Goal: Task Accomplishment & Management: Manage account settings

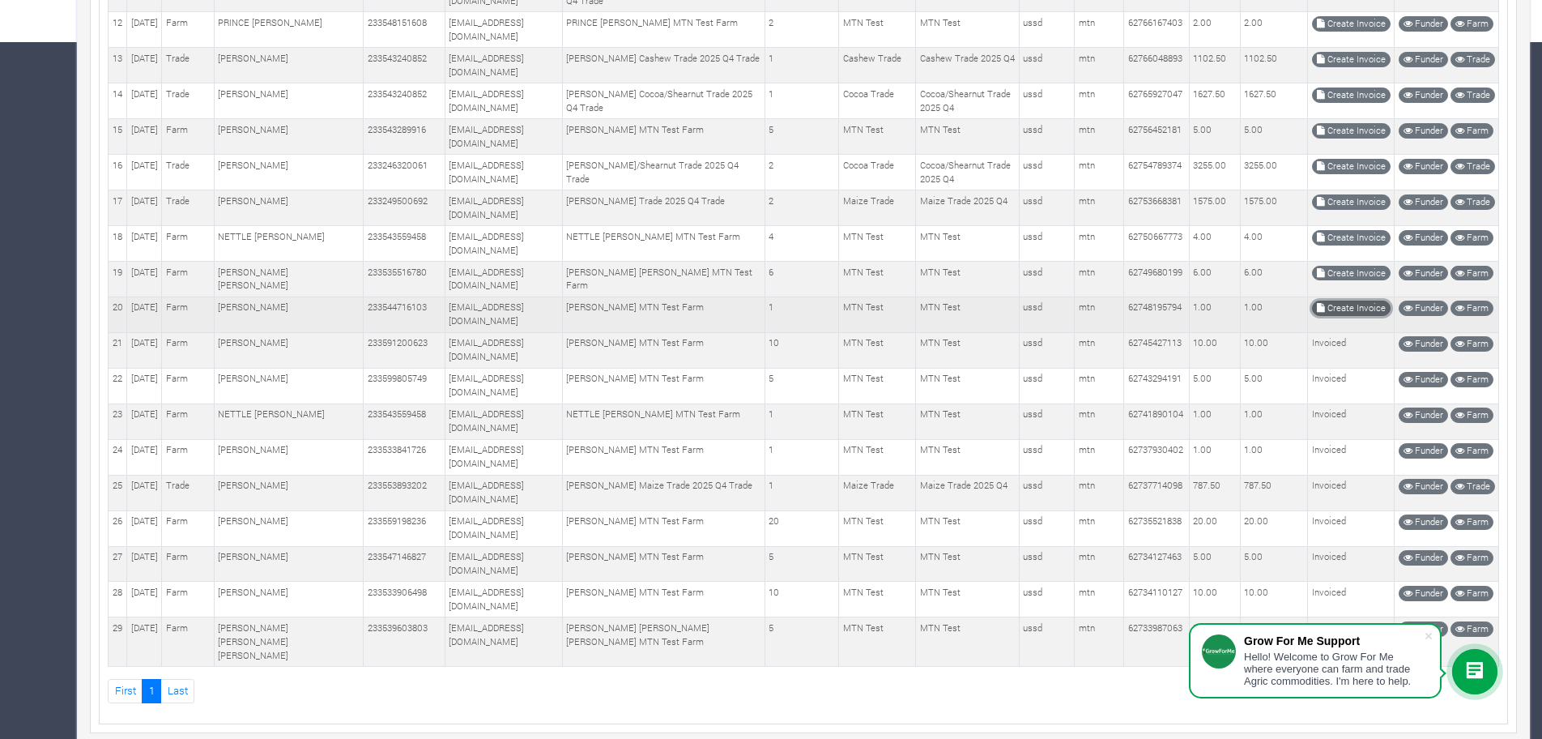
click at [1345, 310] on link "Create Invoice" at bounding box center [1351, 308] width 79 height 15
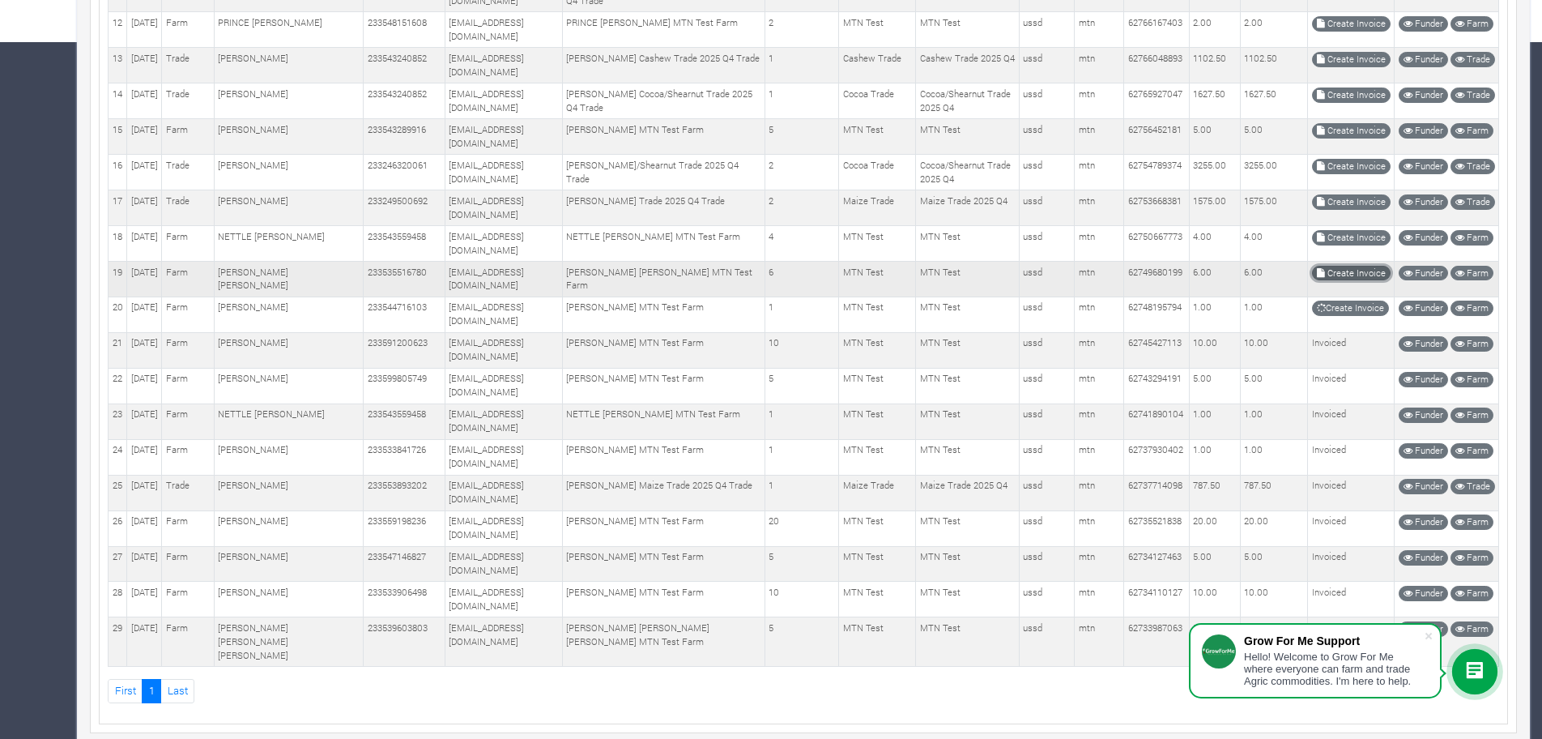
click at [1336, 271] on link "Create Invoice" at bounding box center [1351, 273] width 79 height 15
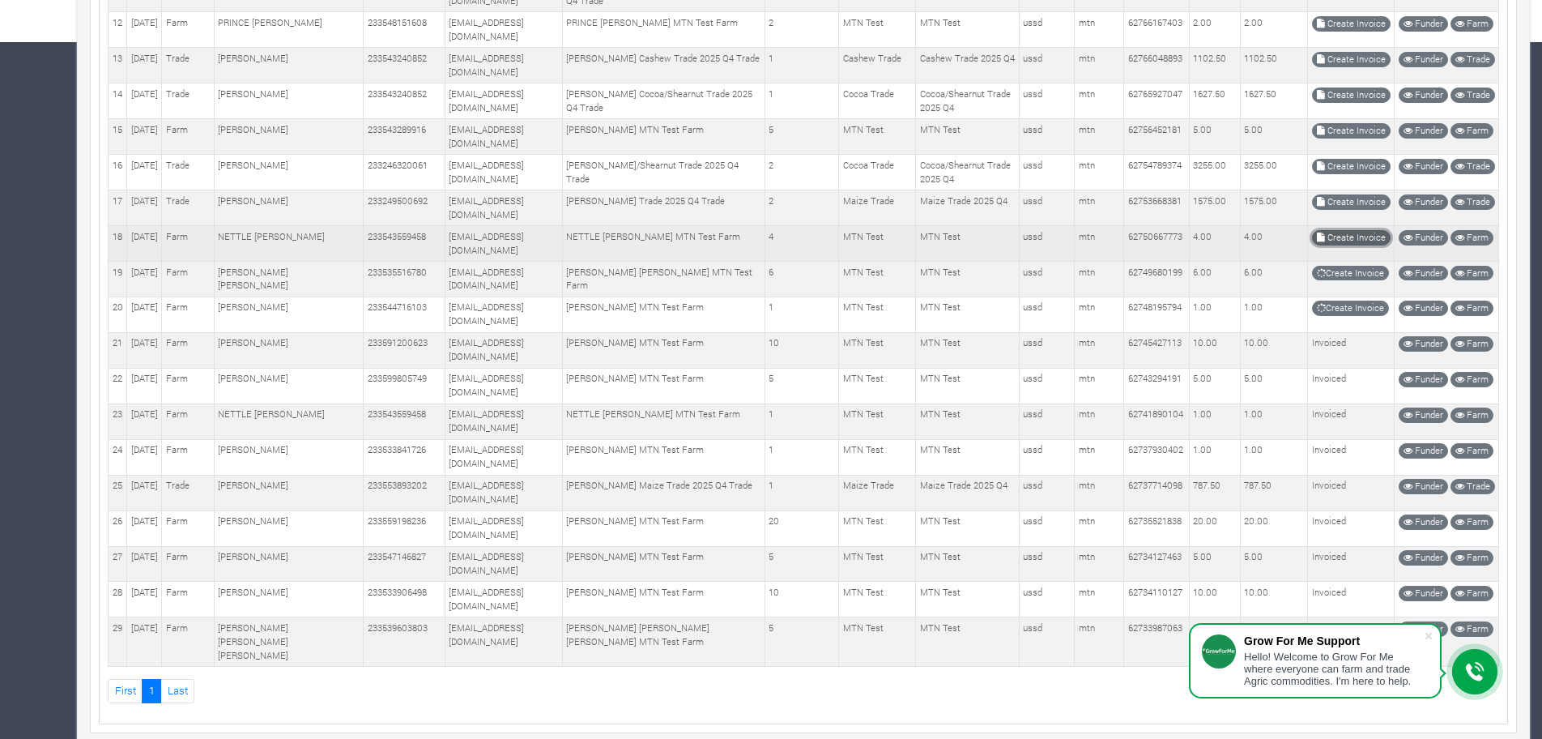
click at [1339, 231] on link "Create Invoice" at bounding box center [1351, 237] width 79 height 15
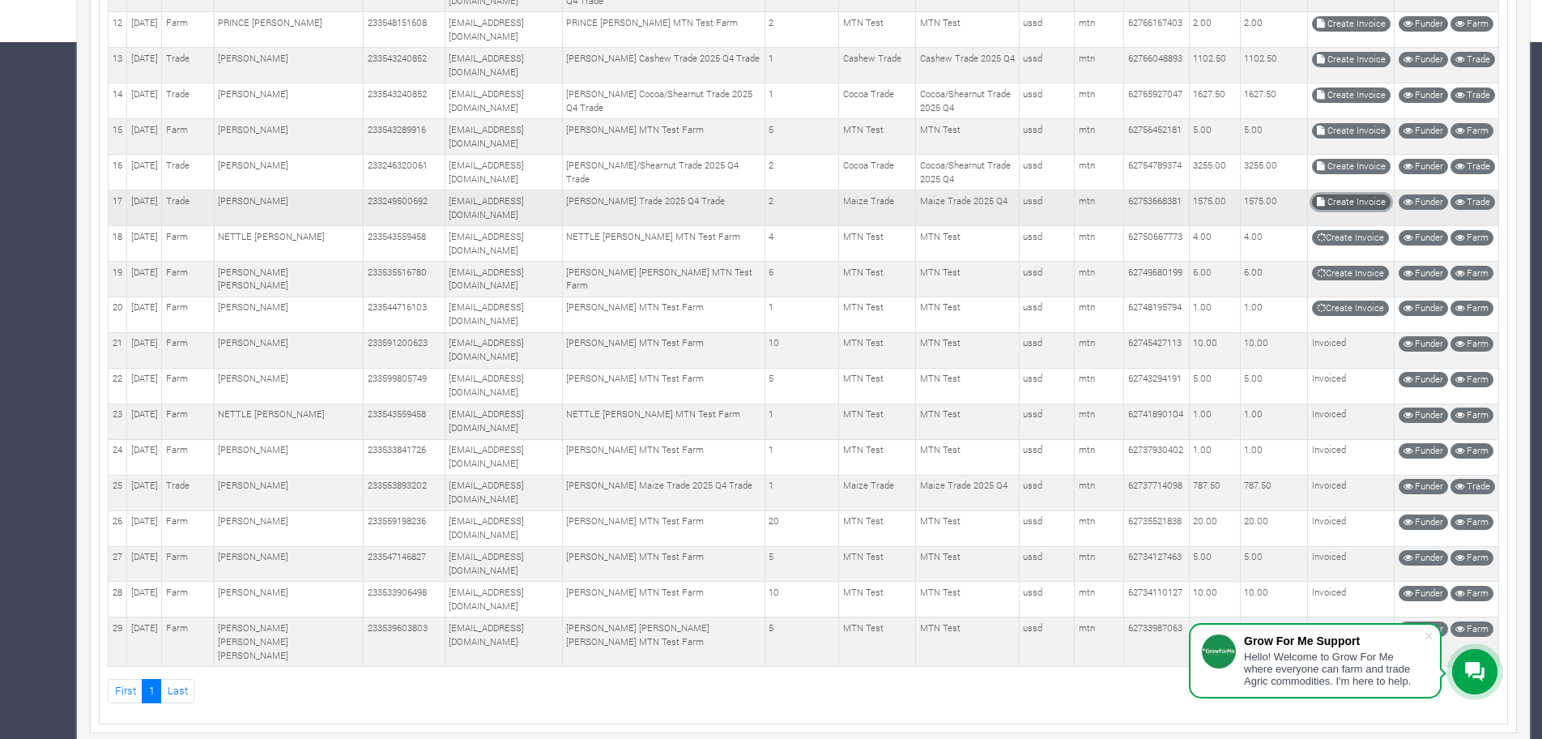
click at [1333, 200] on link "Create Invoice" at bounding box center [1351, 201] width 79 height 15
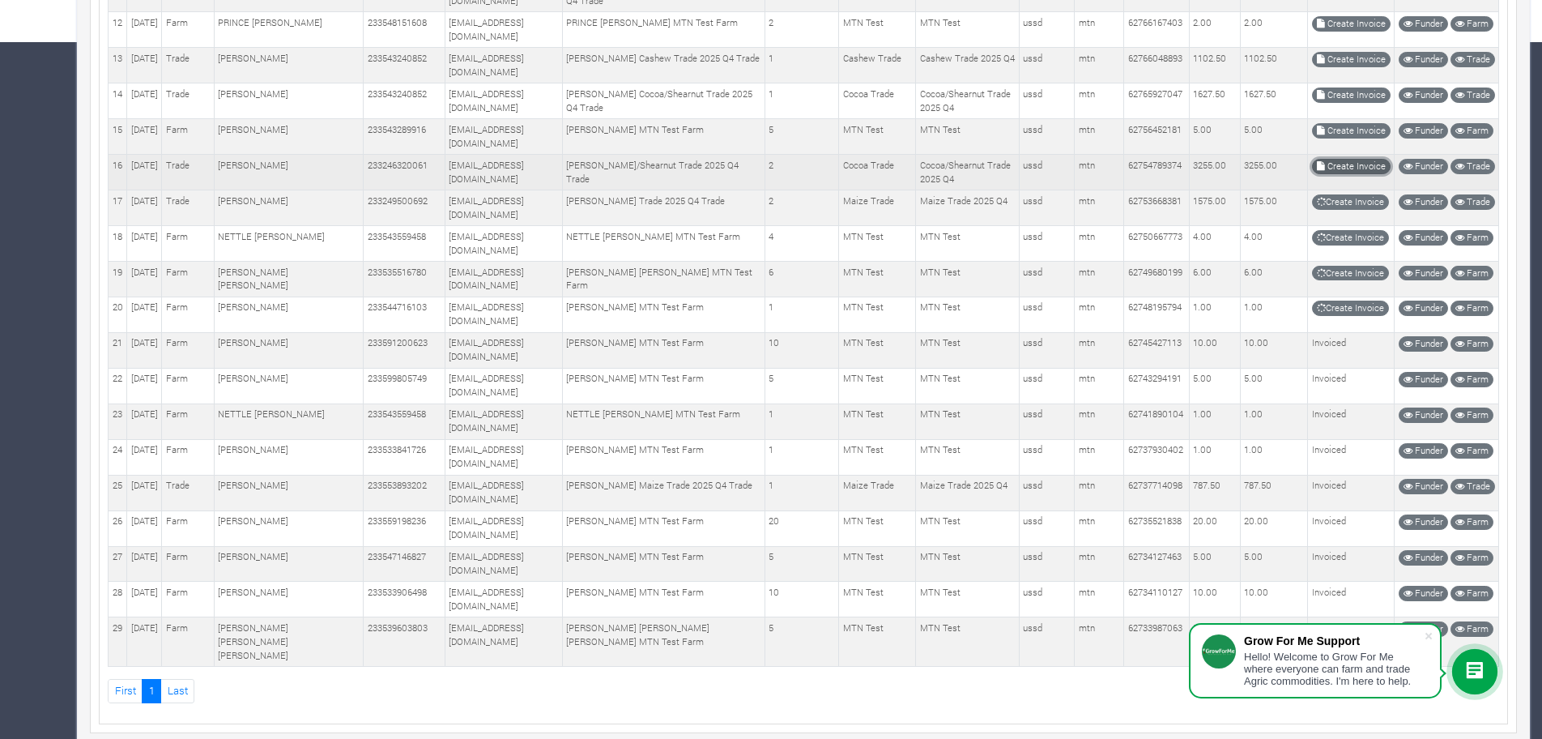
click at [1340, 167] on link "Create Invoice" at bounding box center [1351, 166] width 79 height 15
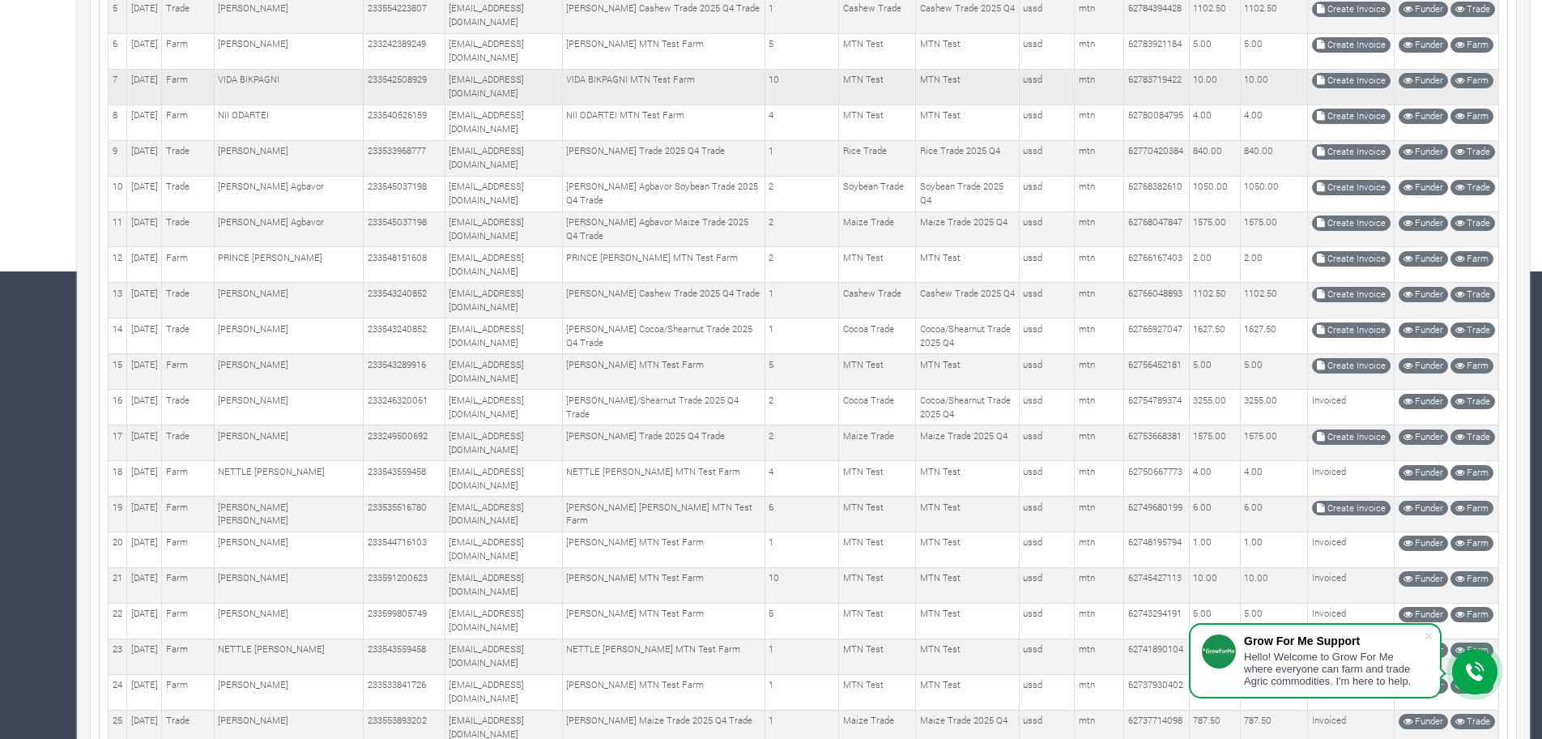
scroll to position [506, 0]
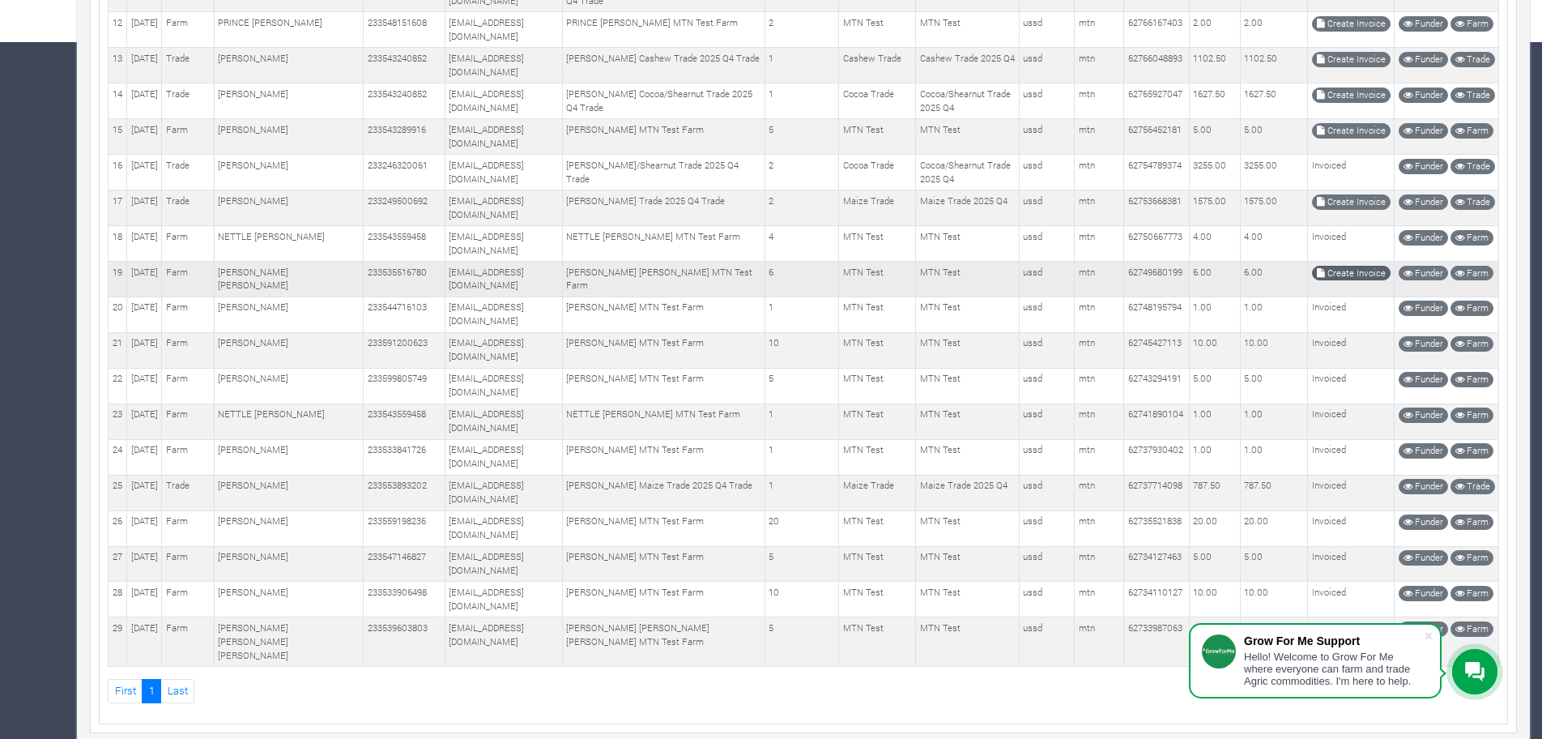
click at [1350, 265] on td "Create Invoice" at bounding box center [1351, 280] width 87 height 36
click at [1356, 274] on link "Create Invoice" at bounding box center [1351, 273] width 79 height 15
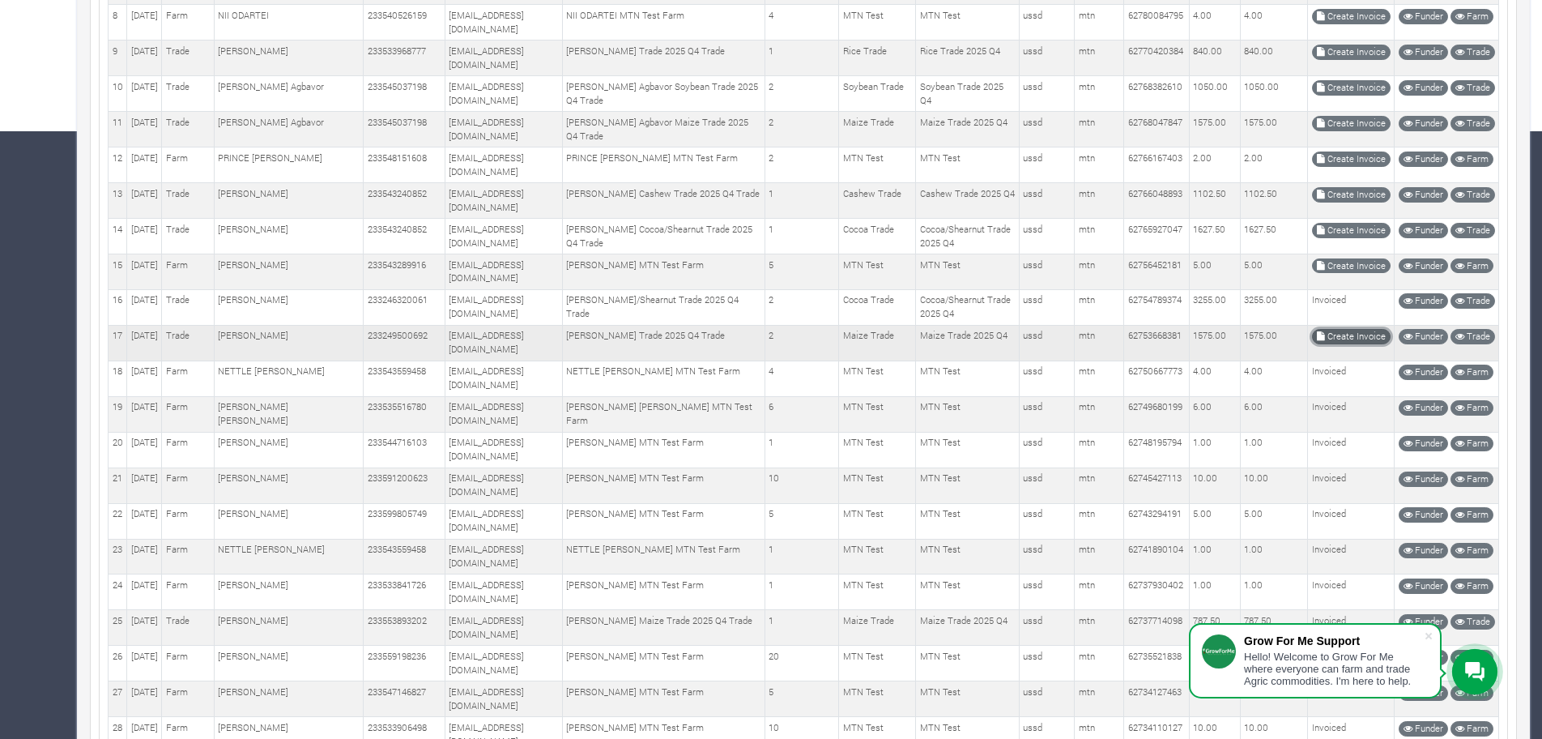
click at [1372, 338] on link "Create Invoice" at bounding box center [1351, 336] width 79 height 15
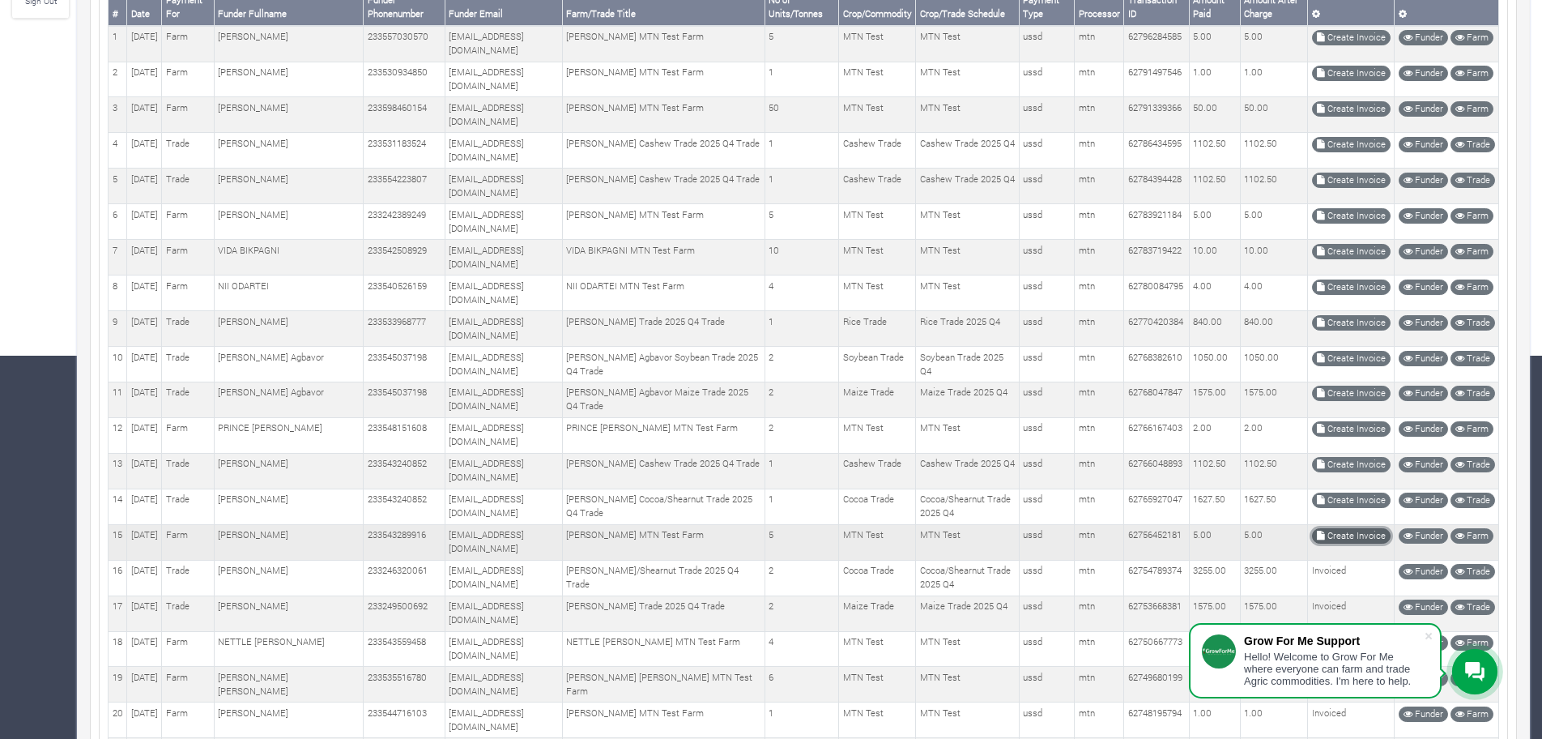
click at [1337, 531] on link "Create Invoice" at bounding box center [1351, 535] width 79 height 15
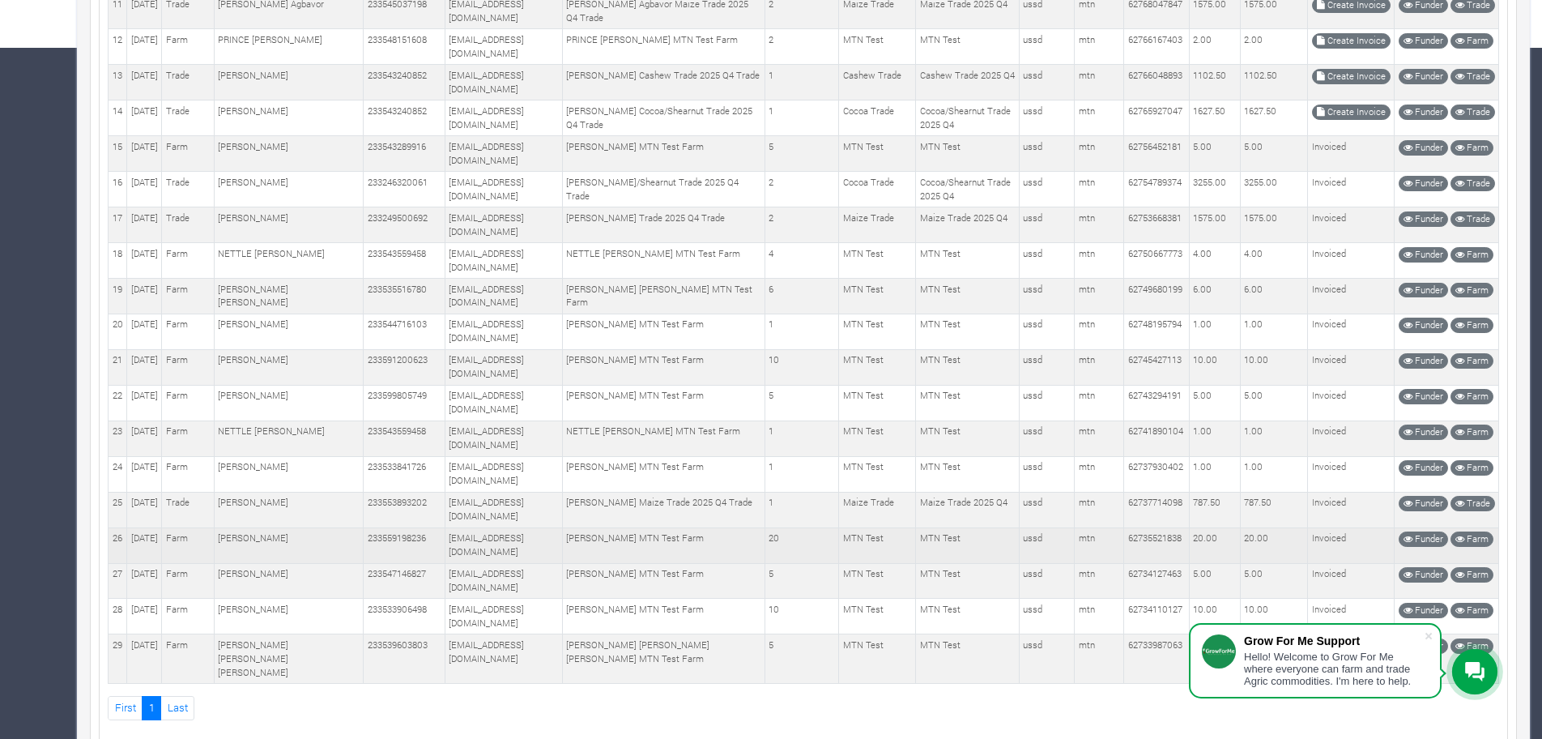
scroll to position [708, 0]
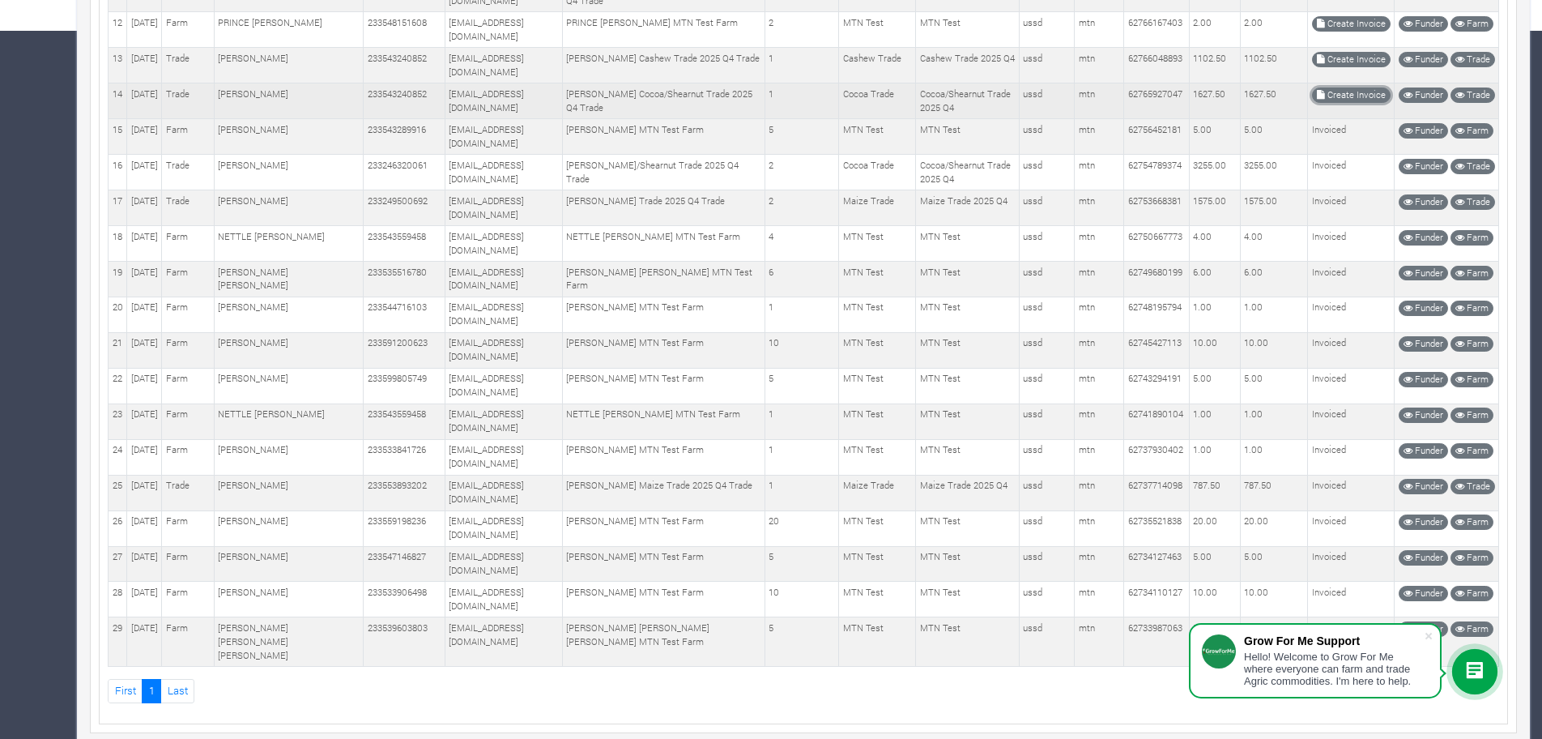
click at [1365, 103] on td "Create Invoice" at bounding box center [1351, 101] width 87 height 36
click at [1360, 100] on link "Create Invoice" at bounding box center [1351, 94] width 79 height 15
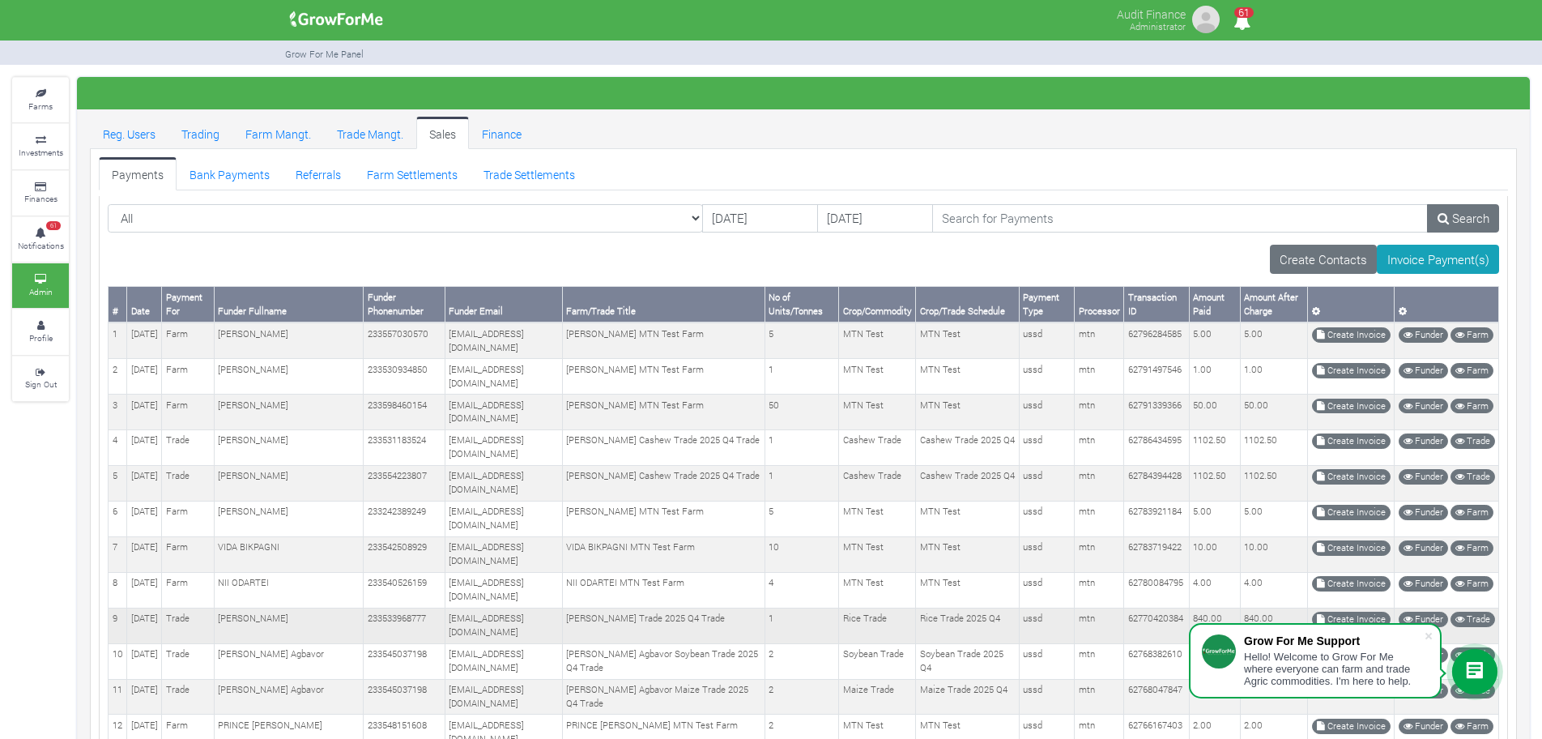
scroll to position [506, 0]
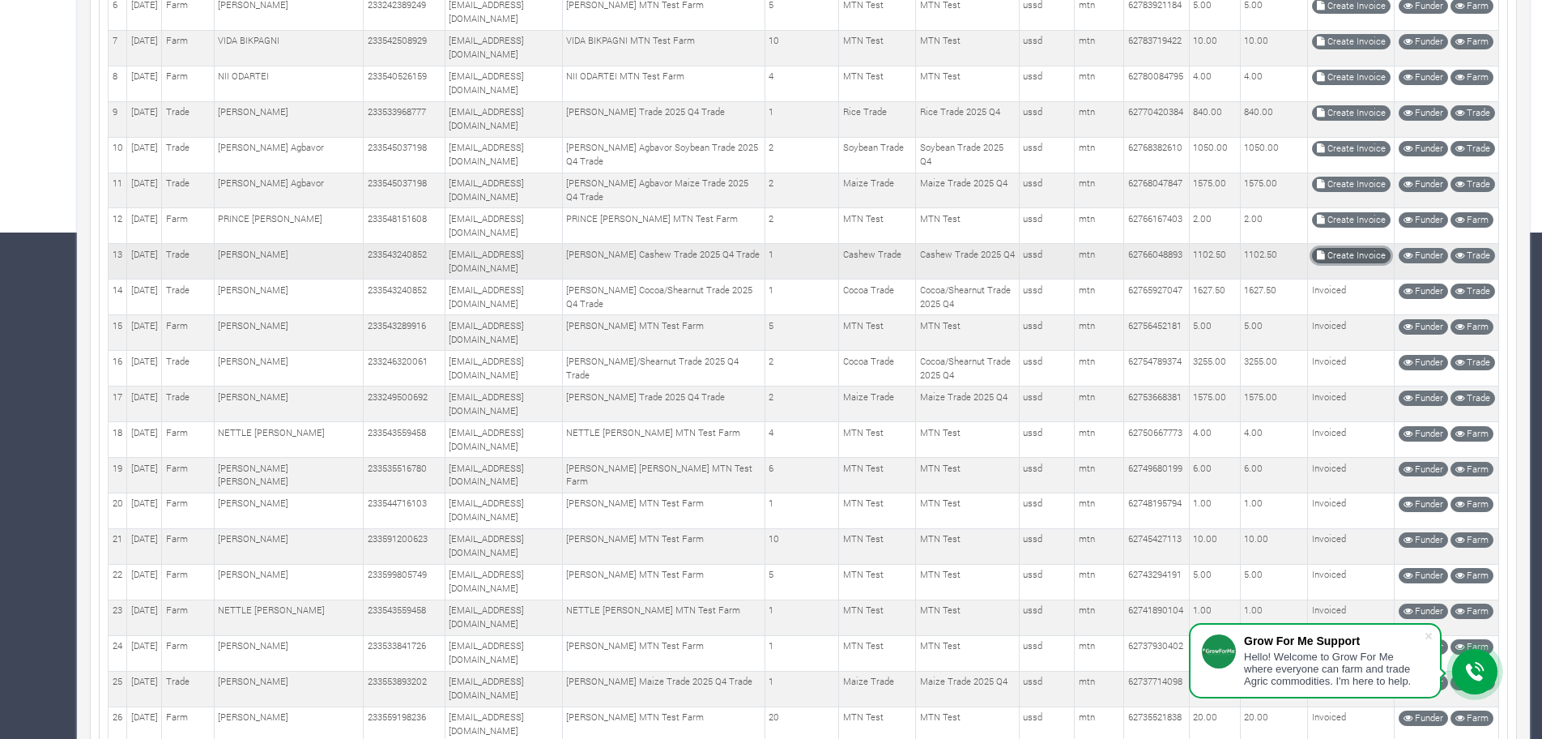
click at [1361, 255] on link "Create Invoice" at bounding box center [1351, 255] width 79 height 15
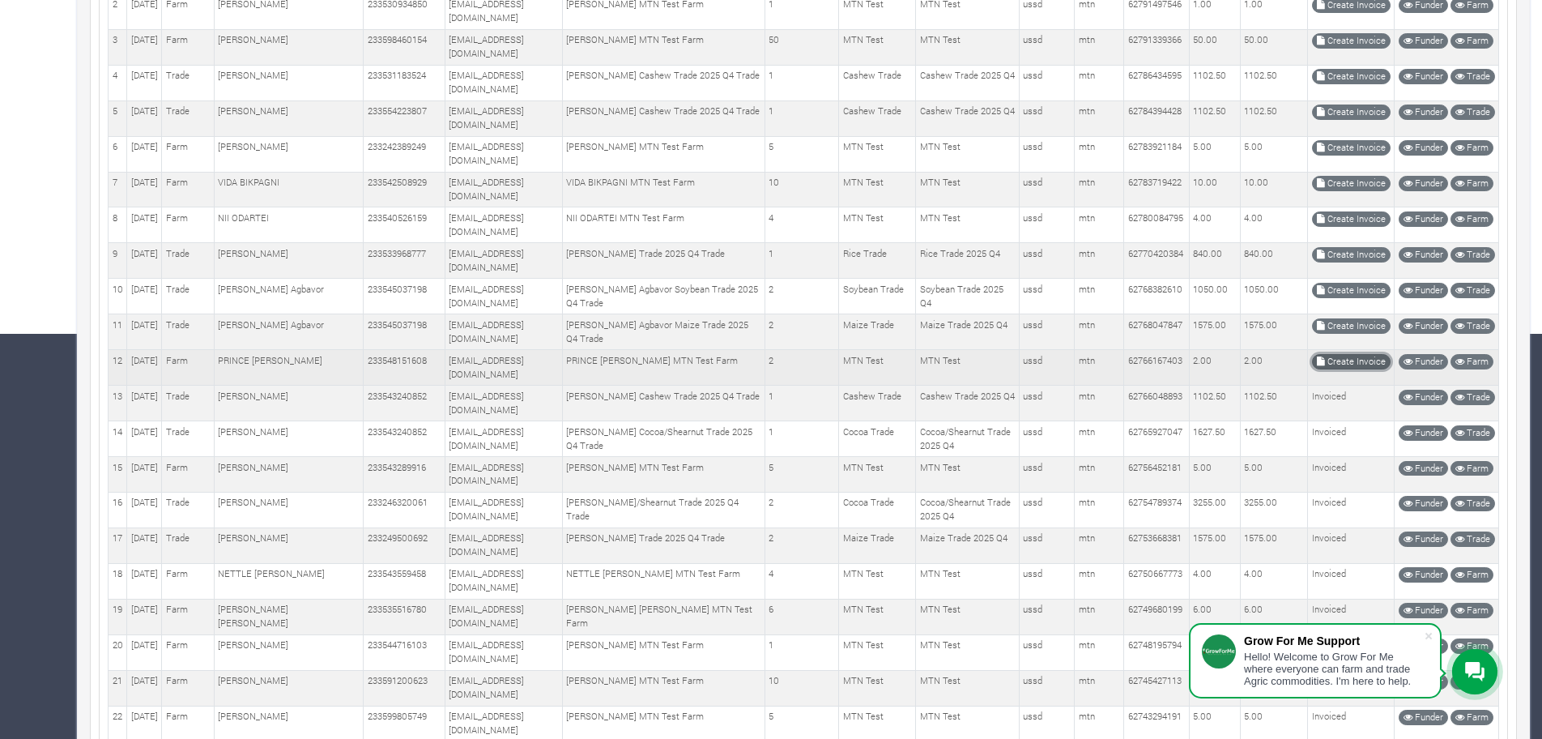
click at [1359, 357] on link "Create Invoice" at bounding box center [1351, 361] width 79 height 15
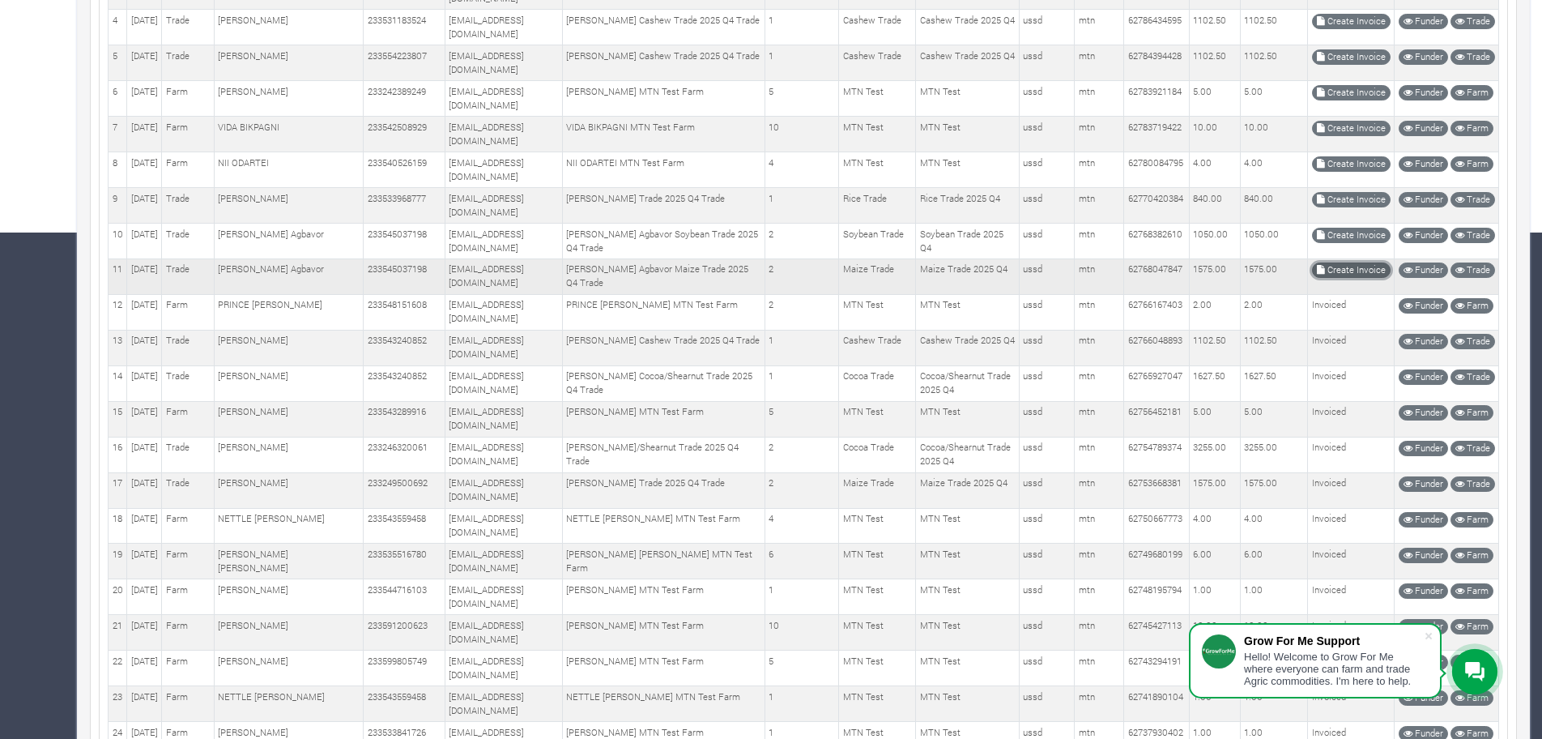
scroll to position [459, 0]
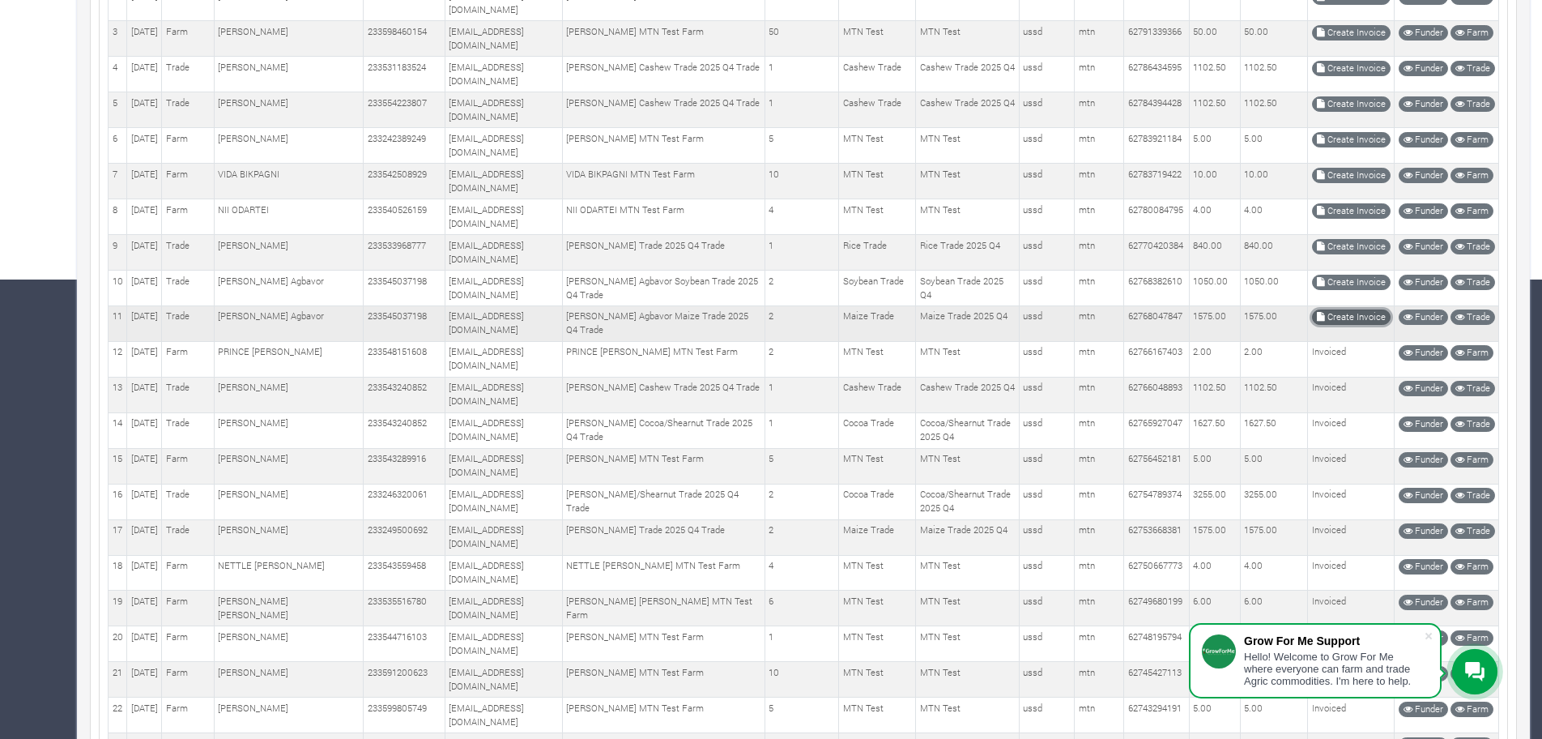
click at [1365, 309] on link "Create Invoice" at bounding box center [1351, 316] width 79 height 15
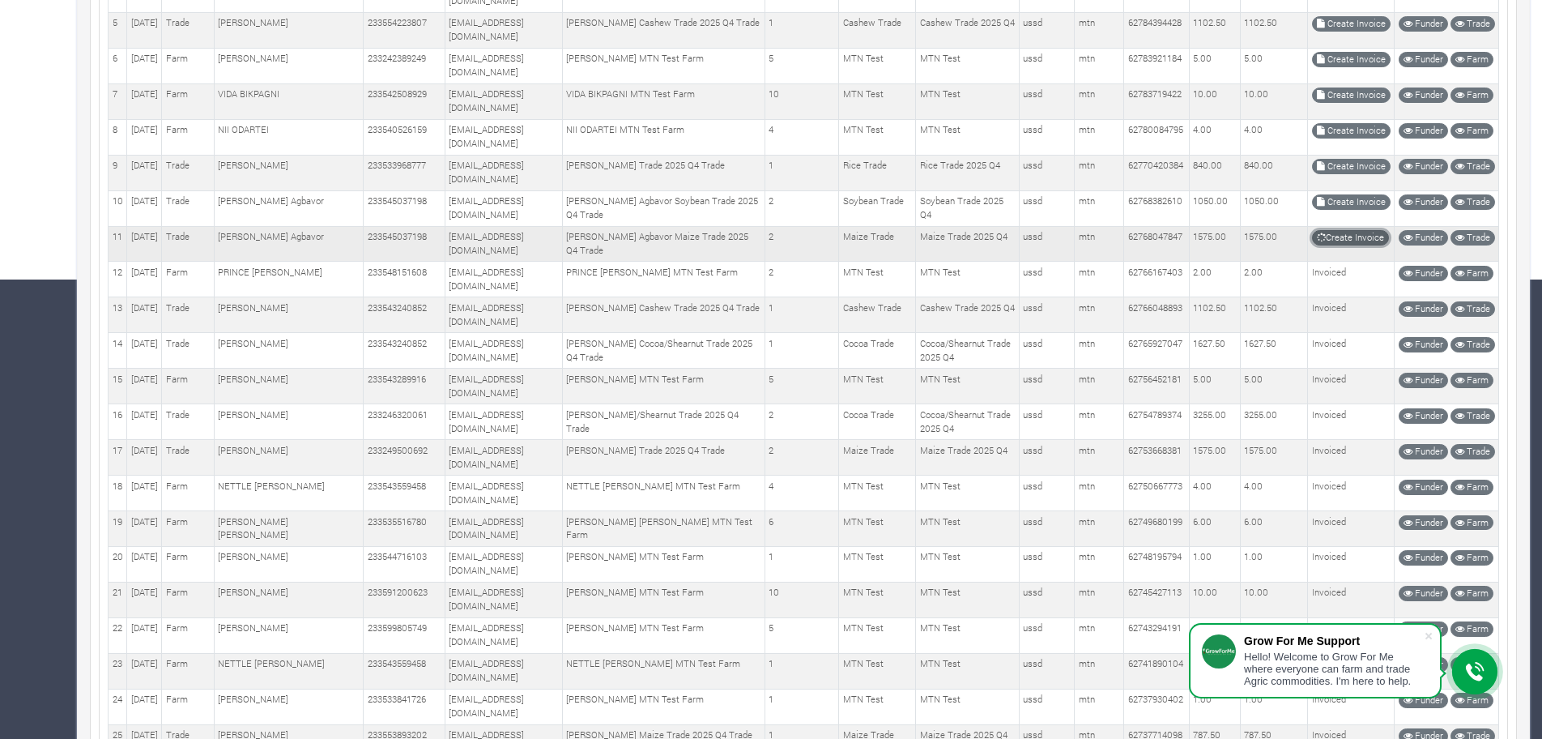
scroll to position [426, 0]
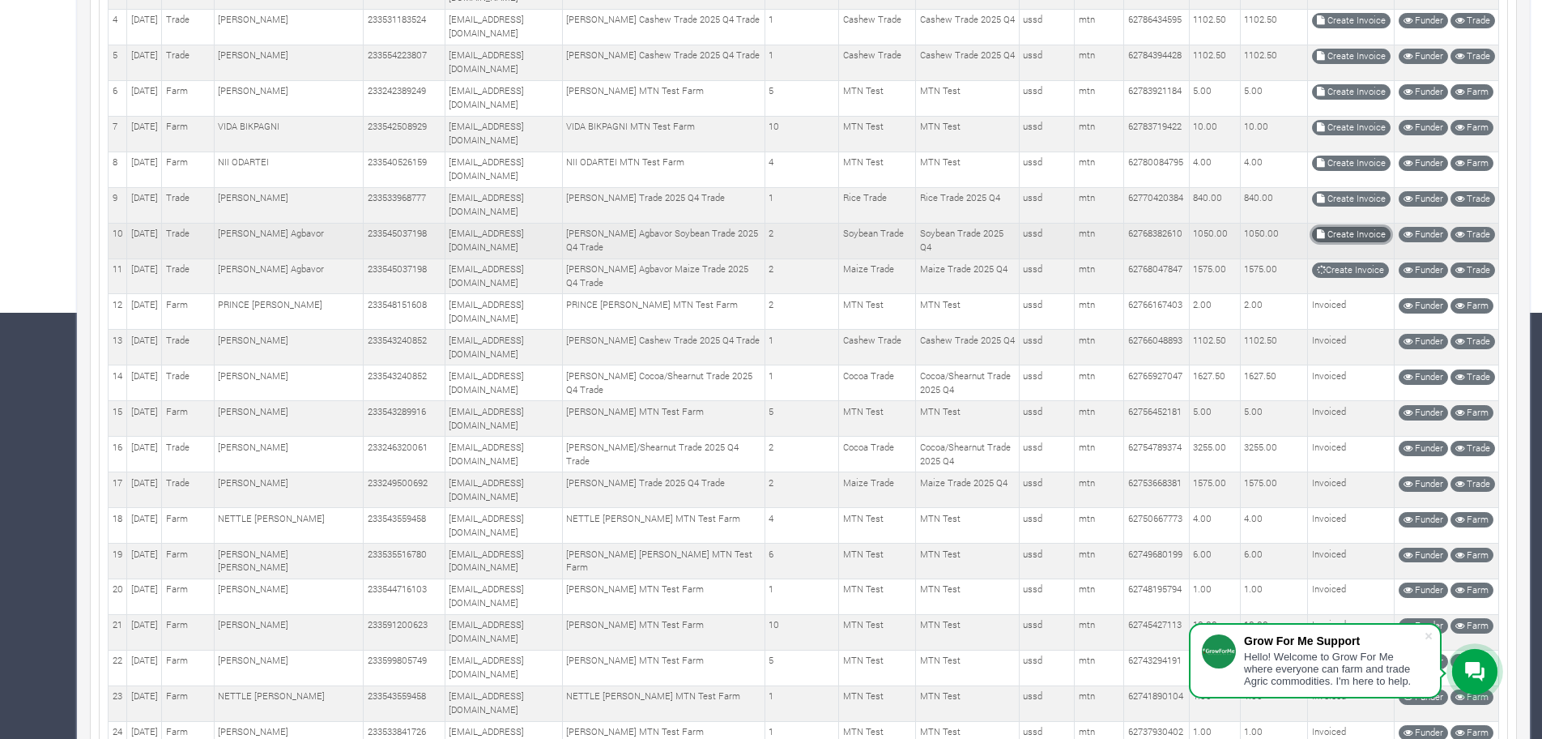
click at [1326, 232] on link "Create Invoice" at bounding box center [1351, 234] width 79 height 15
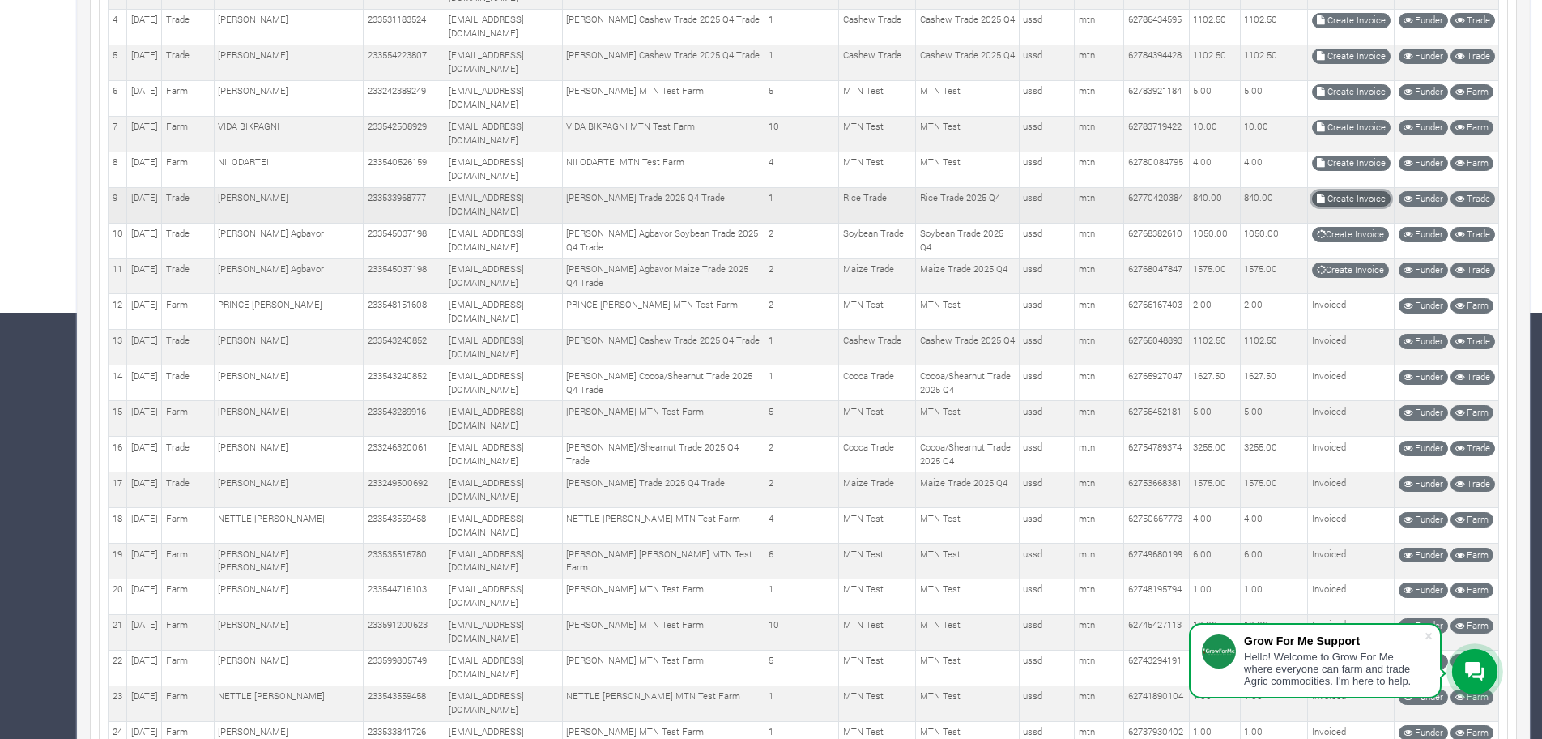
click at [1376, 194] on link "Create Invoice" at bounding box center [1351, 198] width 79 height 15
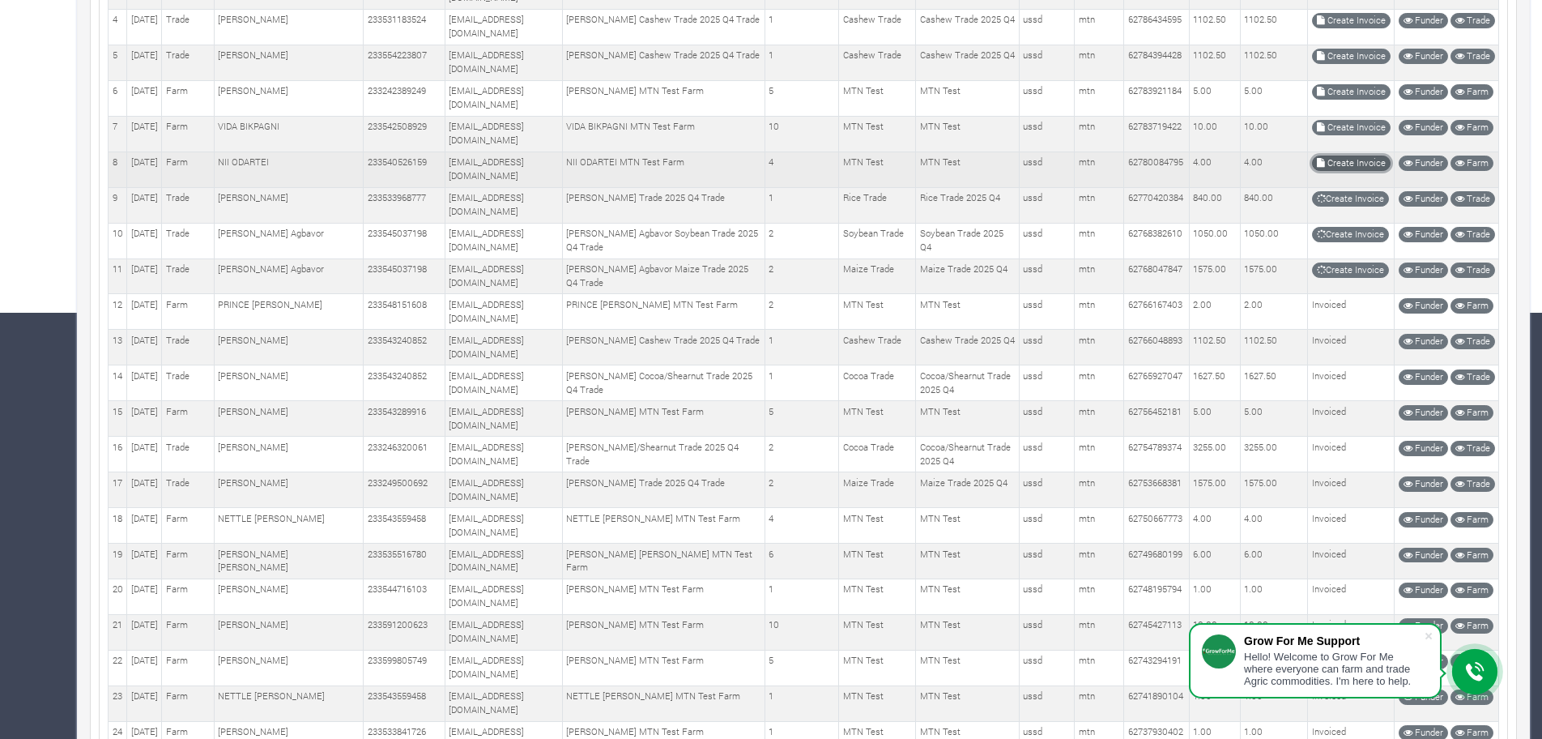
click at [1330, 161] on link "Create Invoice" at bounding box center [1351, 163] width 79 height 15
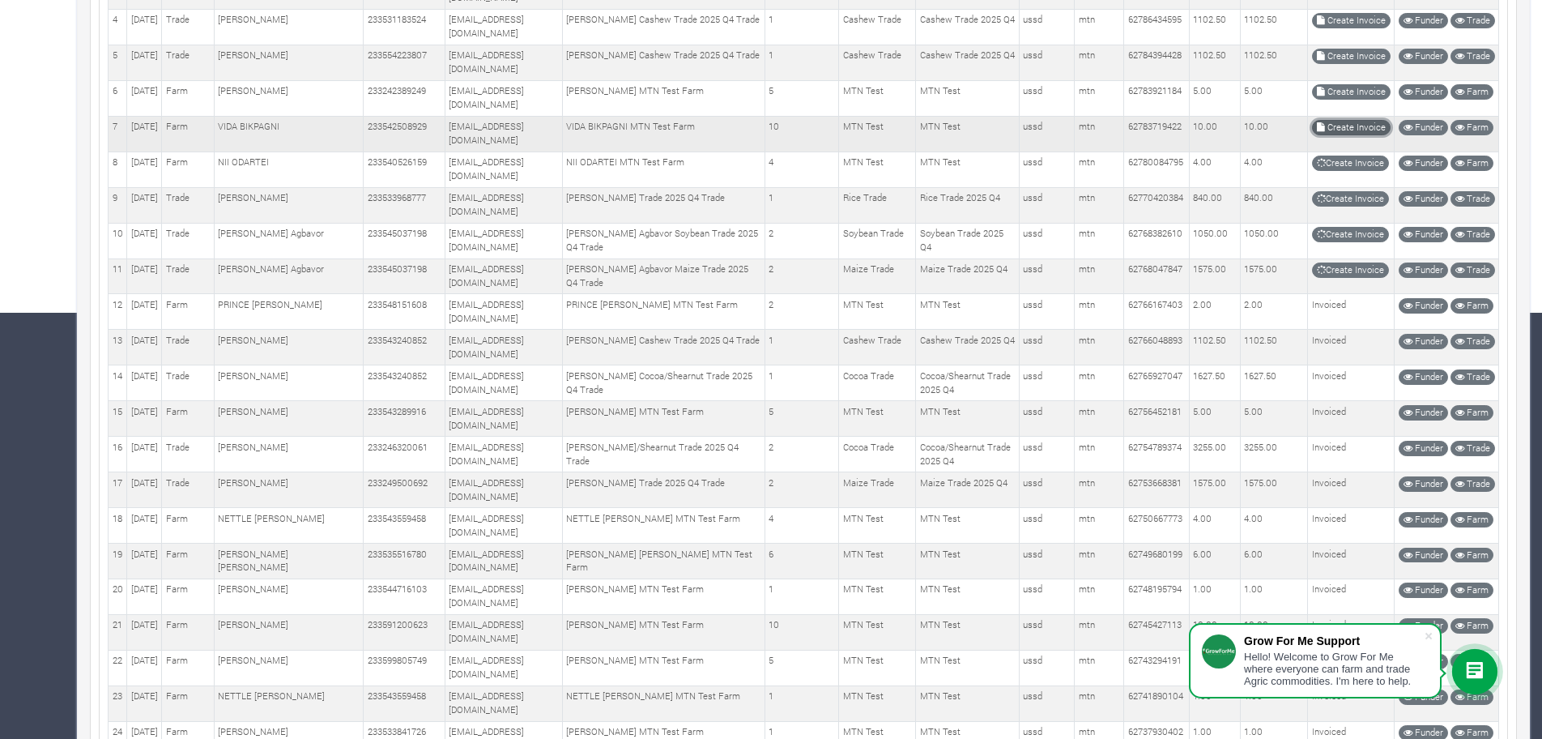
click at [1345, 125] on link "Create Invoice" at bounding box center [1351, 127] width 79 height 15
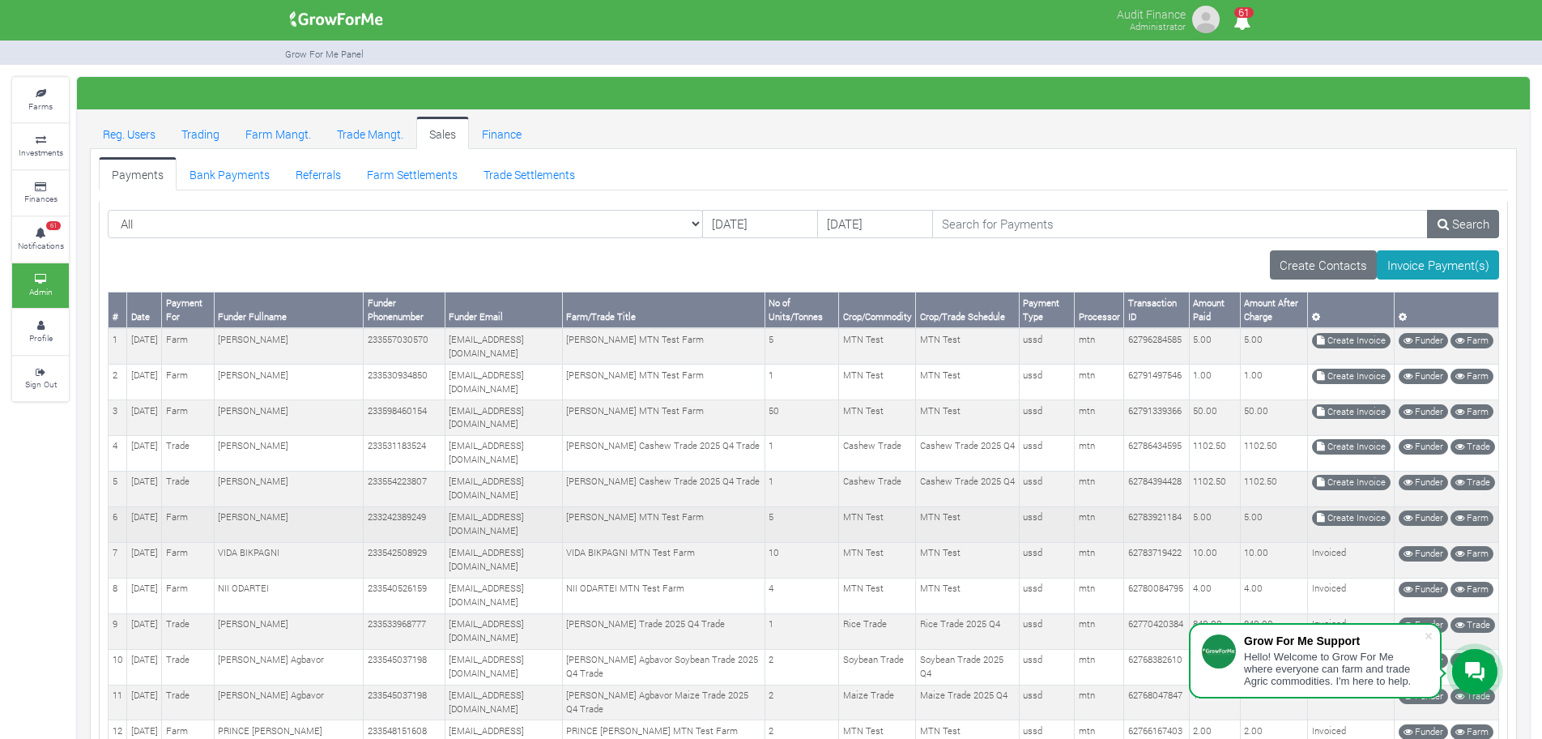
click at [1355, 526] on td "Create Invoice" at bounding box center [1351, 524] width 87 height 36
click at [1363, 519] on link "Create Invoice" at bounding box center [1351, 517] width 79 height 15
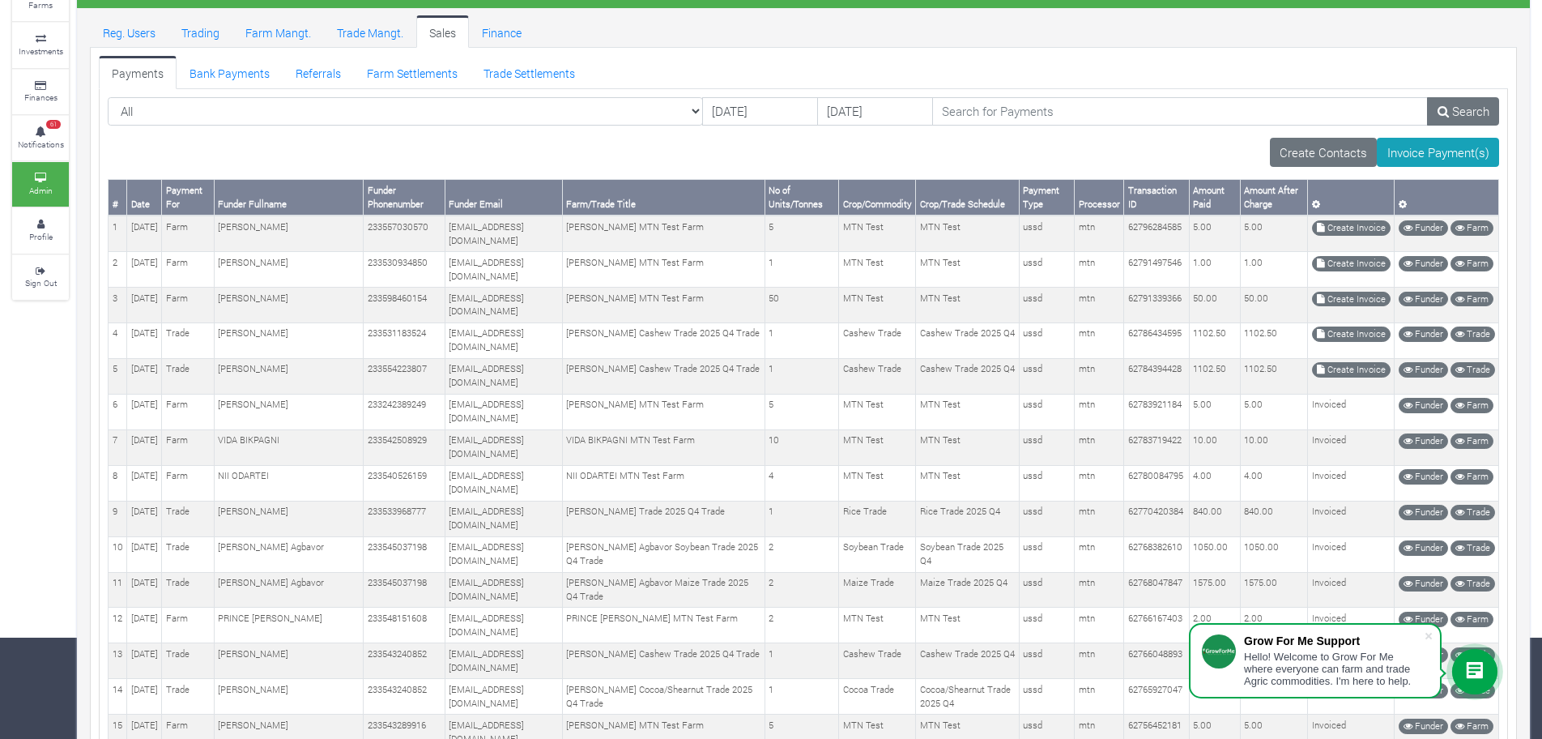
scroll to position [101, 0]
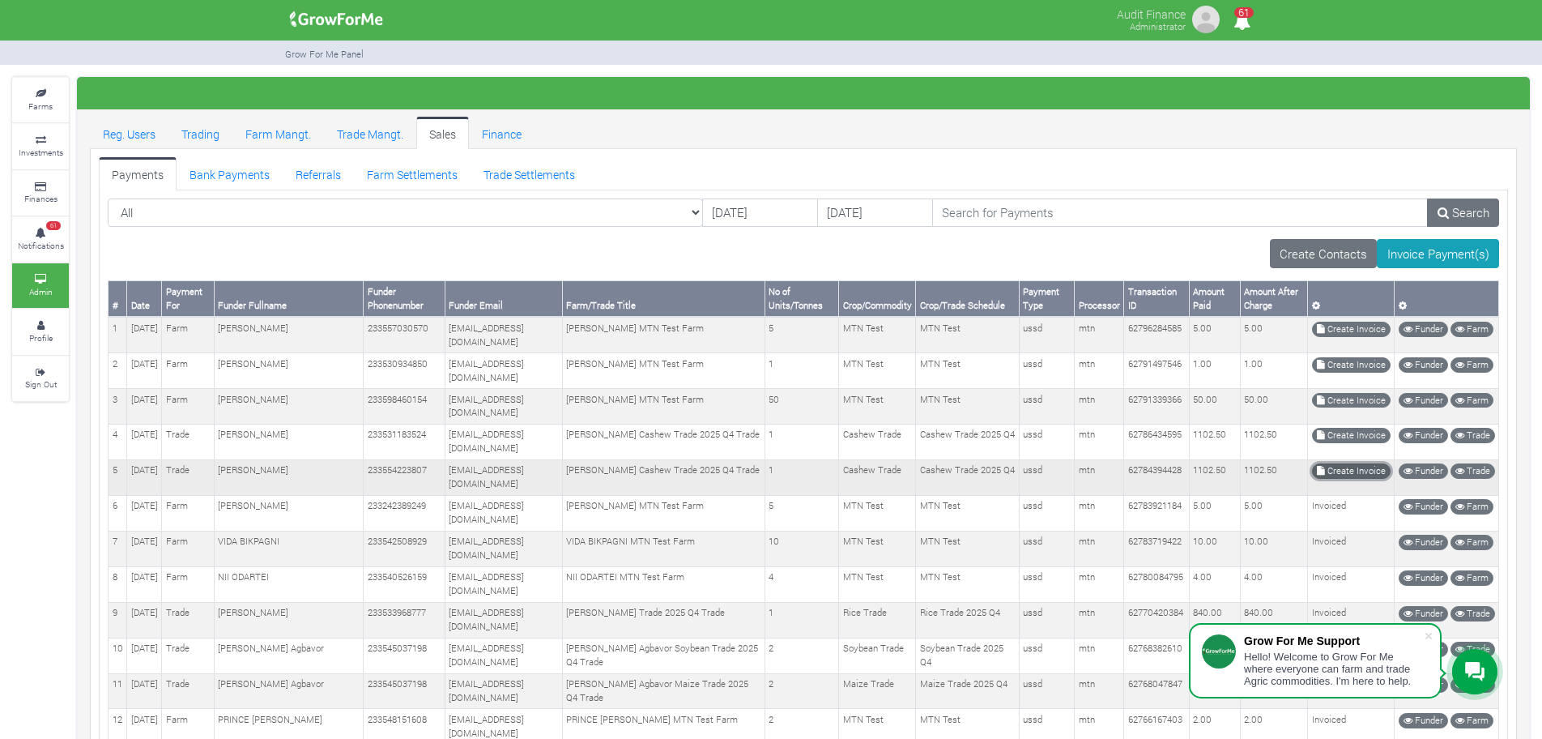
click at [1330, 472] on link "Create Invoice" at bounding box center [1351, 470] width 79 height 15
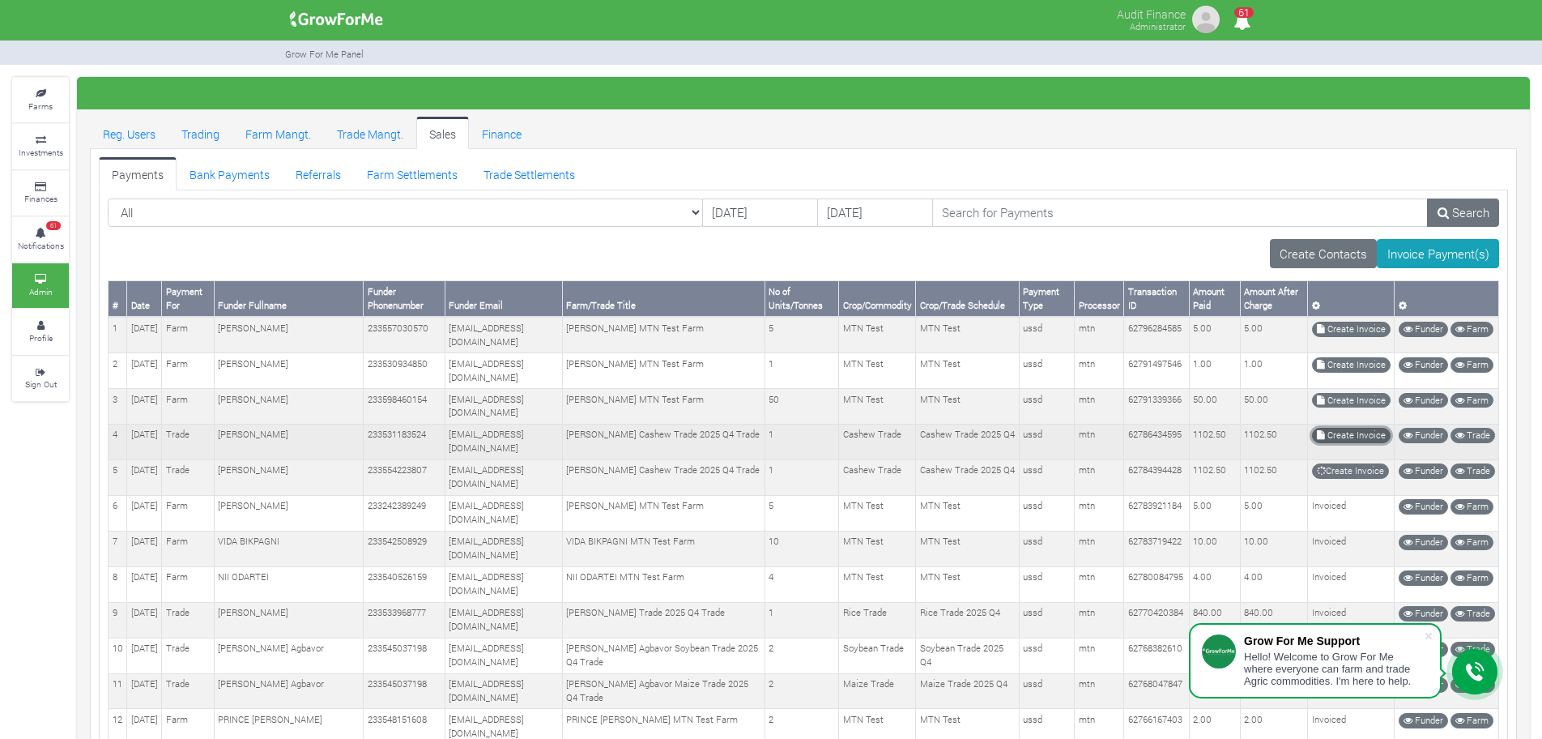
click at [1334, 435] on link "Create Invoice" at bounding box center [1351, 435] width 79 height 15
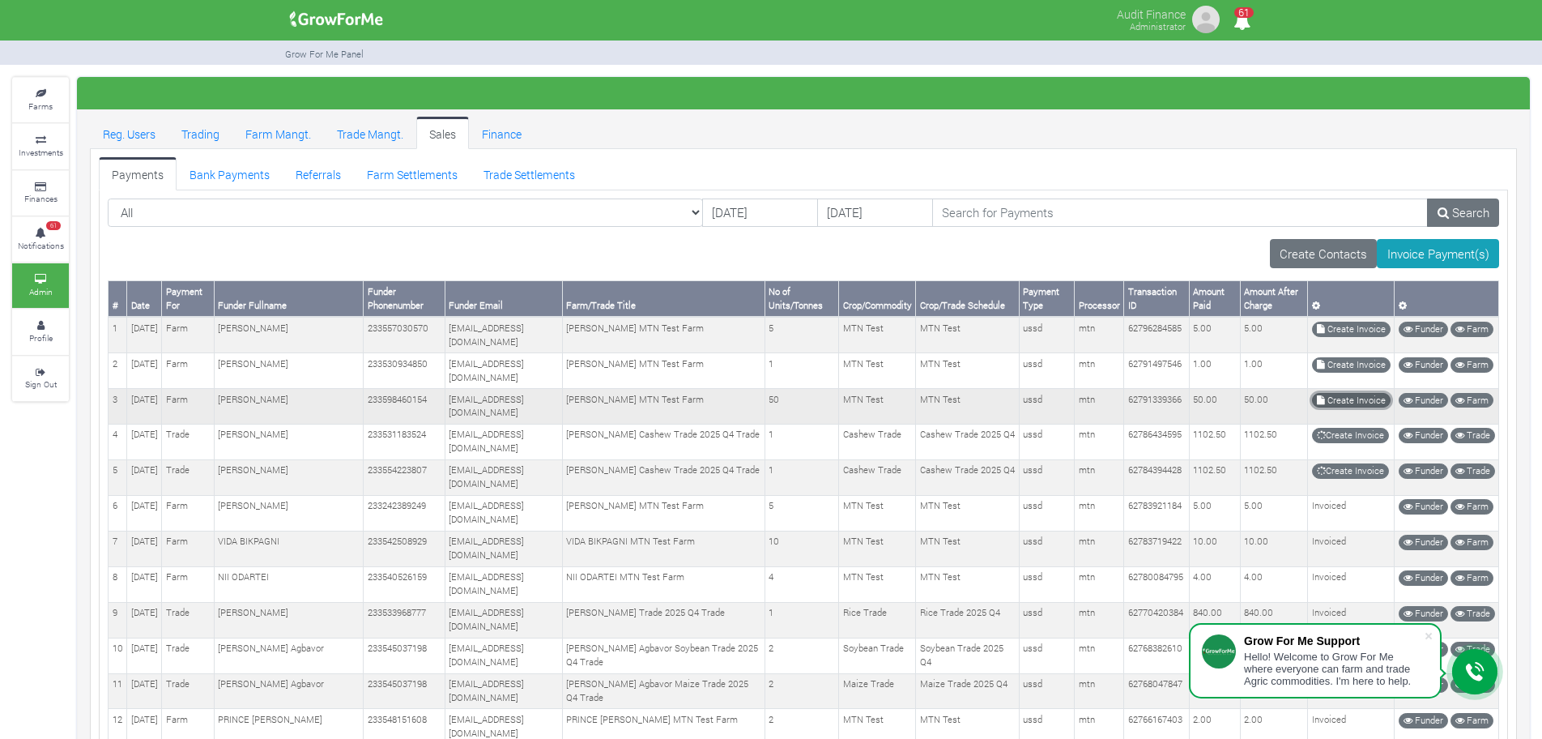
click at [1333, 399] on link "Create Invoice" at bounding box center [1351, 400] width 79 height 15
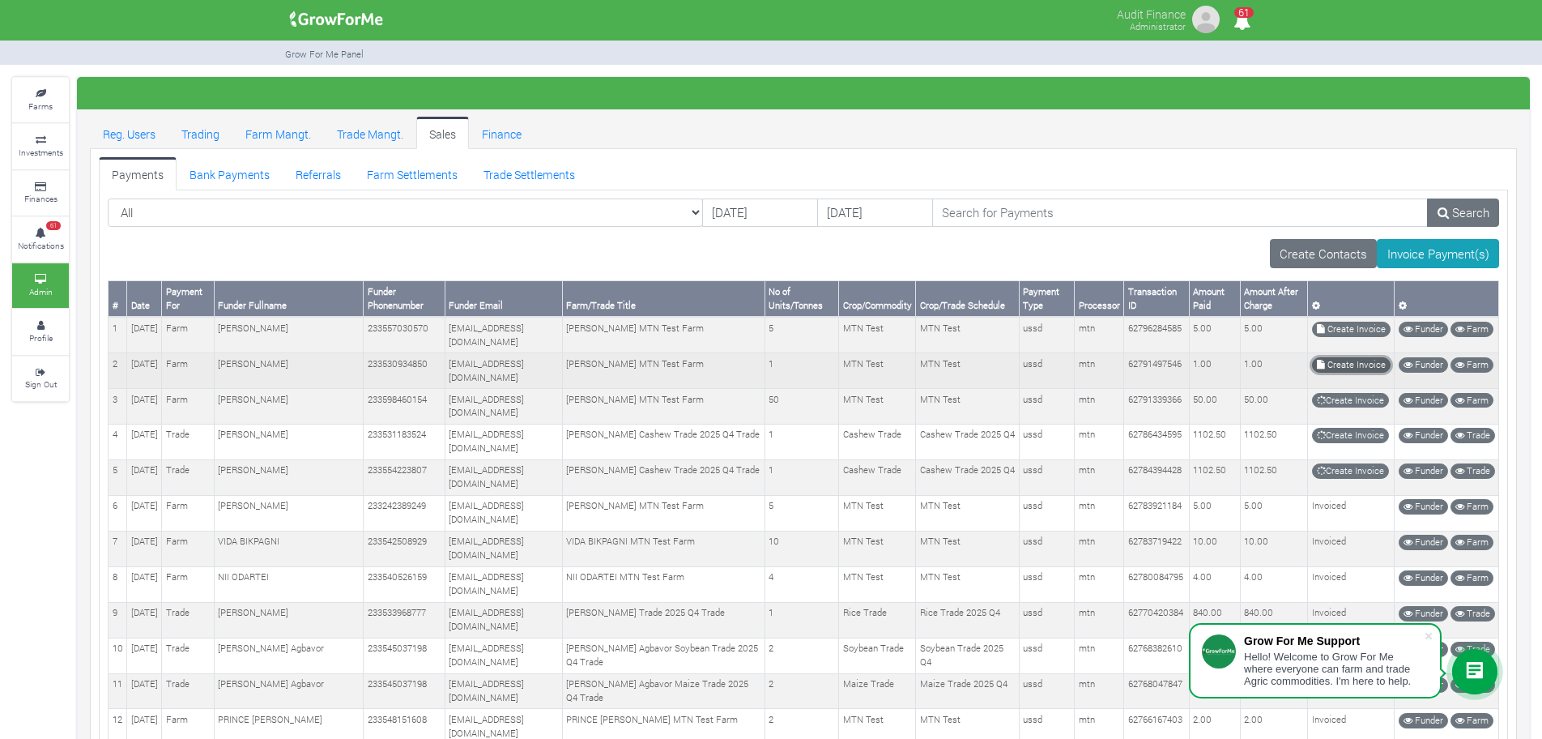
click at [1336, 367] on link "Create Invoice" at bounding box center [1351, 364] width 79 height 15
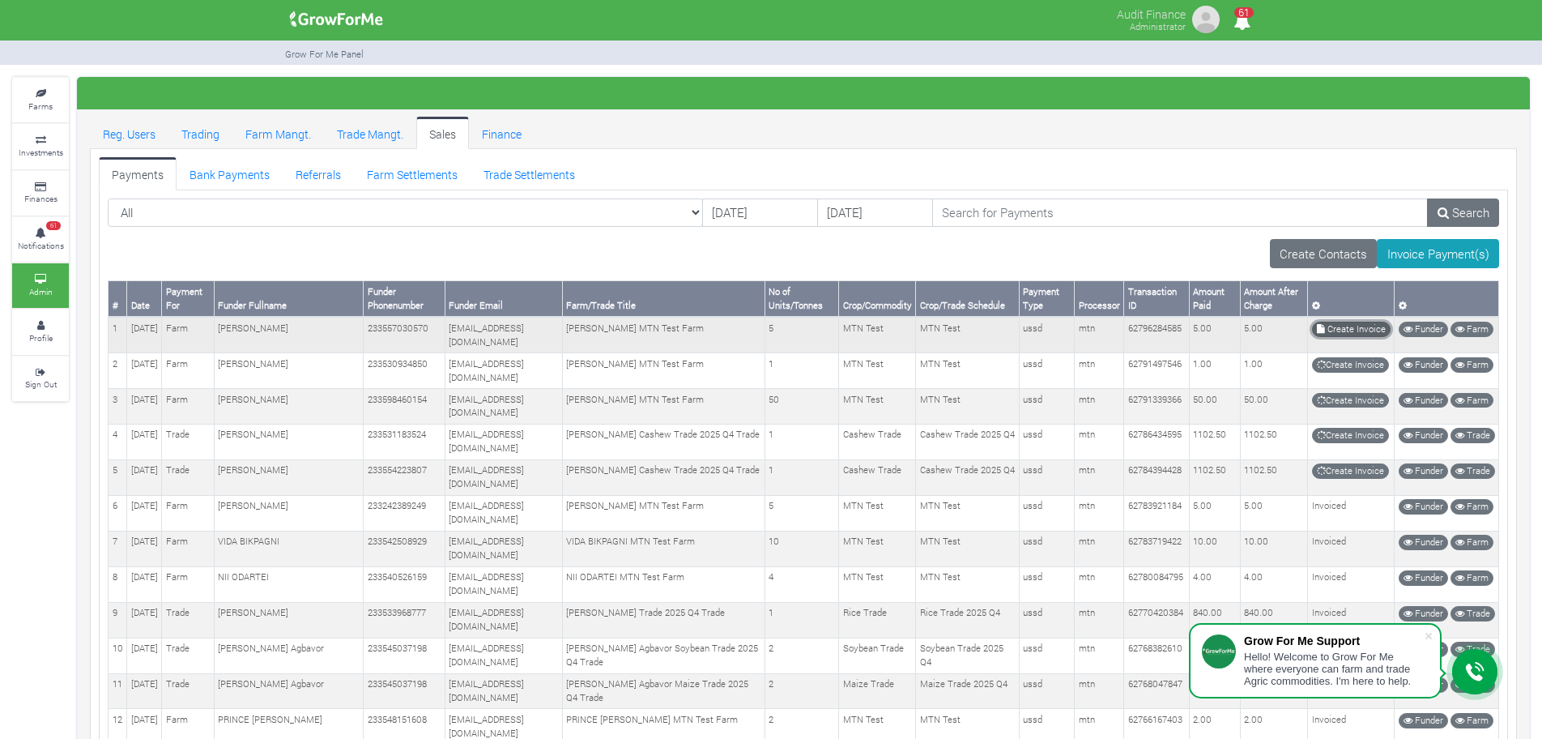
click at [1371, 333] on link "Create Invoice" at bounding box center [1351, 329] width 79 height 15
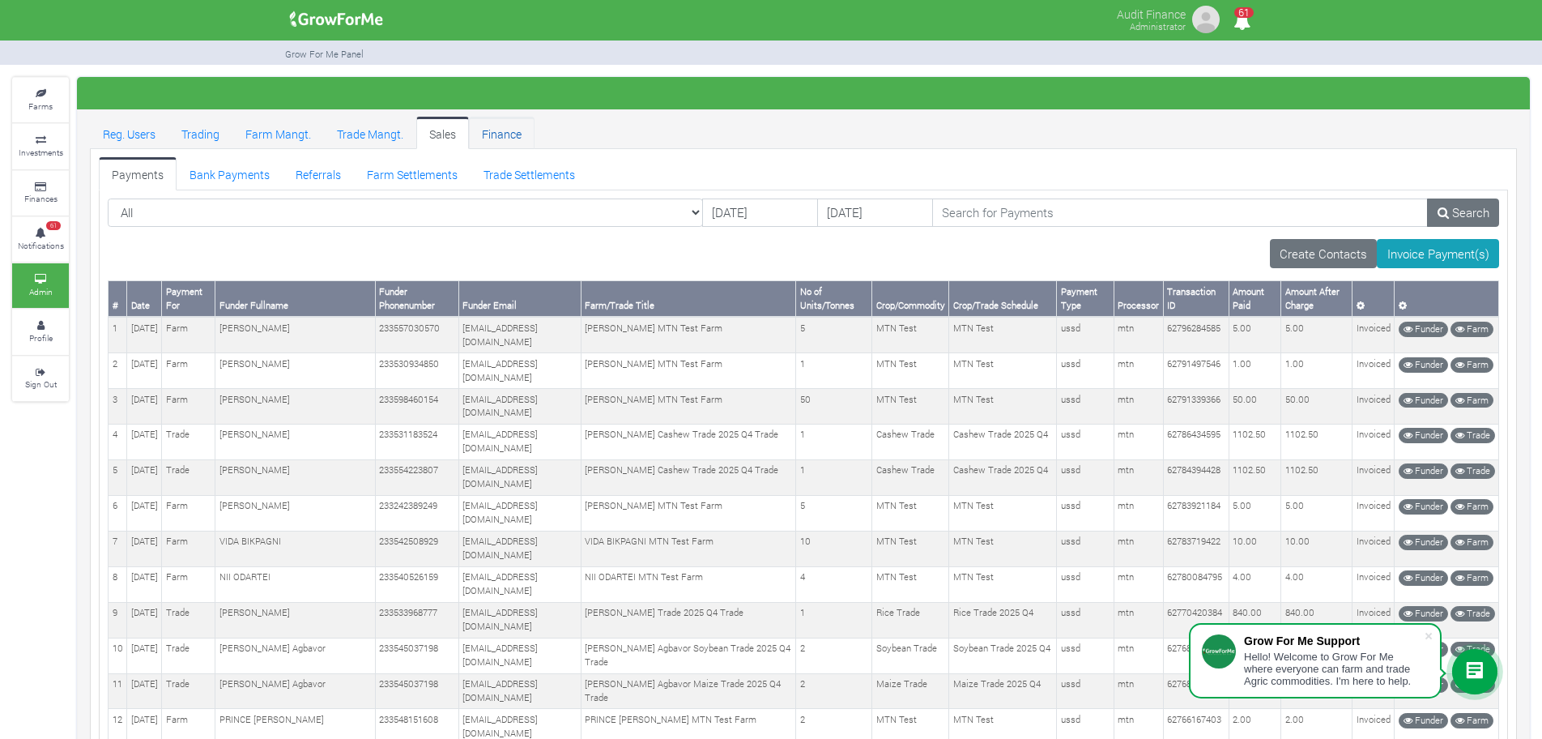
click at [514, 137] on link "Finance" at bounding box center [502, 133] width 66 height 32
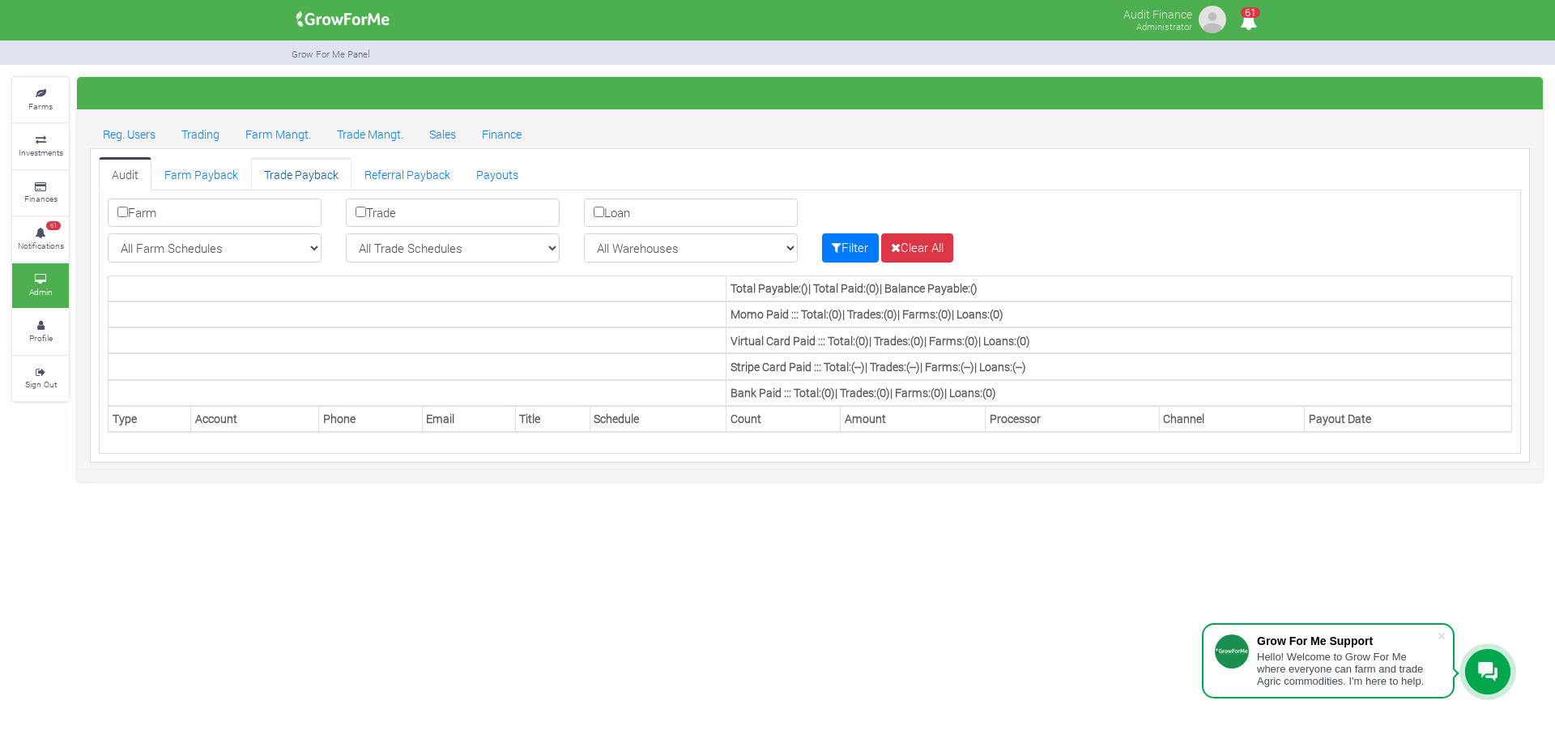
click at [306, 176] on link "Trade Payback" at bounding box center [301, 173] width 100 height 32
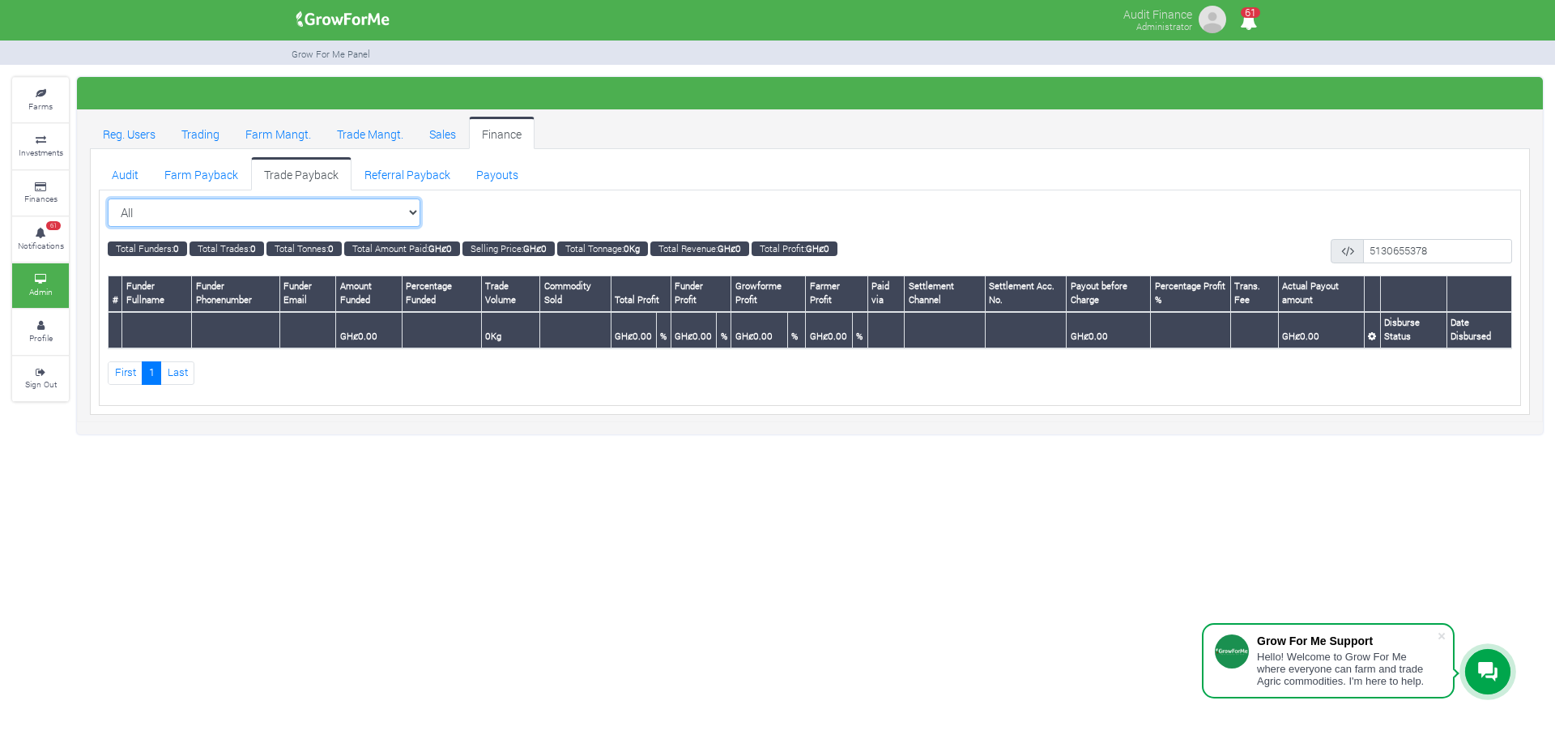
click at [417, 211] on select "All All Maize Trading (Maize Trade)" at bounding box center [264, 212] width 313 height 29
select select "?tradeschedule=27"
click at [108, 198] on select "All All Maize Trading (Maize Trade)" at bounding box center [264, 212] width 313 height 29
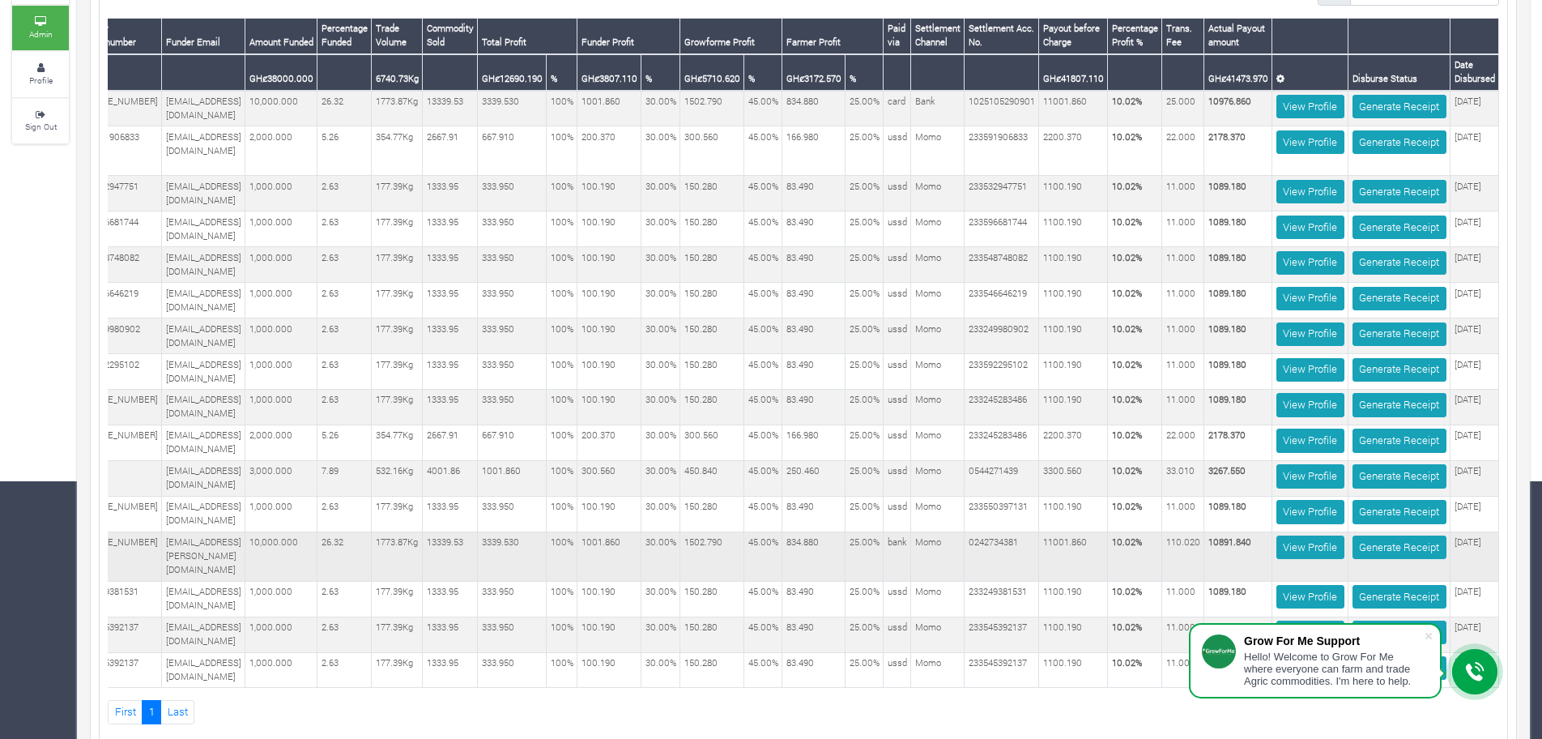
scroll to position [40, 0]
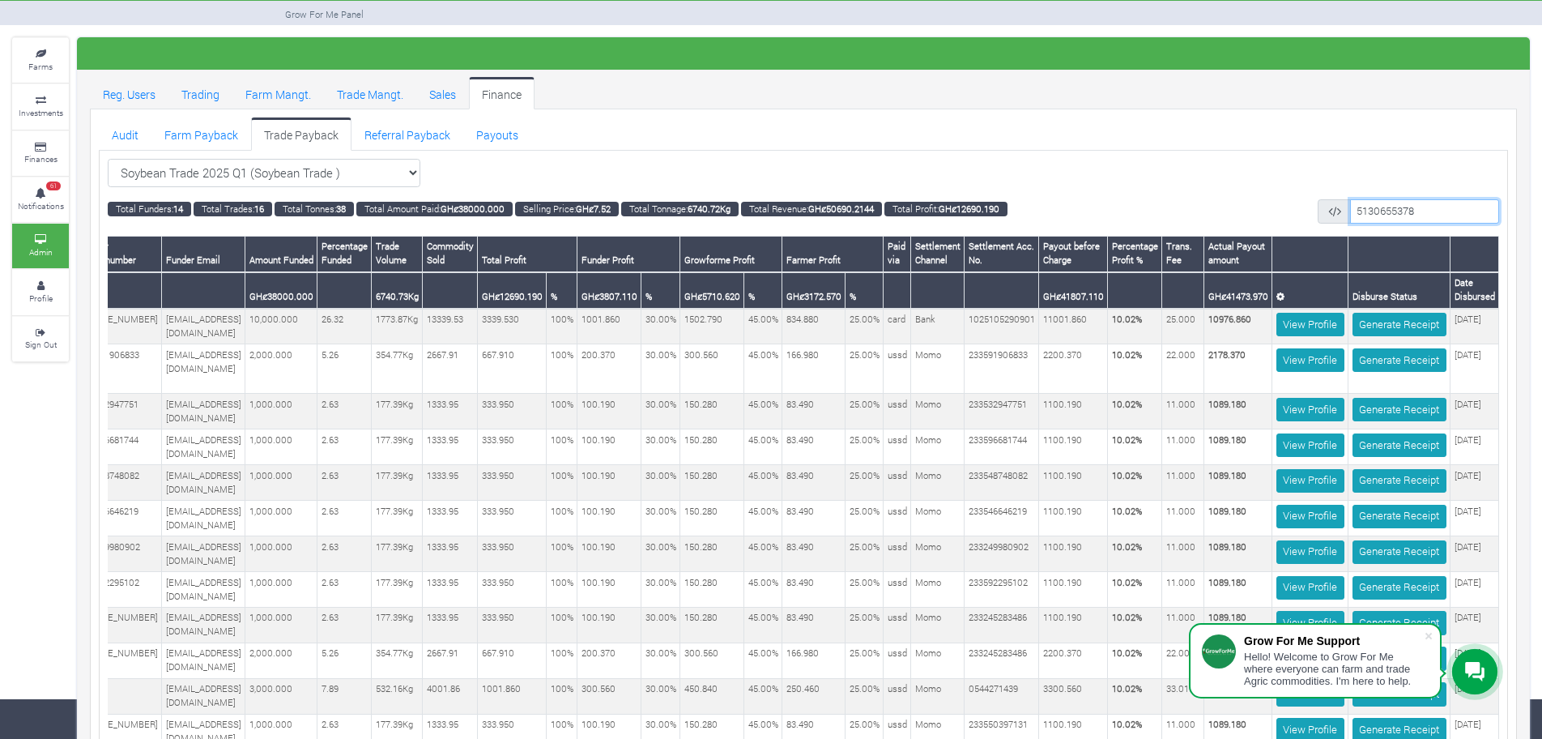
click at [1447, 213] on input "5130655378" at bounding box center [1424, 210] width 149 height 23
type input "5"
click at [1213, 201] on div "Total Funders: 14 Total Trades: 16 Total Tonnes: 38 GHȼ38000.000 GHȼ7.52 6740.7…" at bounding box center [804, 210] width 1416 height 23
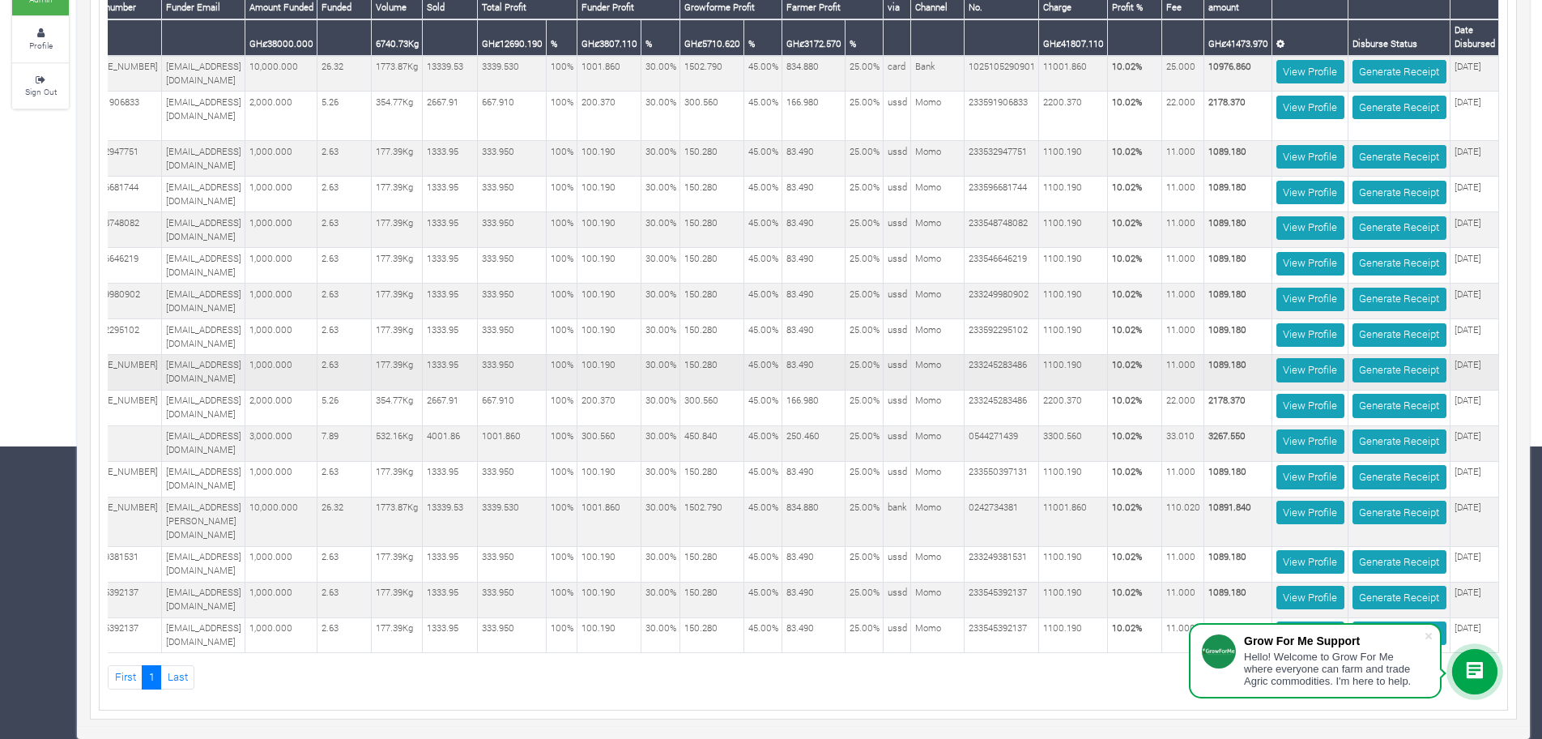
scroll to position [0, 0]
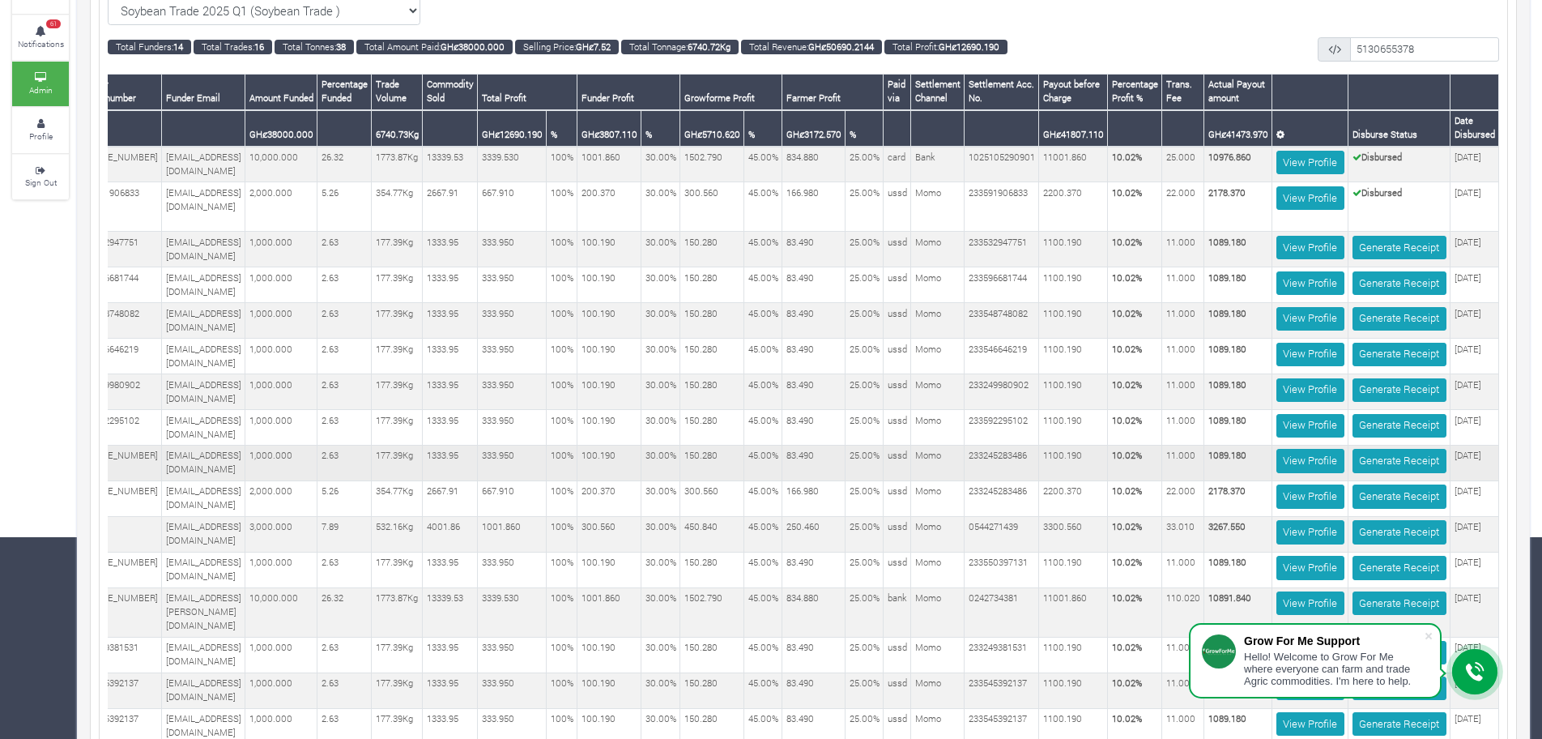
scroll to position [203, 0]
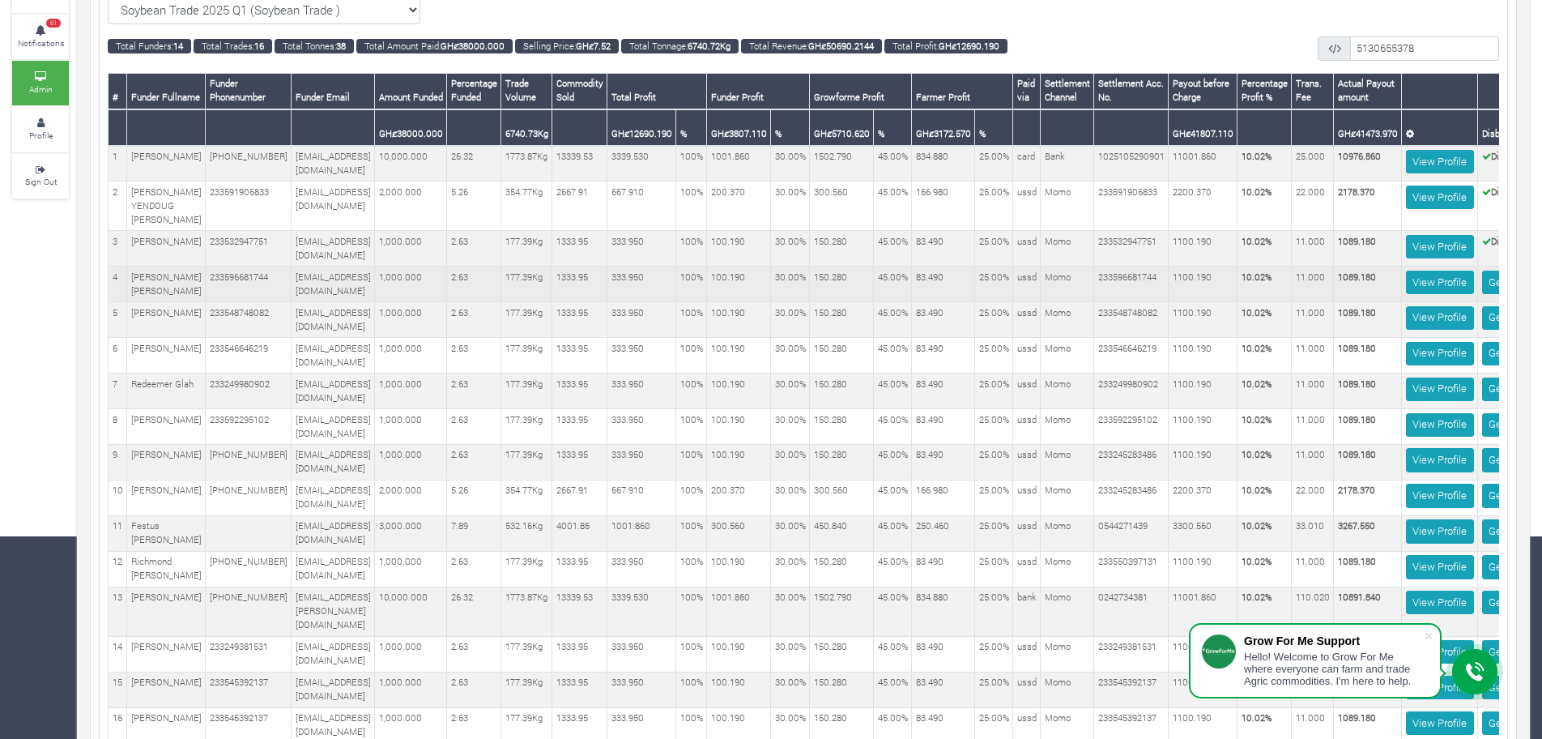
scroll to position [0, 158]
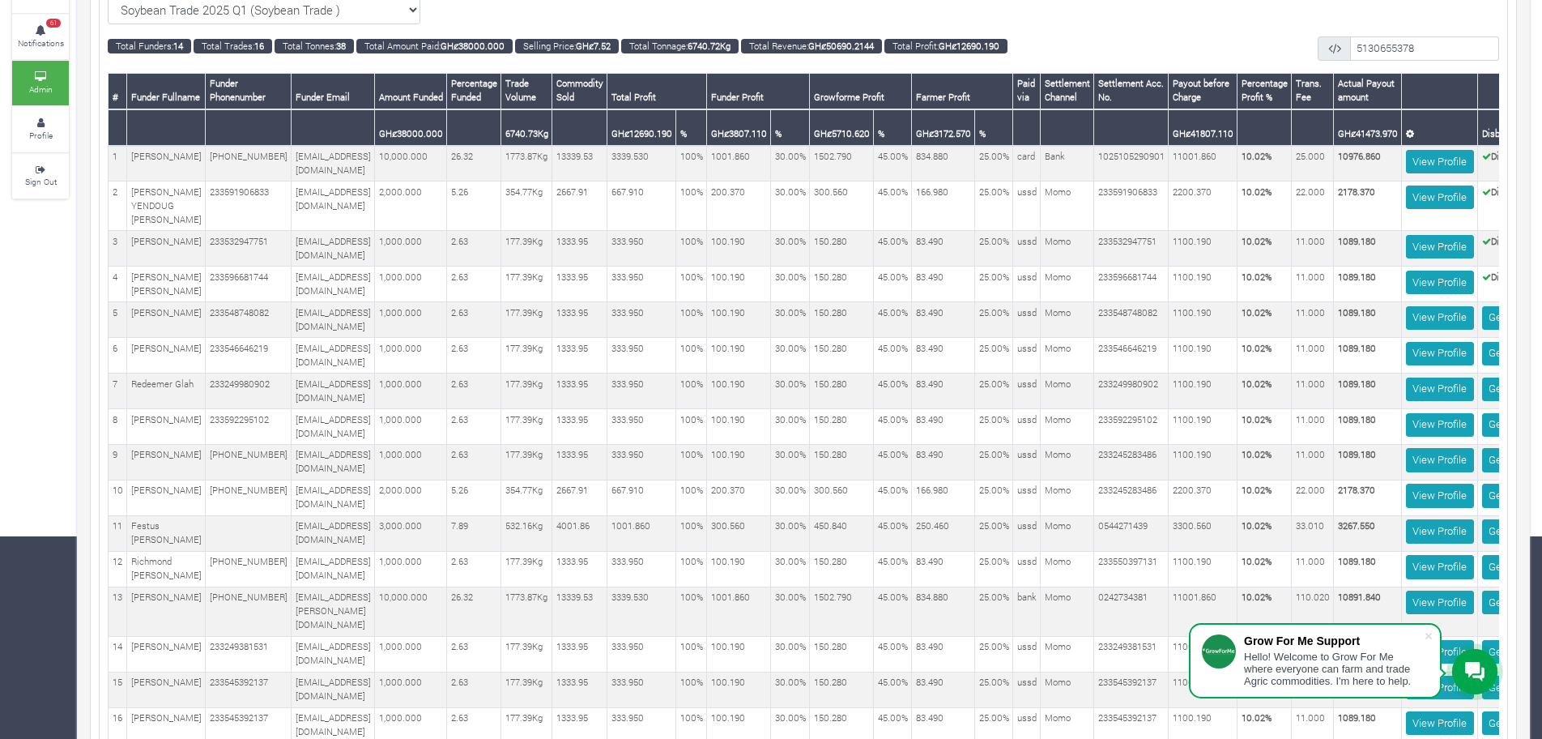
scroll to position [0, 158]
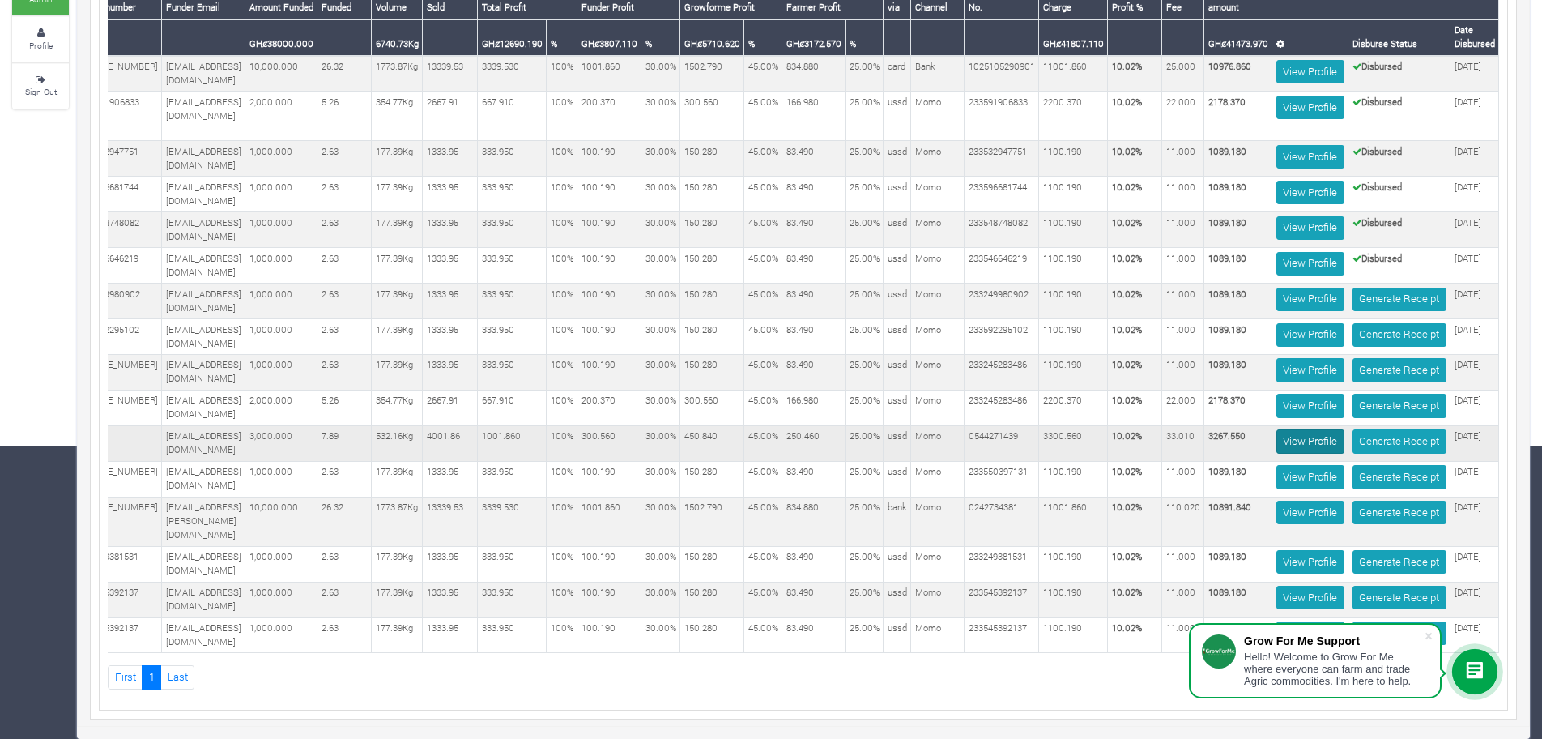
scroll to position [304, 0]
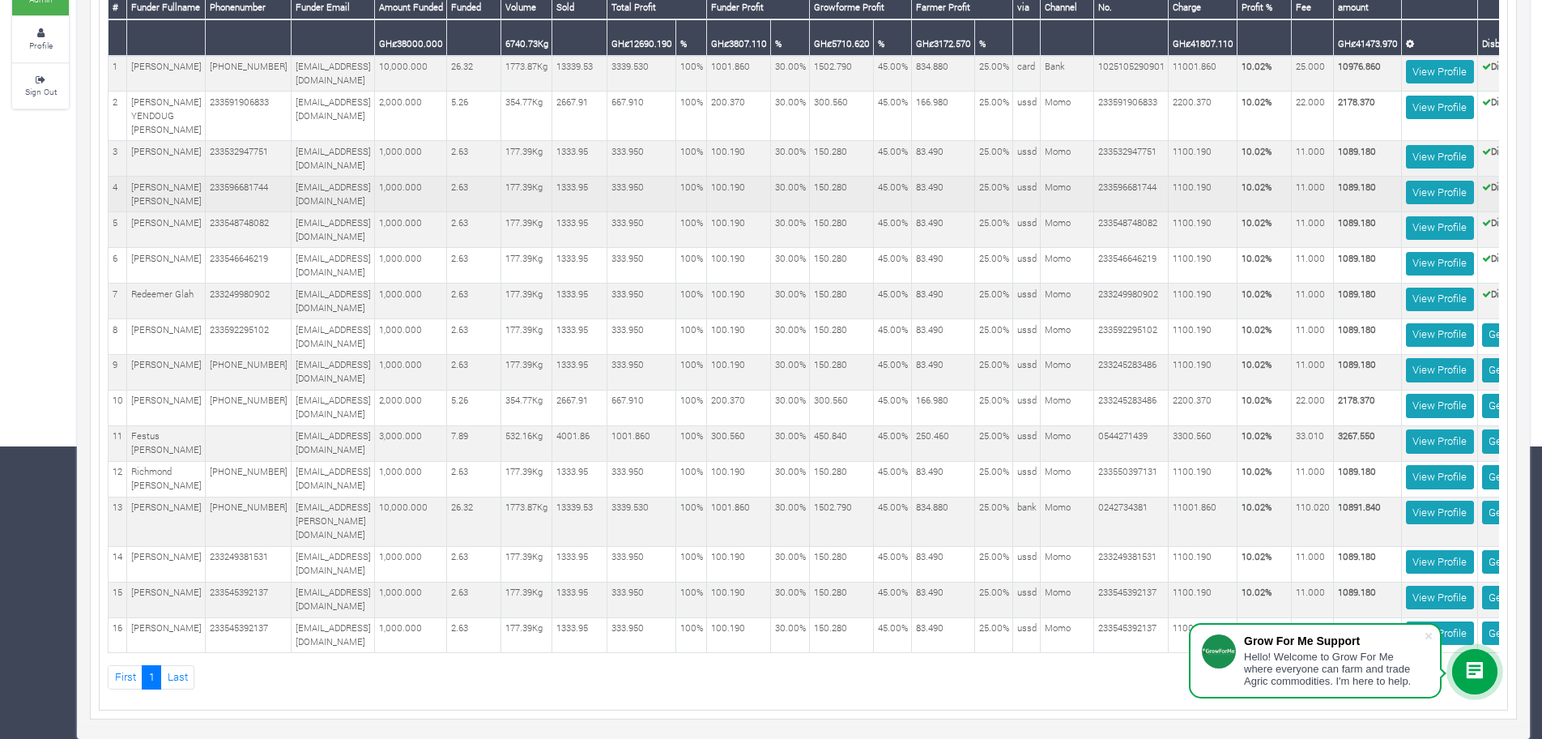
scroll to position [0, 158]
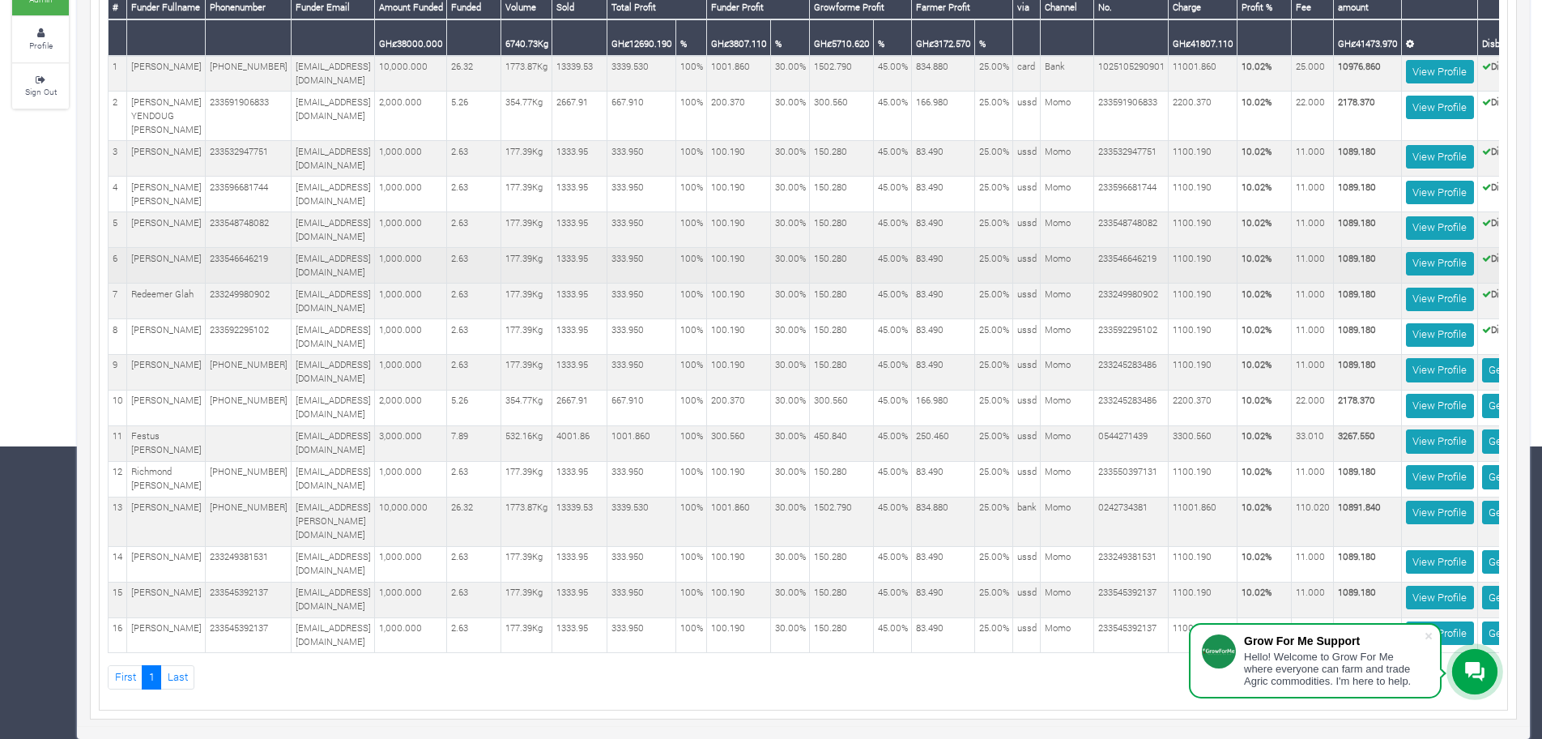
scroll to position [0, 158]
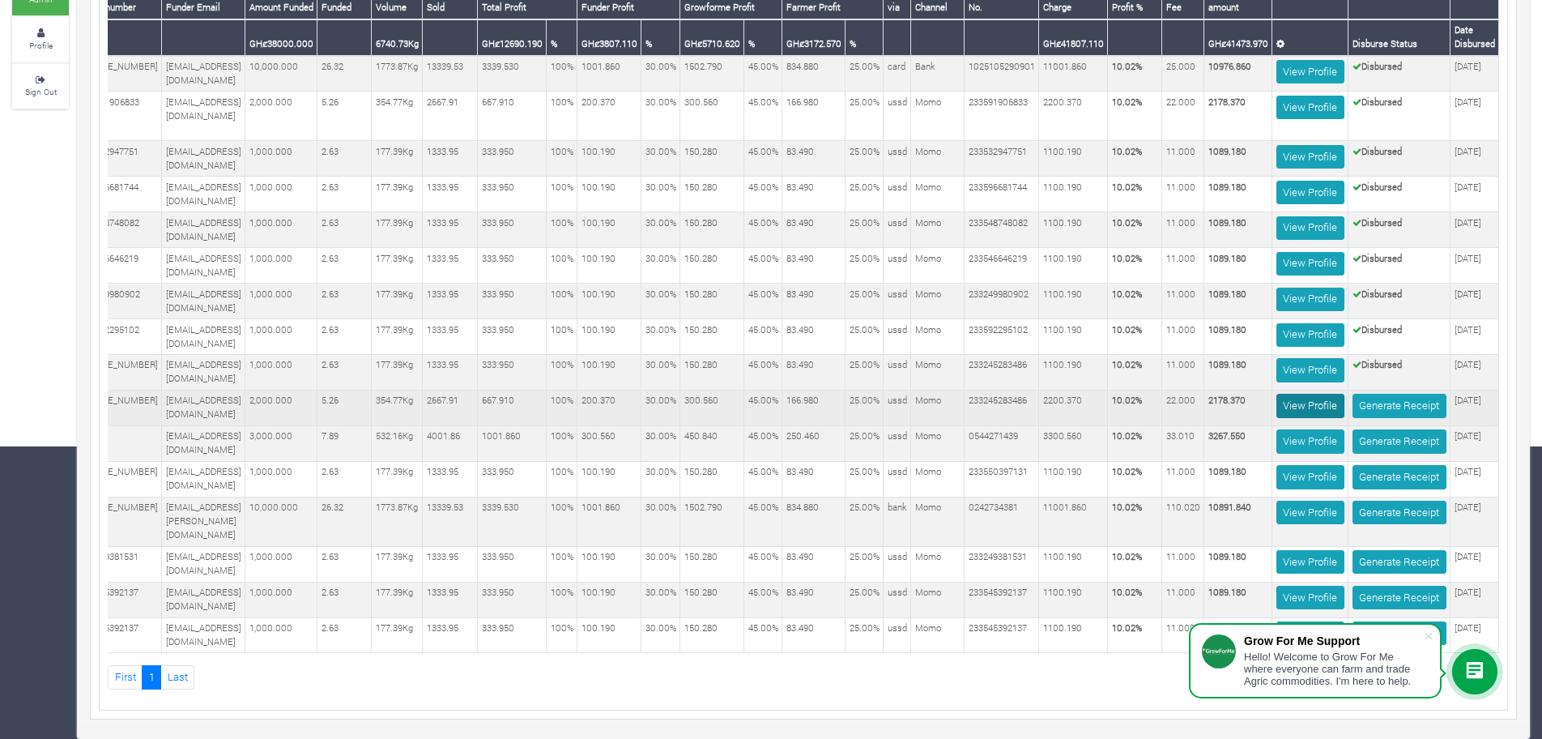
scroll to position [343, 0]
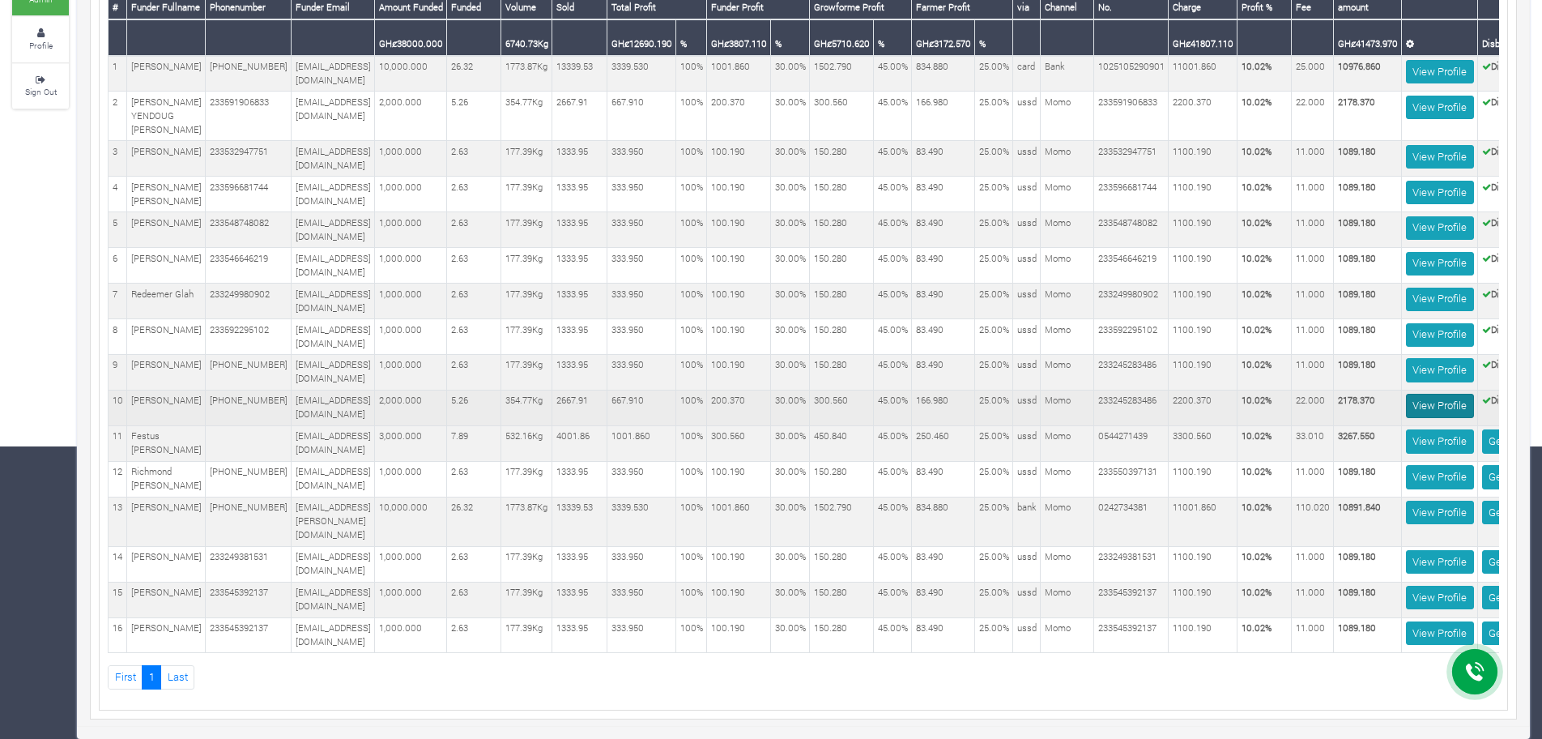
scroll to position [0, 158]
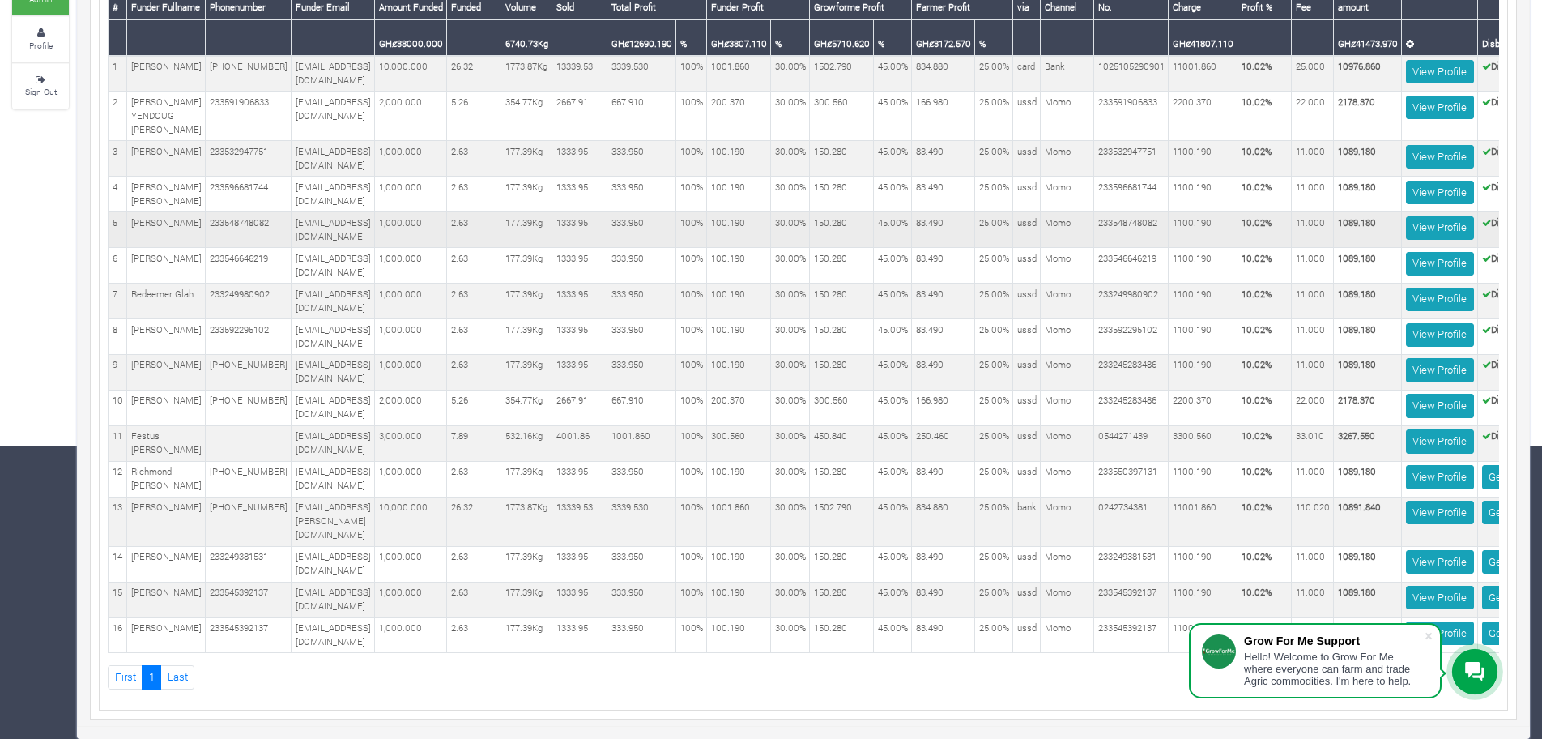
scroll to position [0, 158]
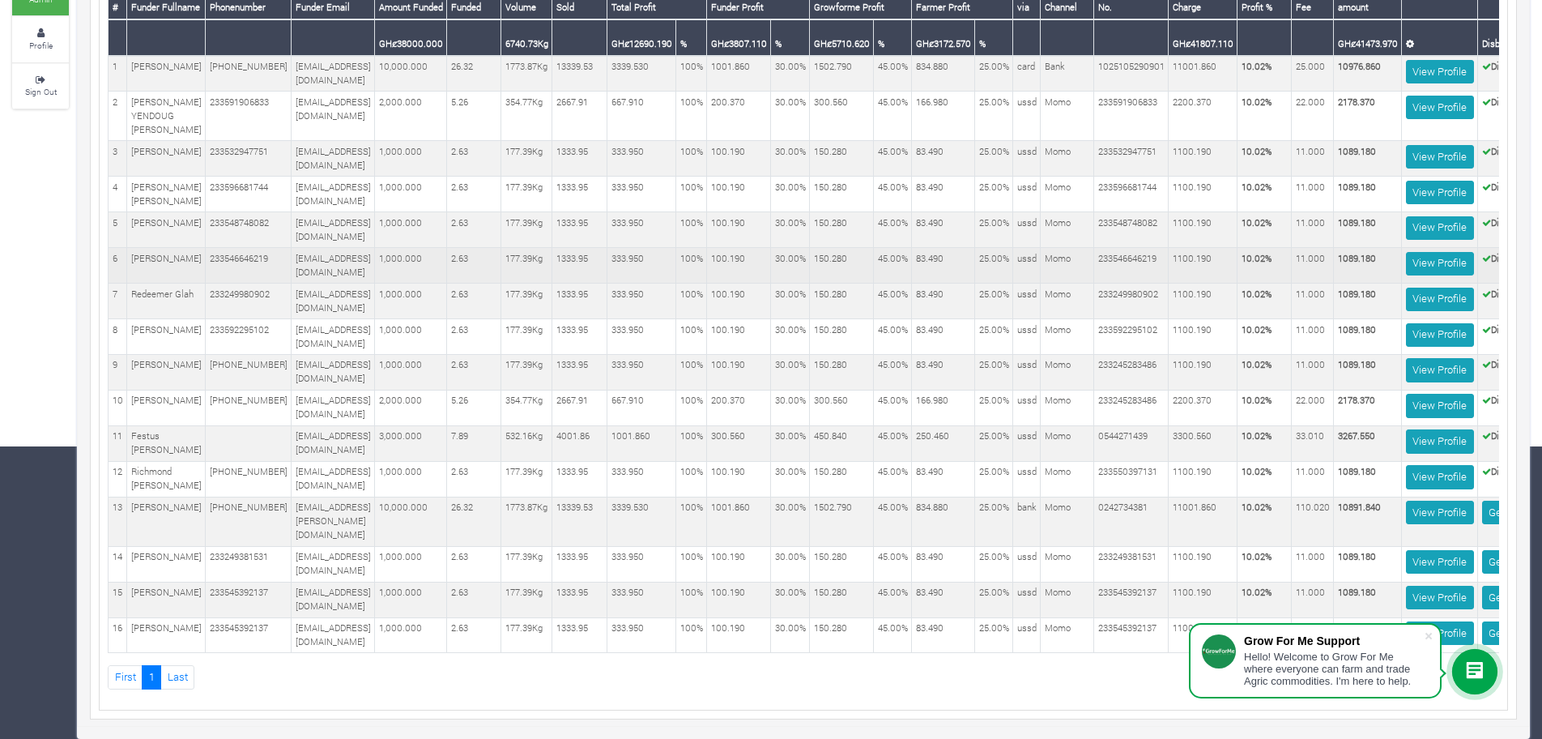
scroll to position [0, 158]
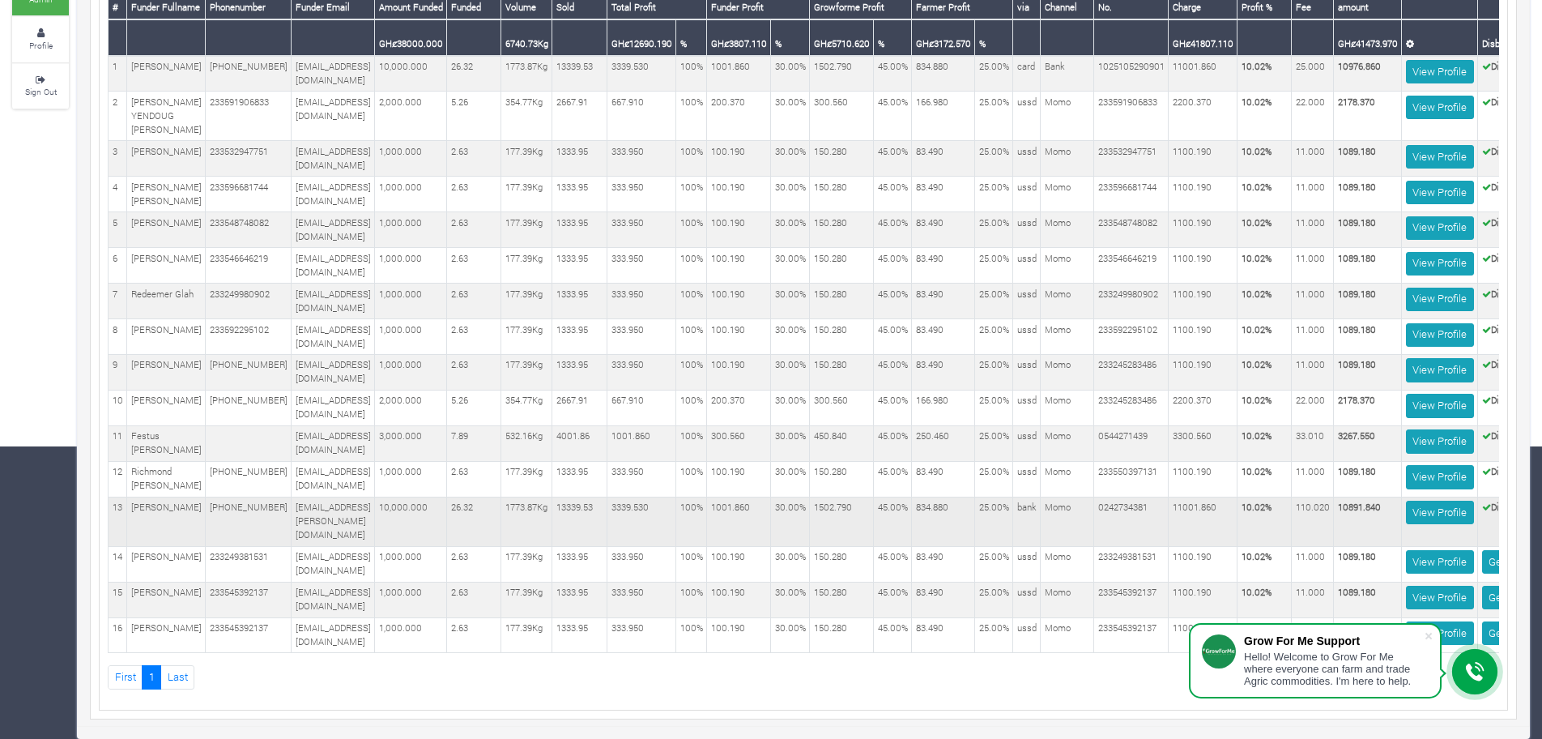
scroll to position [0, 158]
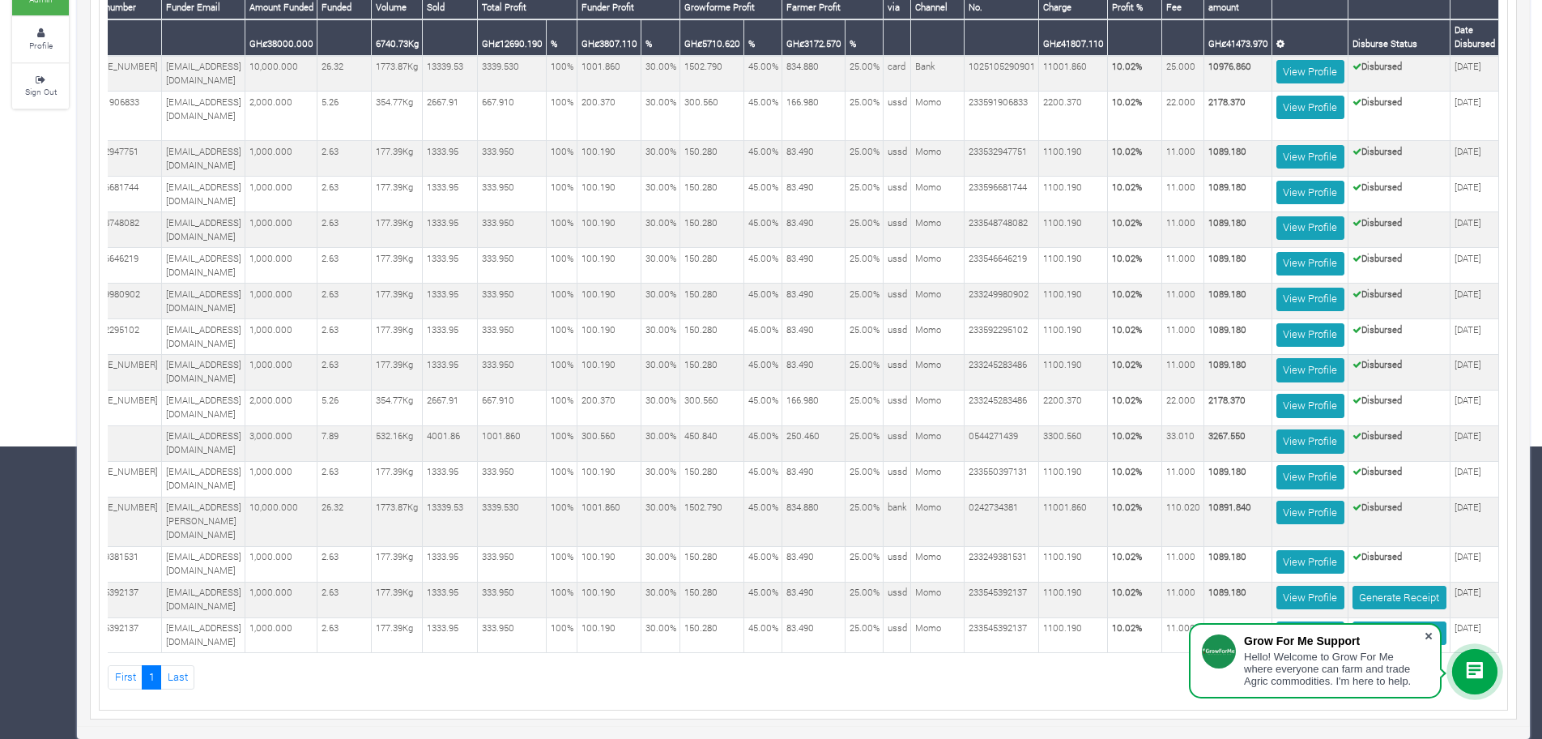
click at [1434, 633] on span at bounding box center [1429, 636] width 16 height 16
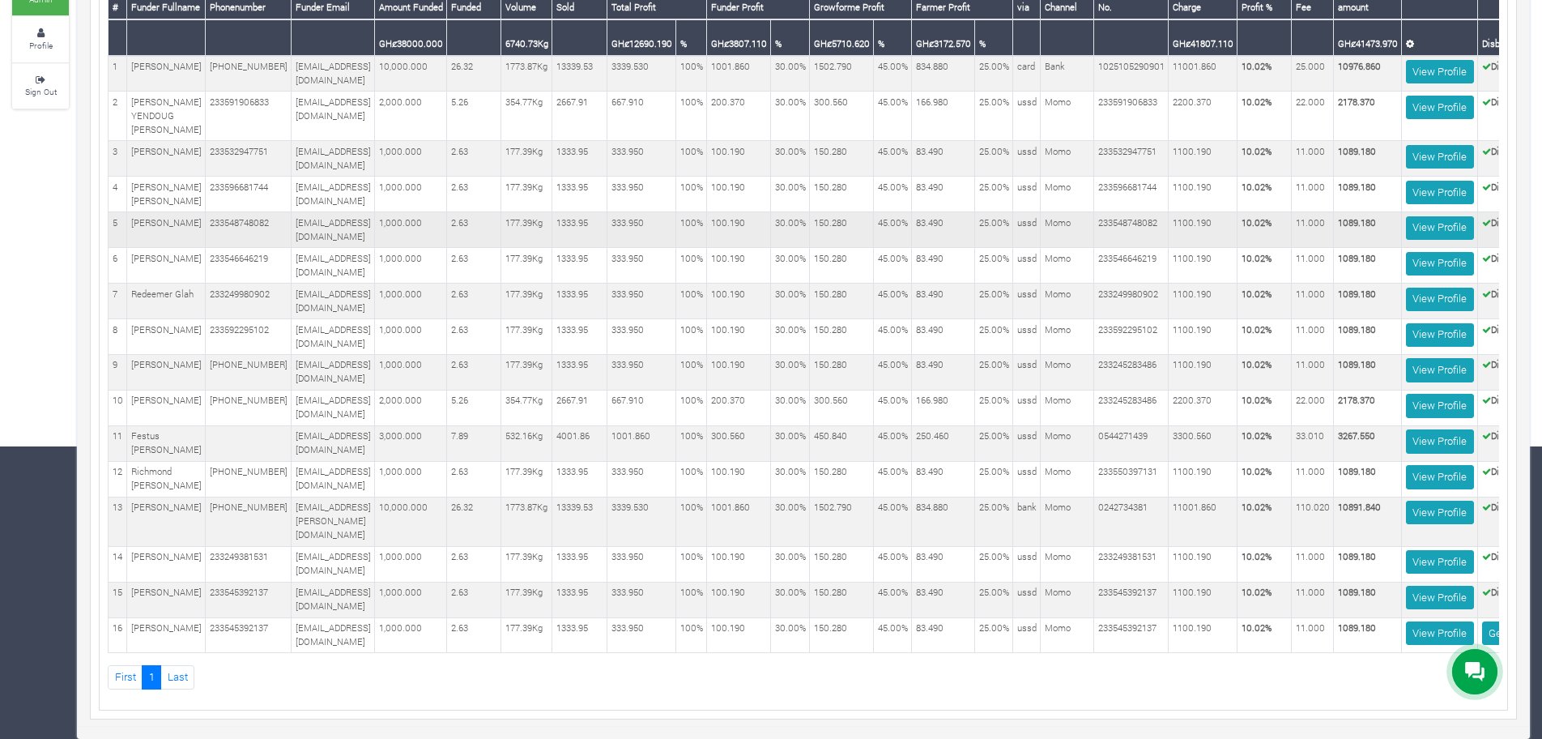
scroll to position [0, 158]
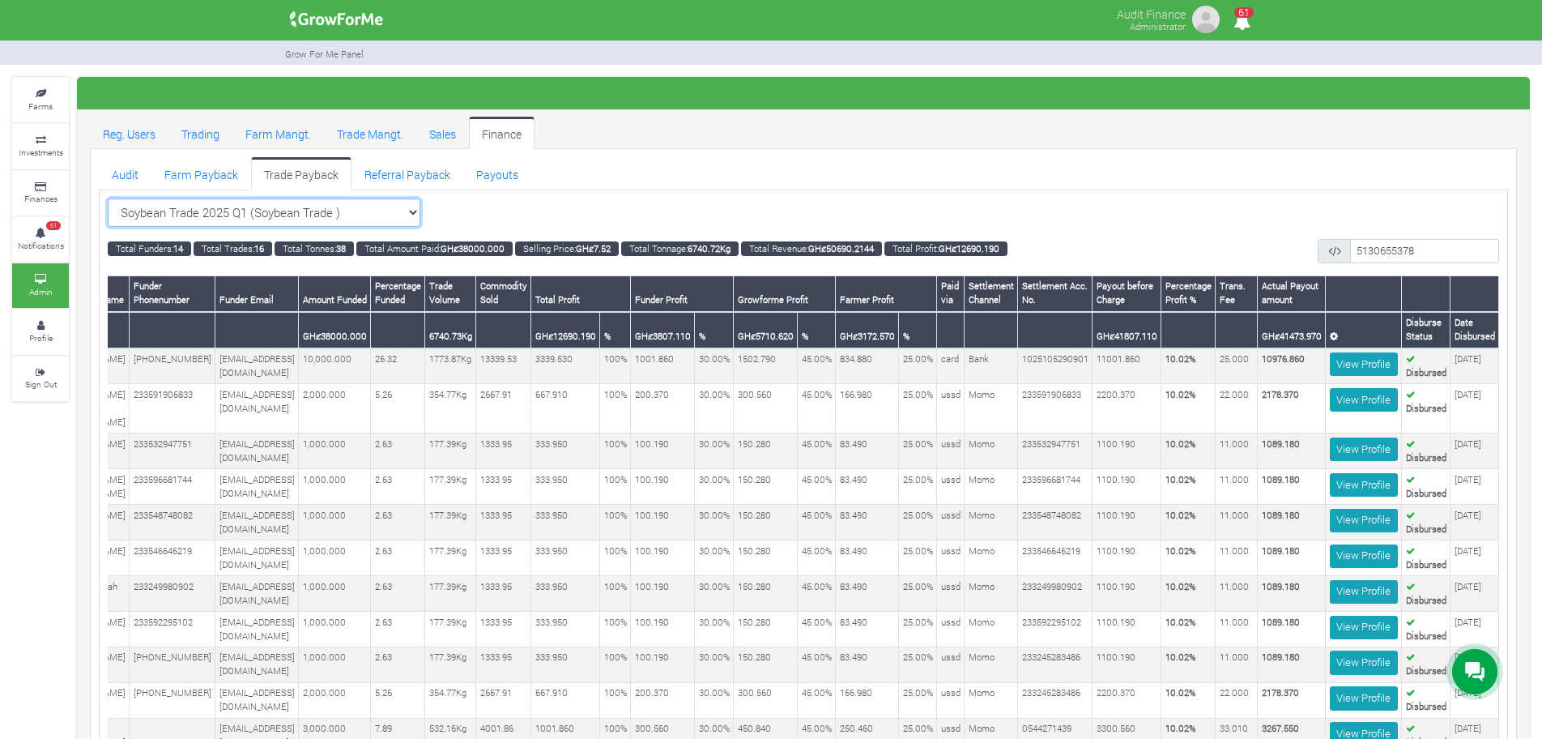
click at [416, 217] on select "Soybean Trade 2025 Q1 (Soybean Trade ) All Maize Trading (Maize Trade)" at bounding box center [264, 212] width 313 height 29
select select "?tradeschedule=26"
click at [108, 198] on select "Soybean Trade 2025 Q1 (Soybean Trade ) All Maize Trading (Maize Trade)" at bounding box center [264, 212] width 313 height 29
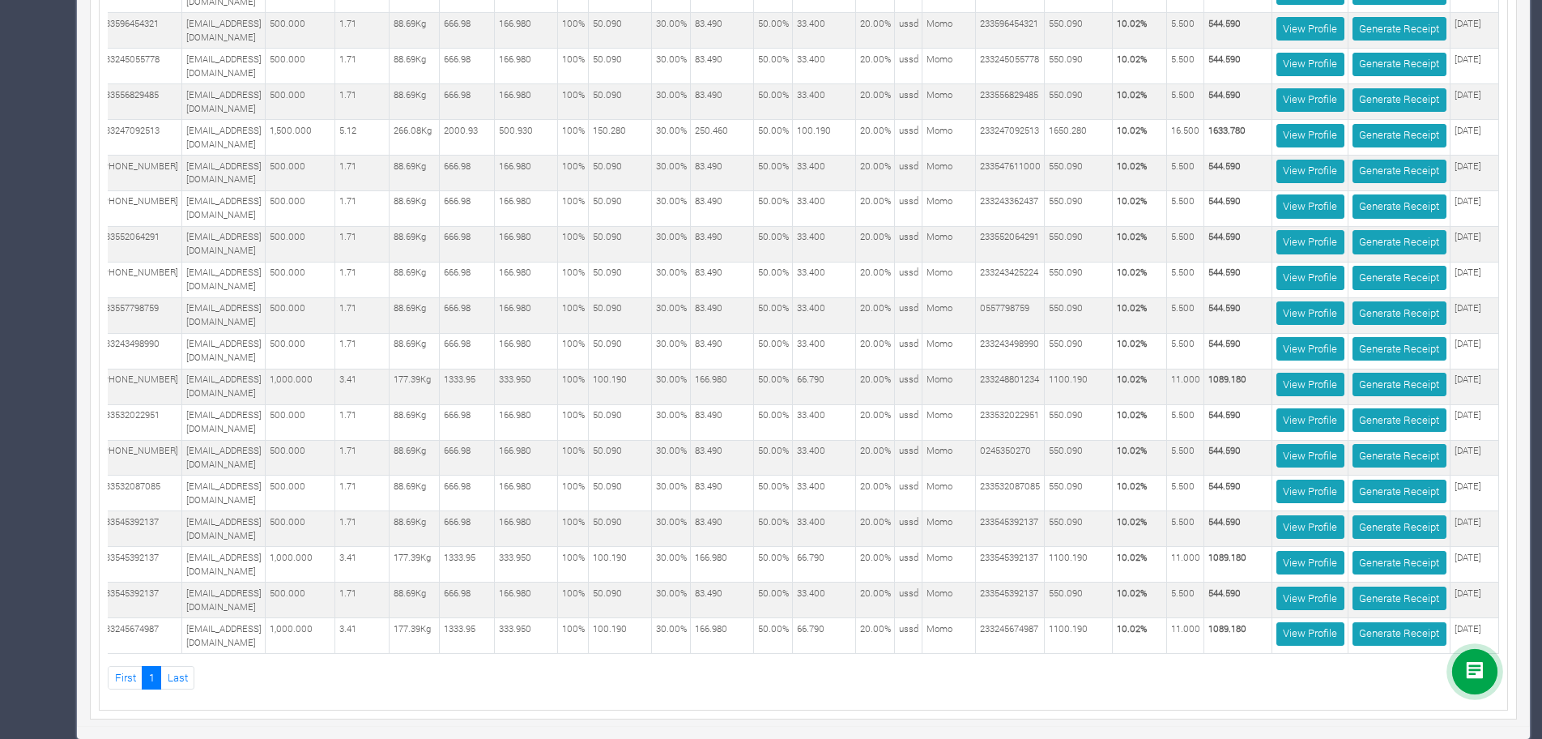
scroll to position [1078, 0]
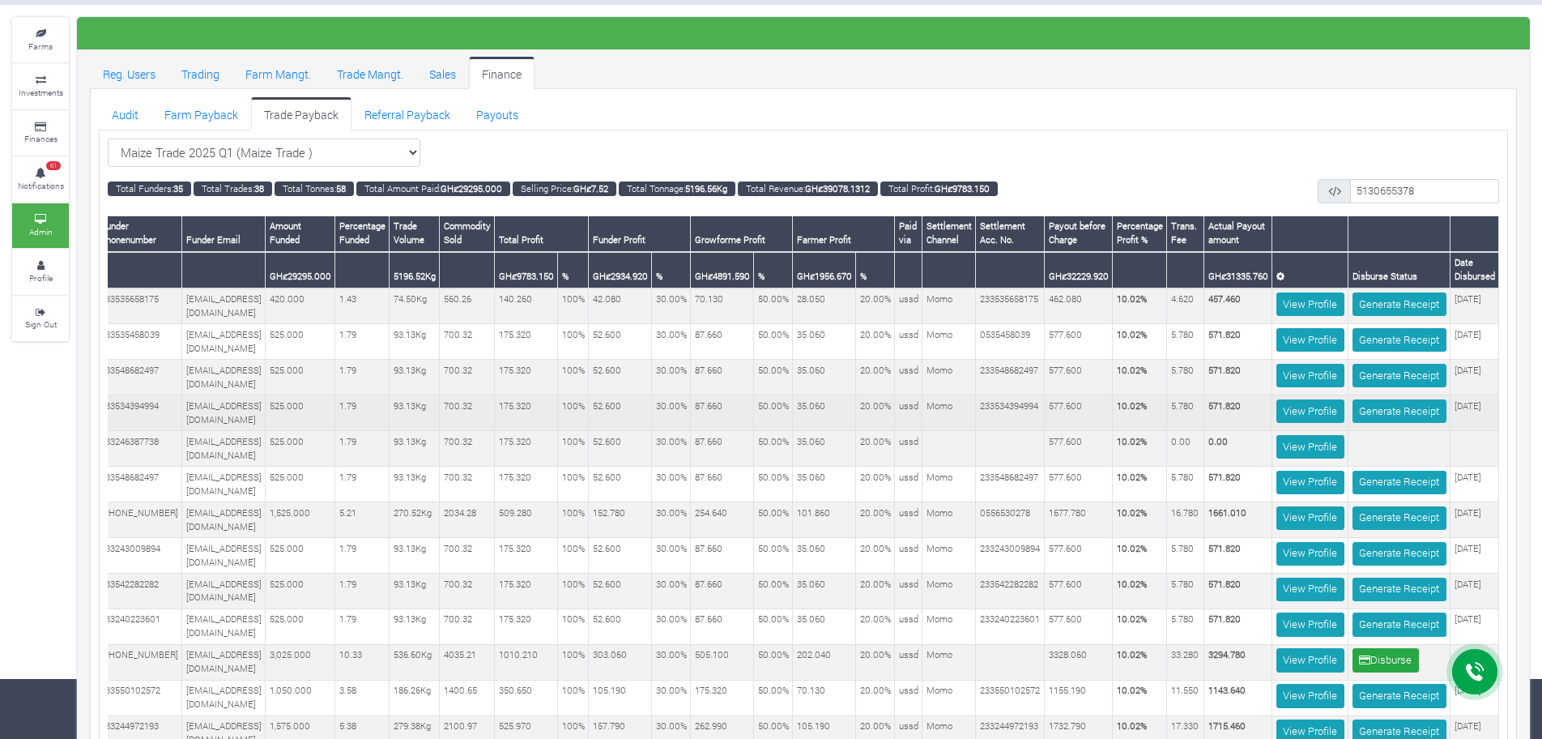
scroll to position [0, 0]
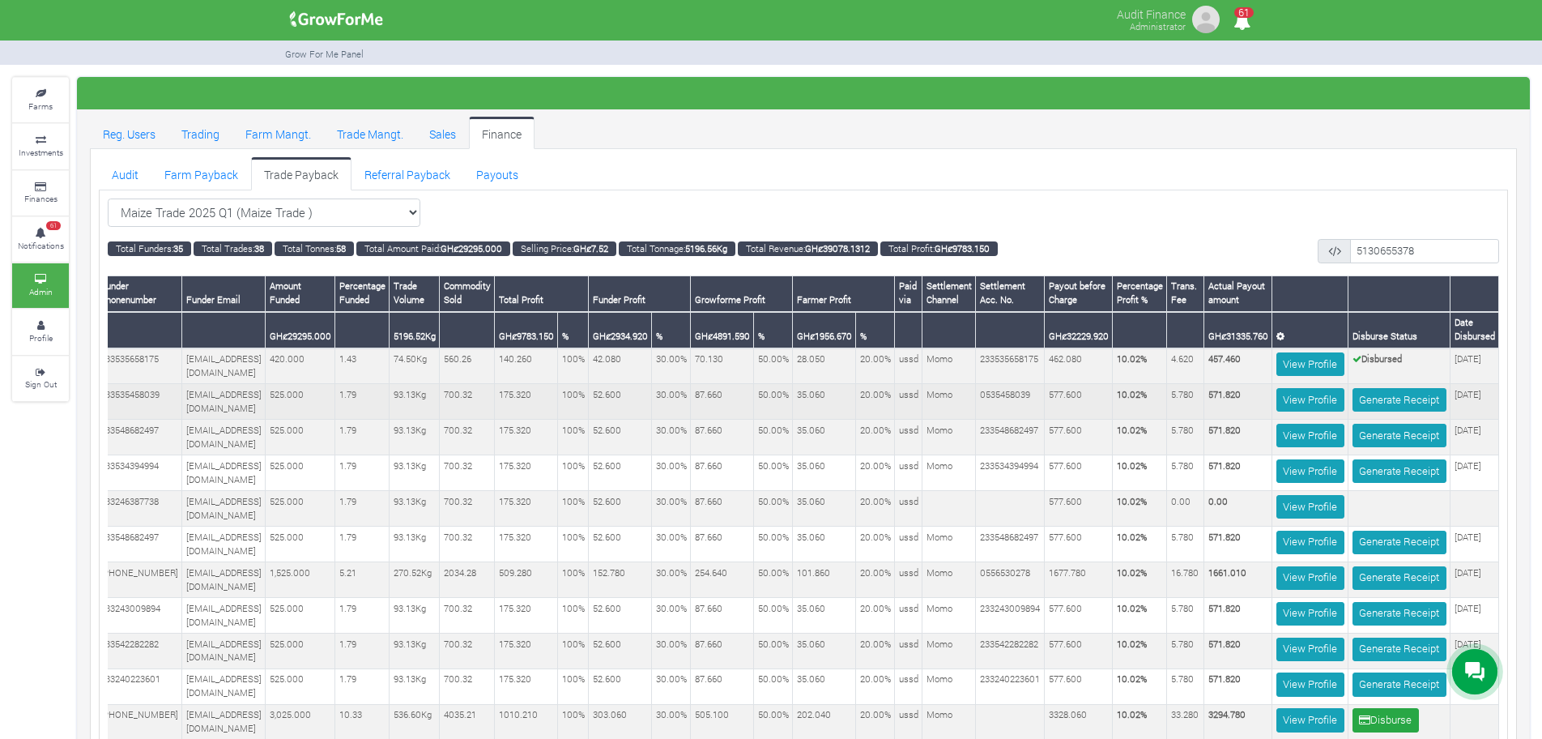
scroll to position [0, 148]
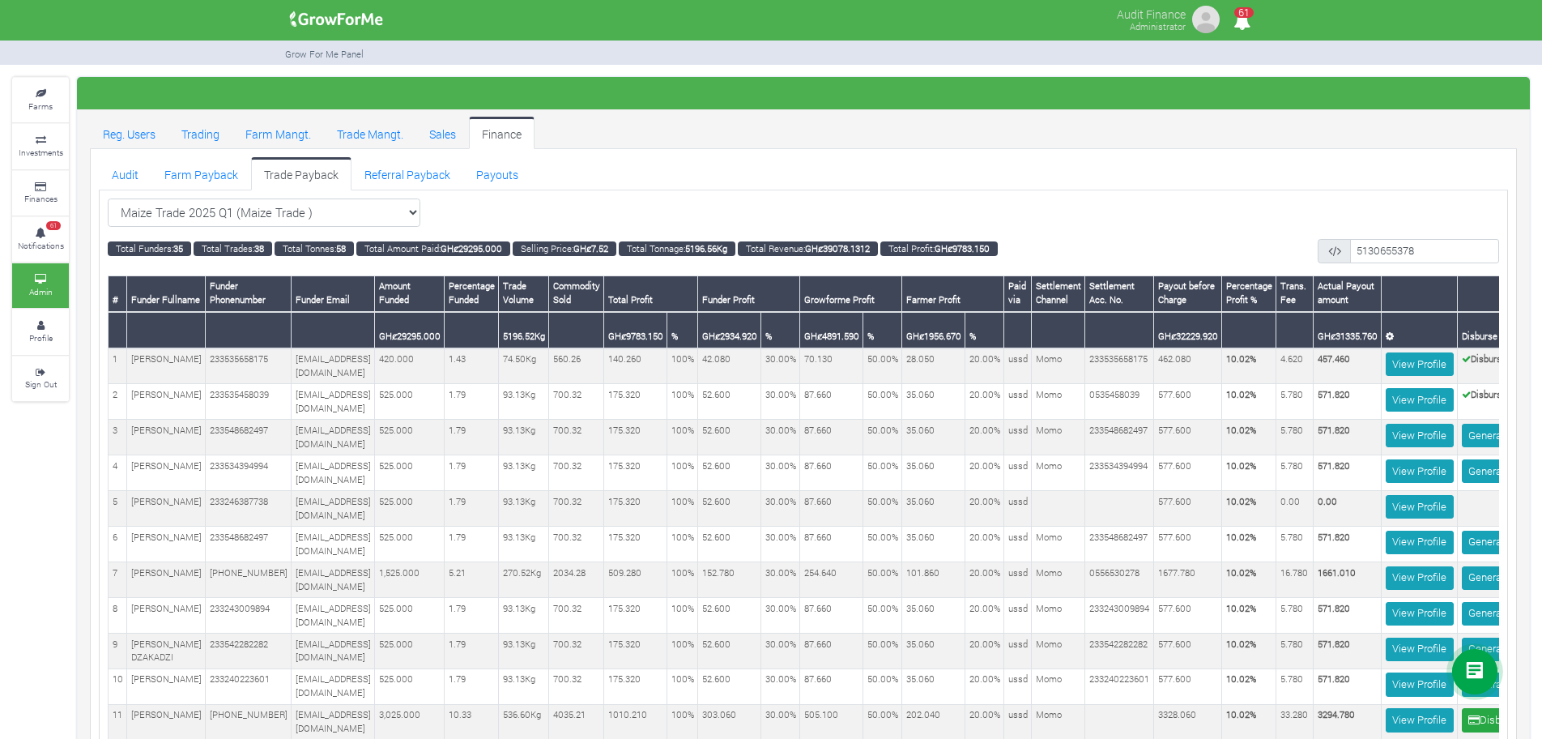
scroll to position [0, 151]
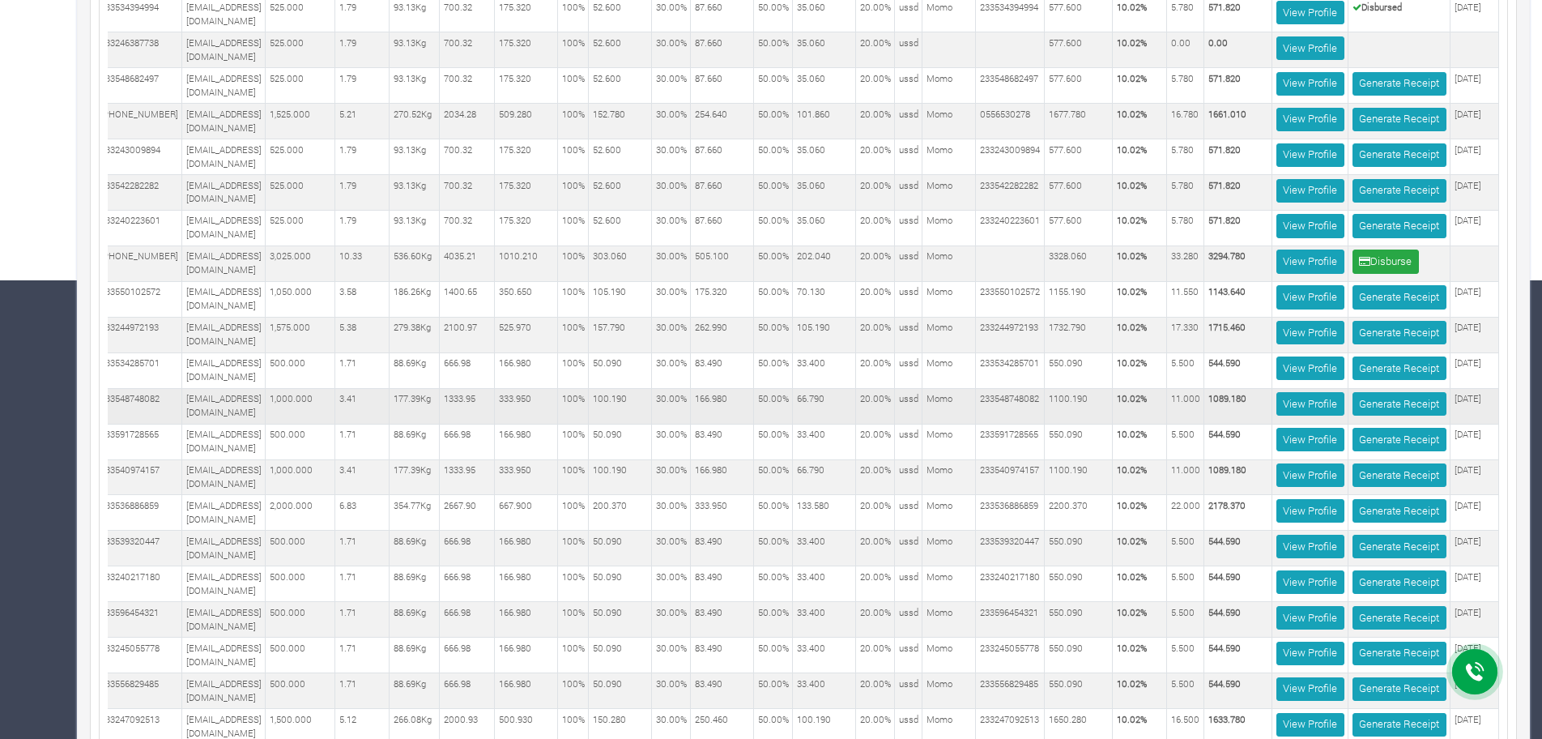
scroll to position [357, 0]
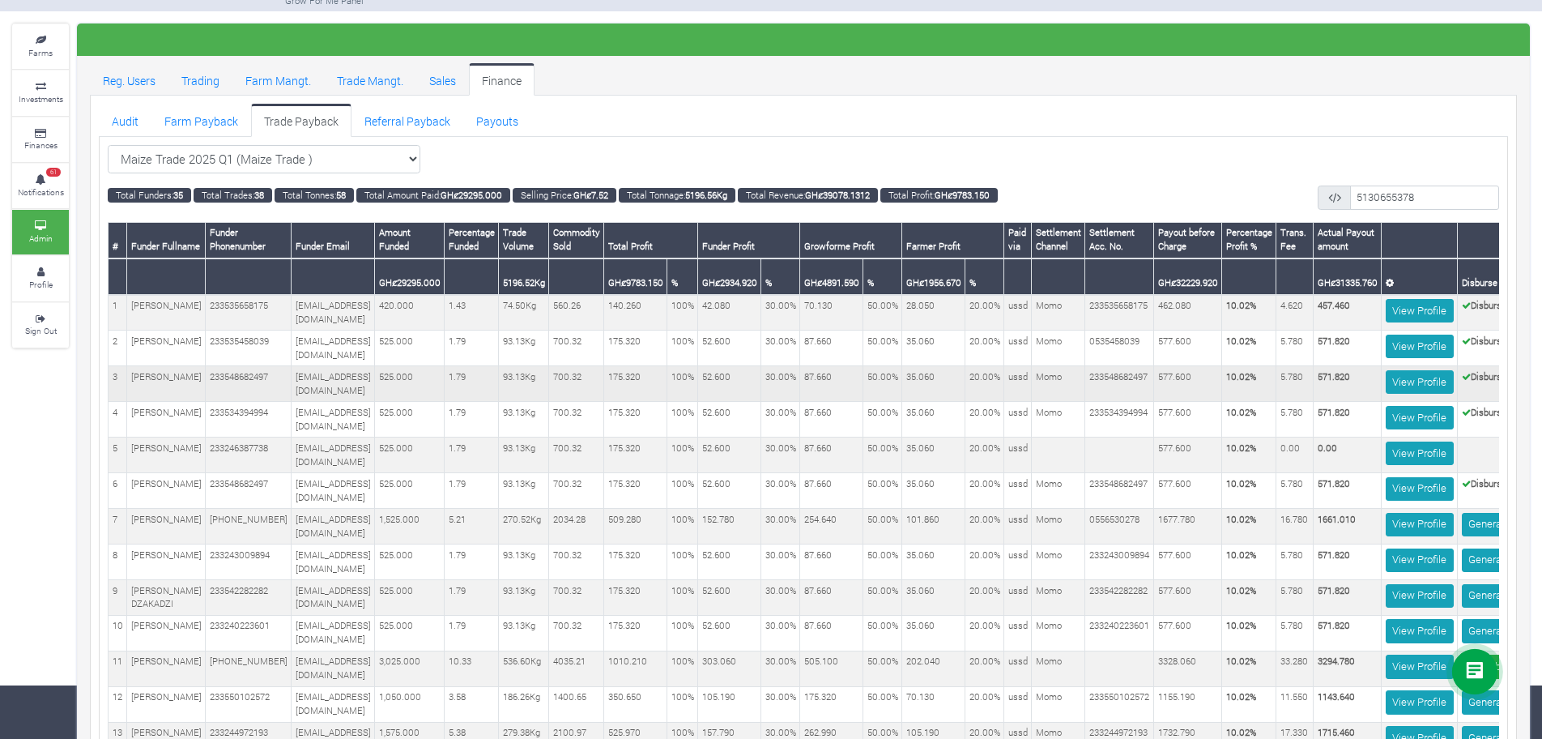
scroll to position [0, 151]
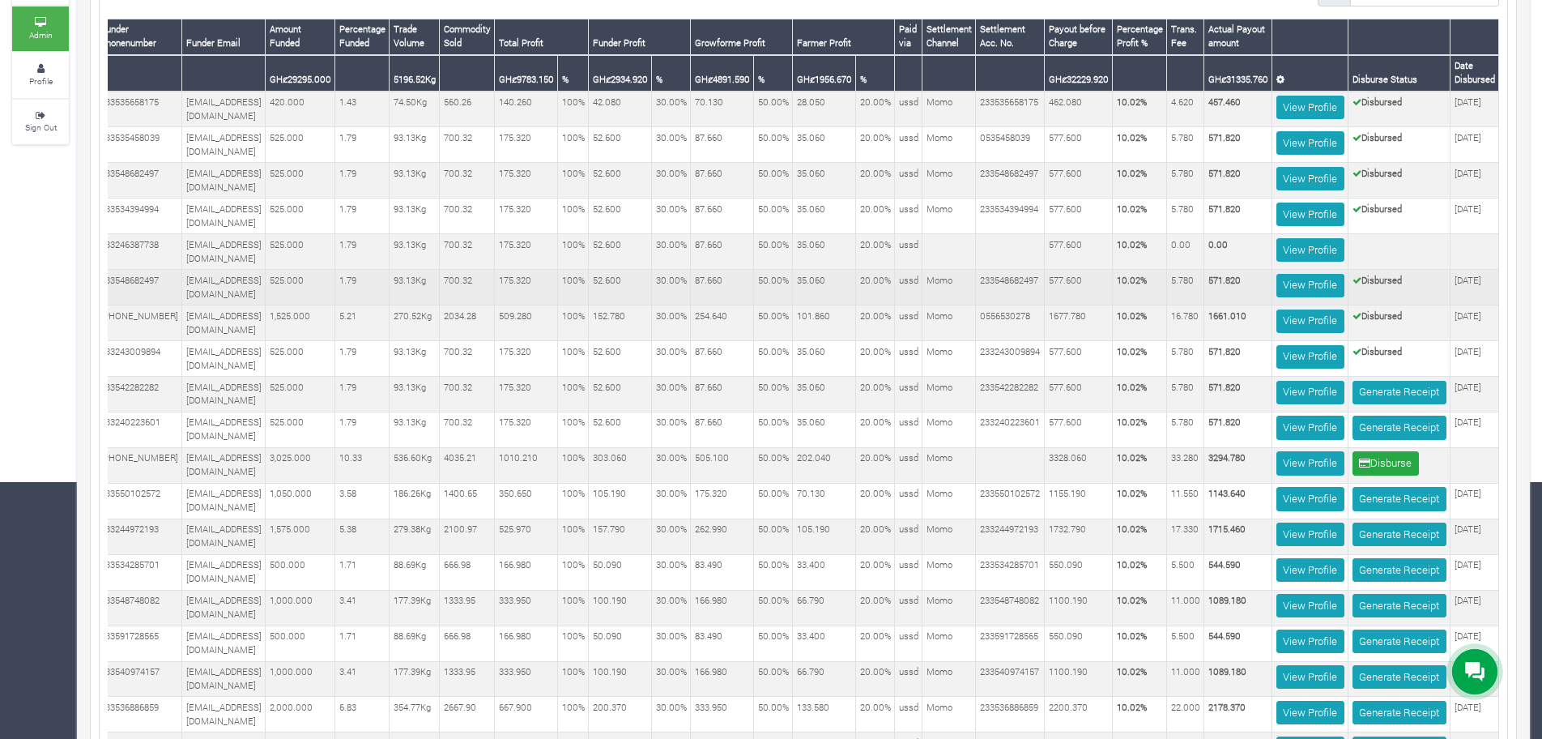
scroll to position [256, 0]
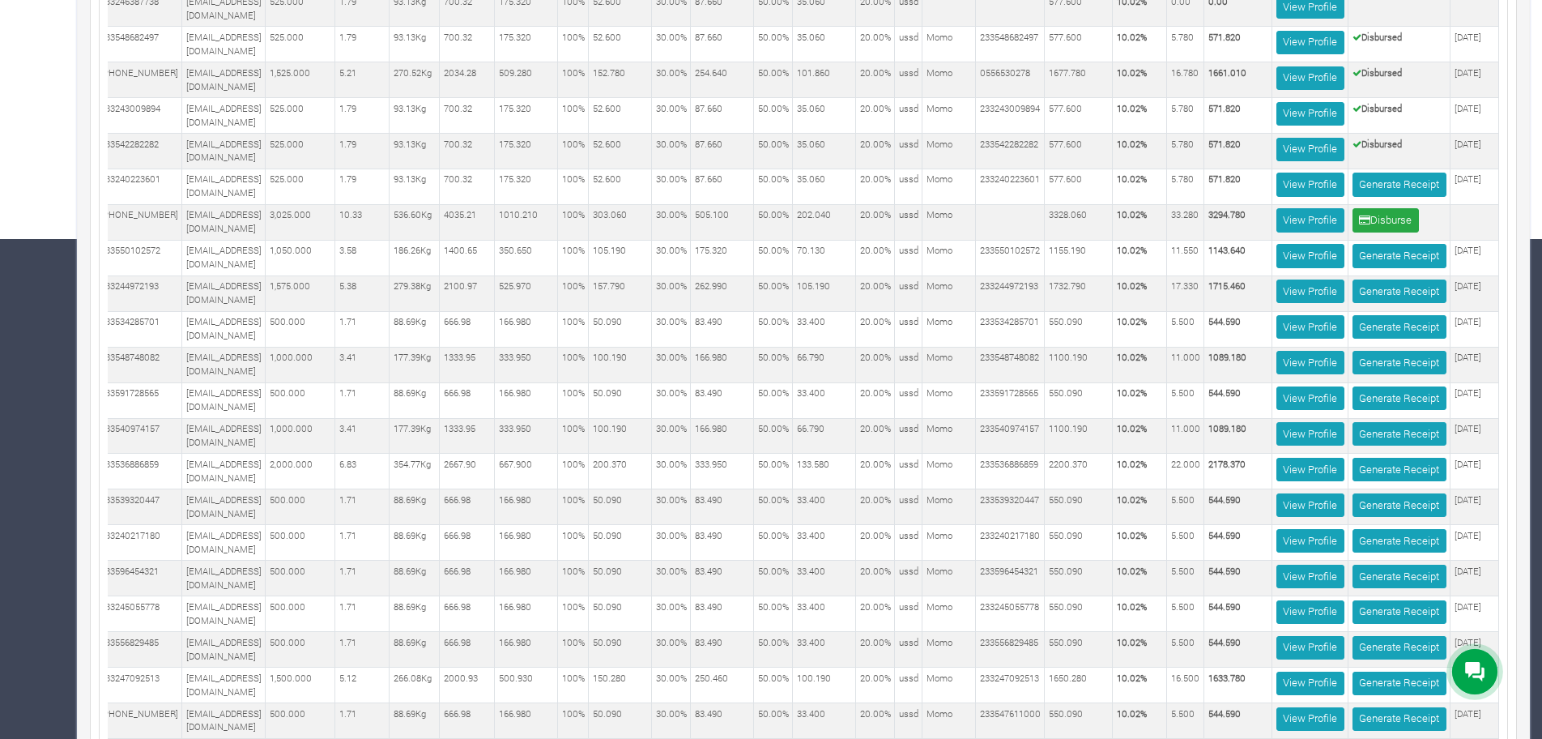
scroll to position [552, 0]
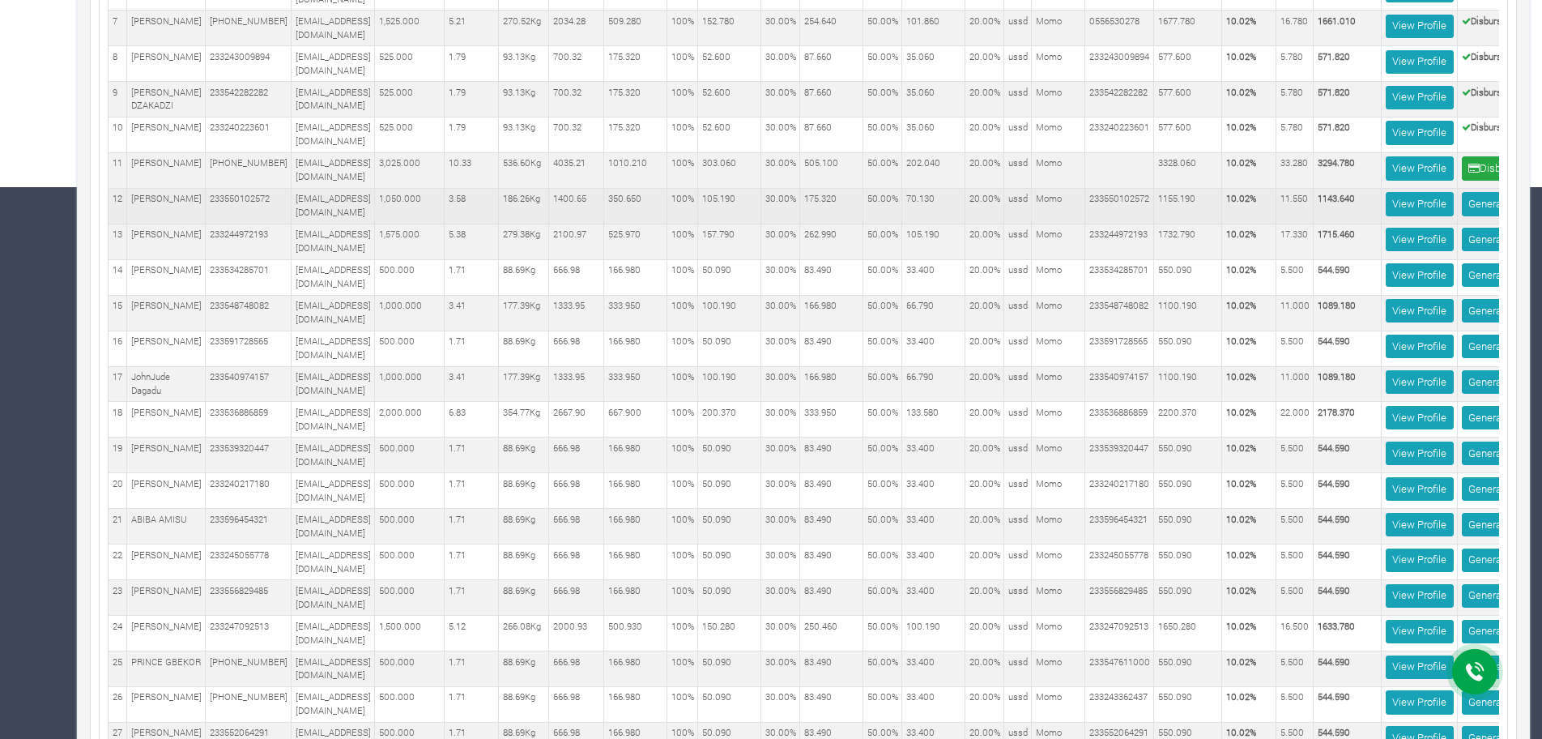
scroll to position [0, 151]
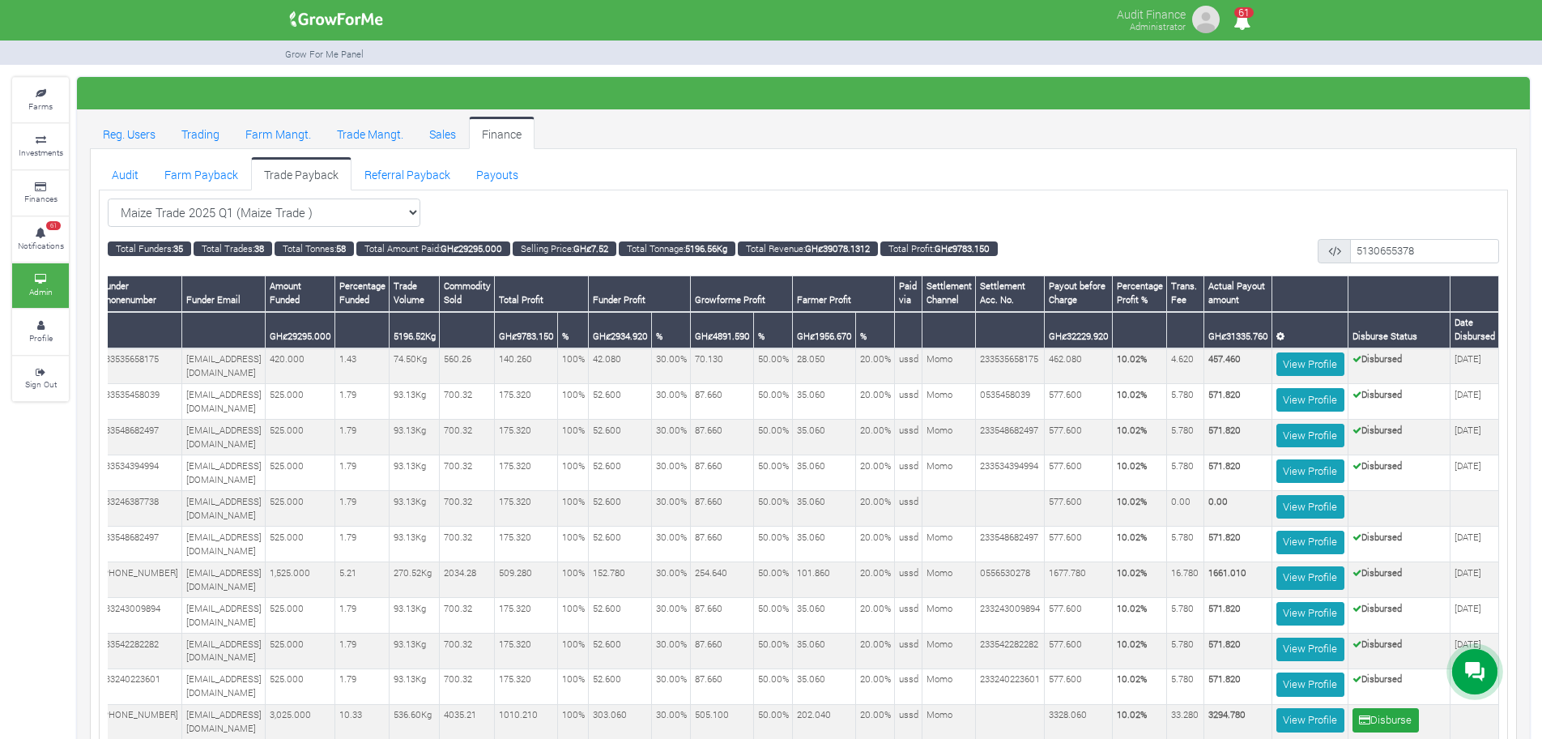
scroll to position [608, 0]
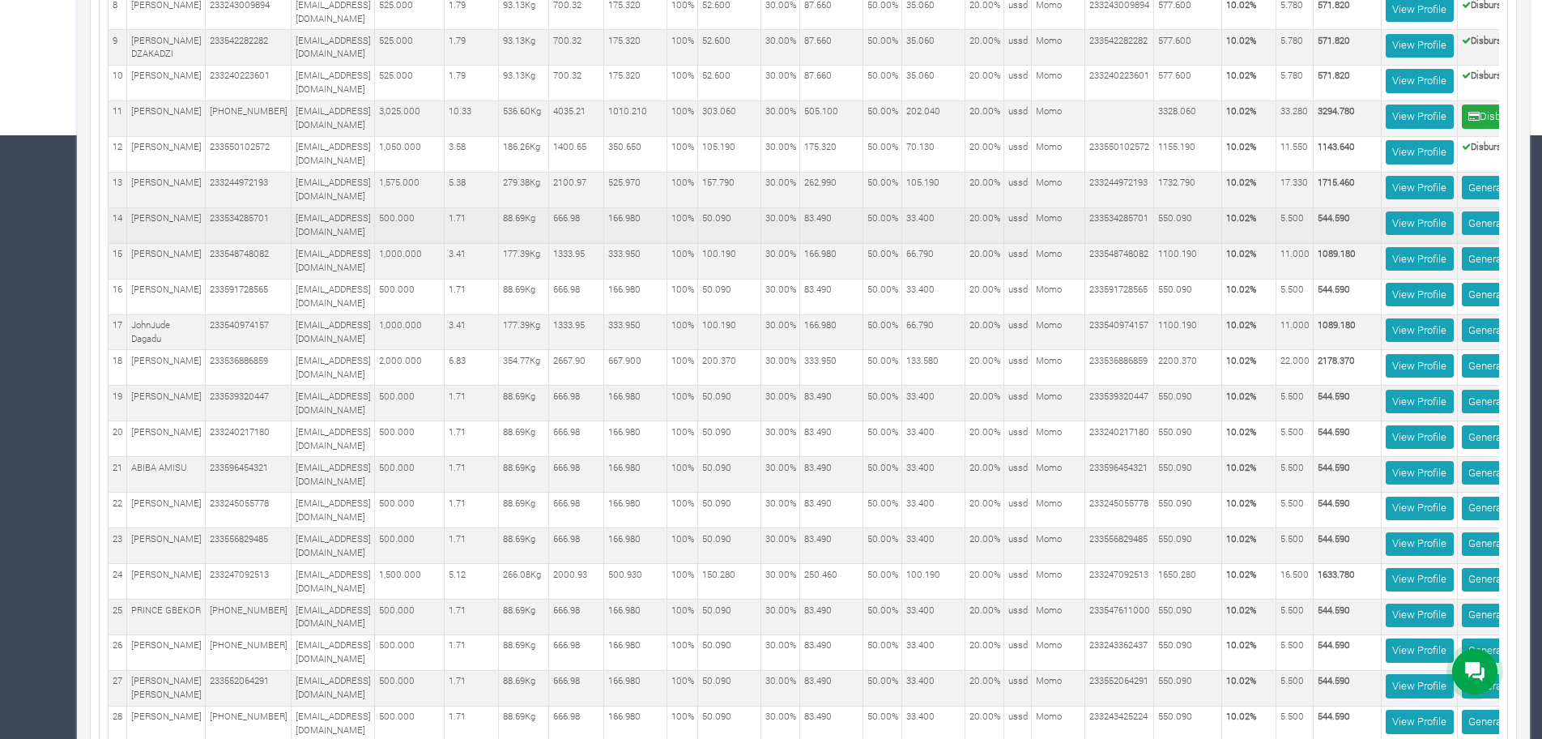
scroll to position [0, 151]
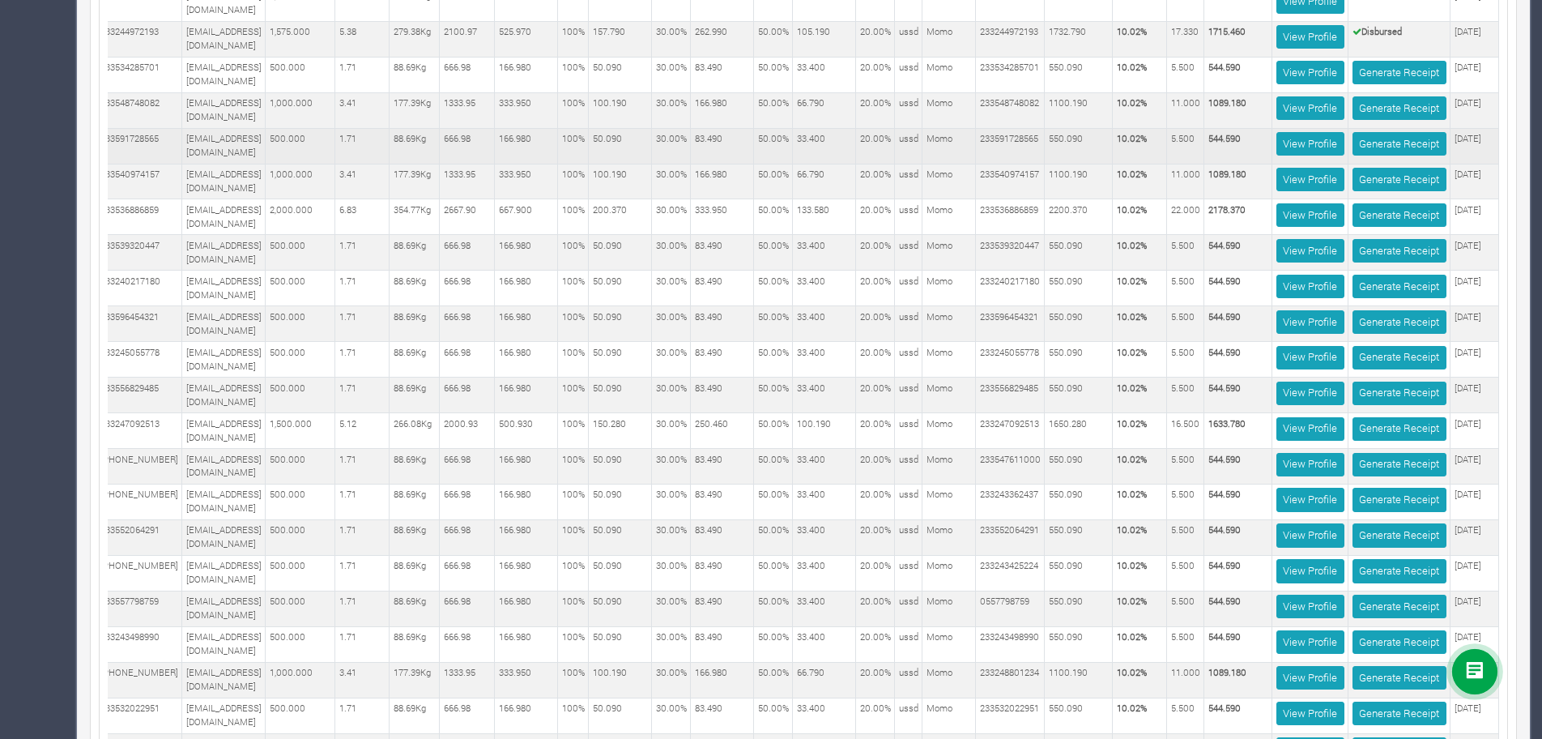
scroll to position [673, 0]
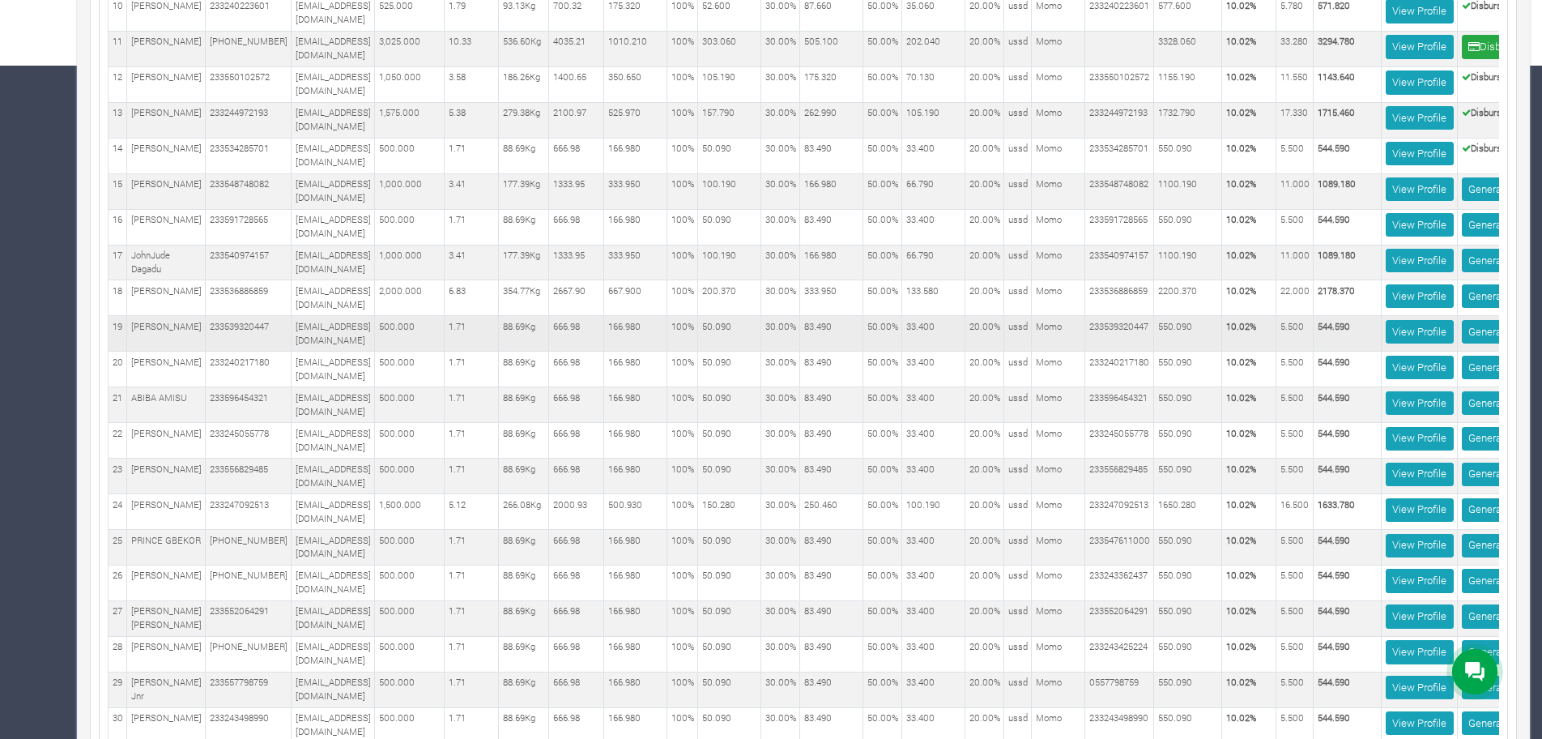
scroll to position [0, 151]
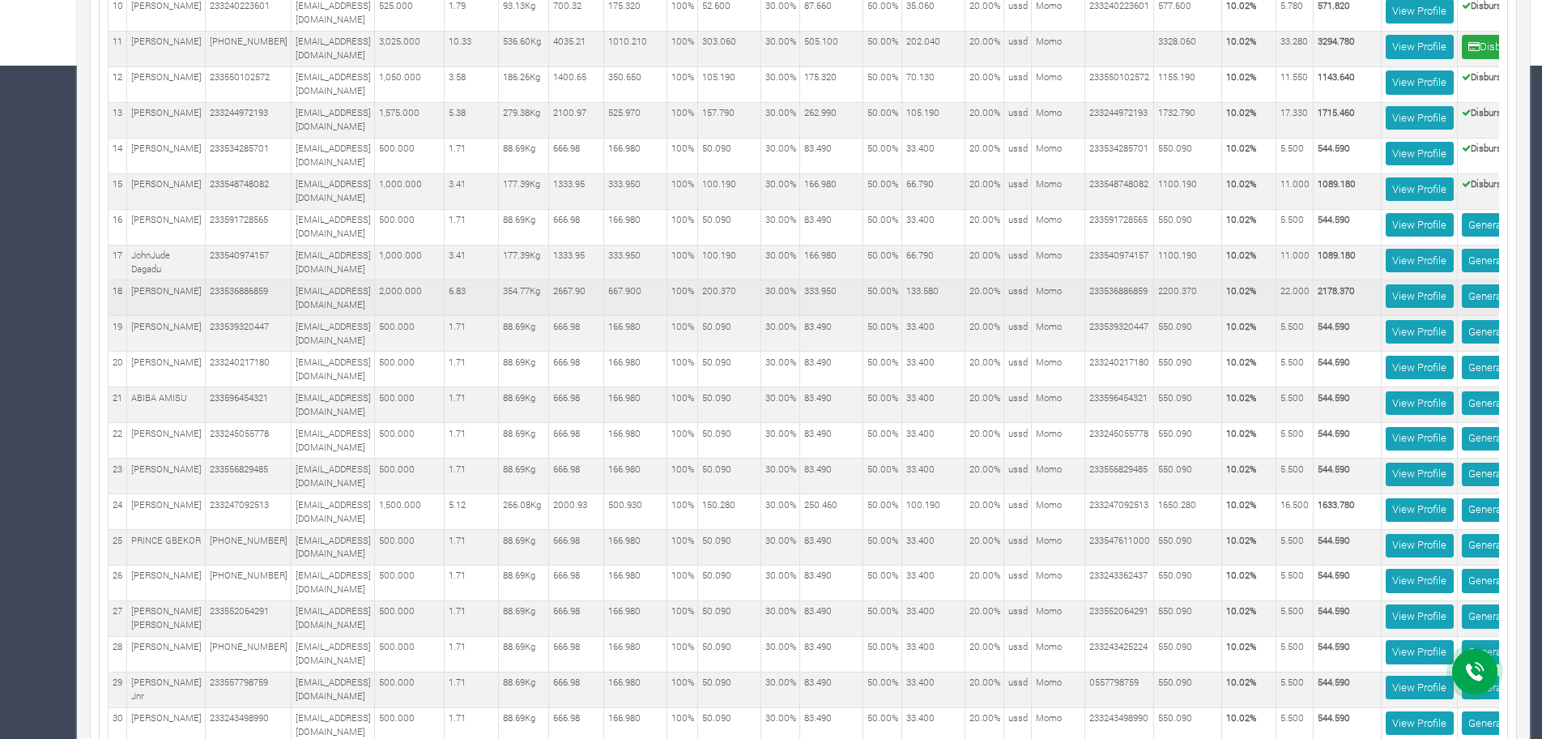
scroll to position [0, 151]
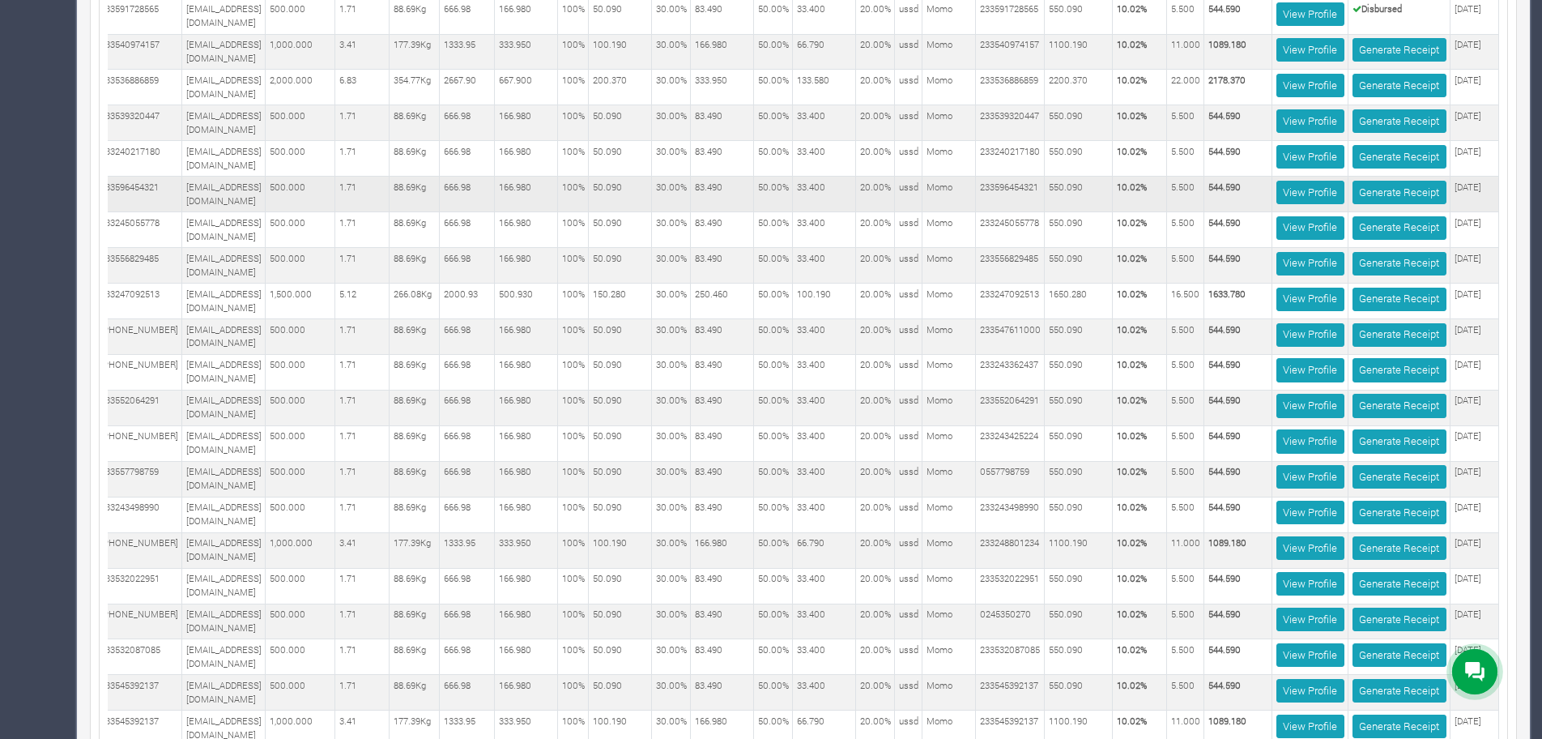
scroll to position [572, 0]
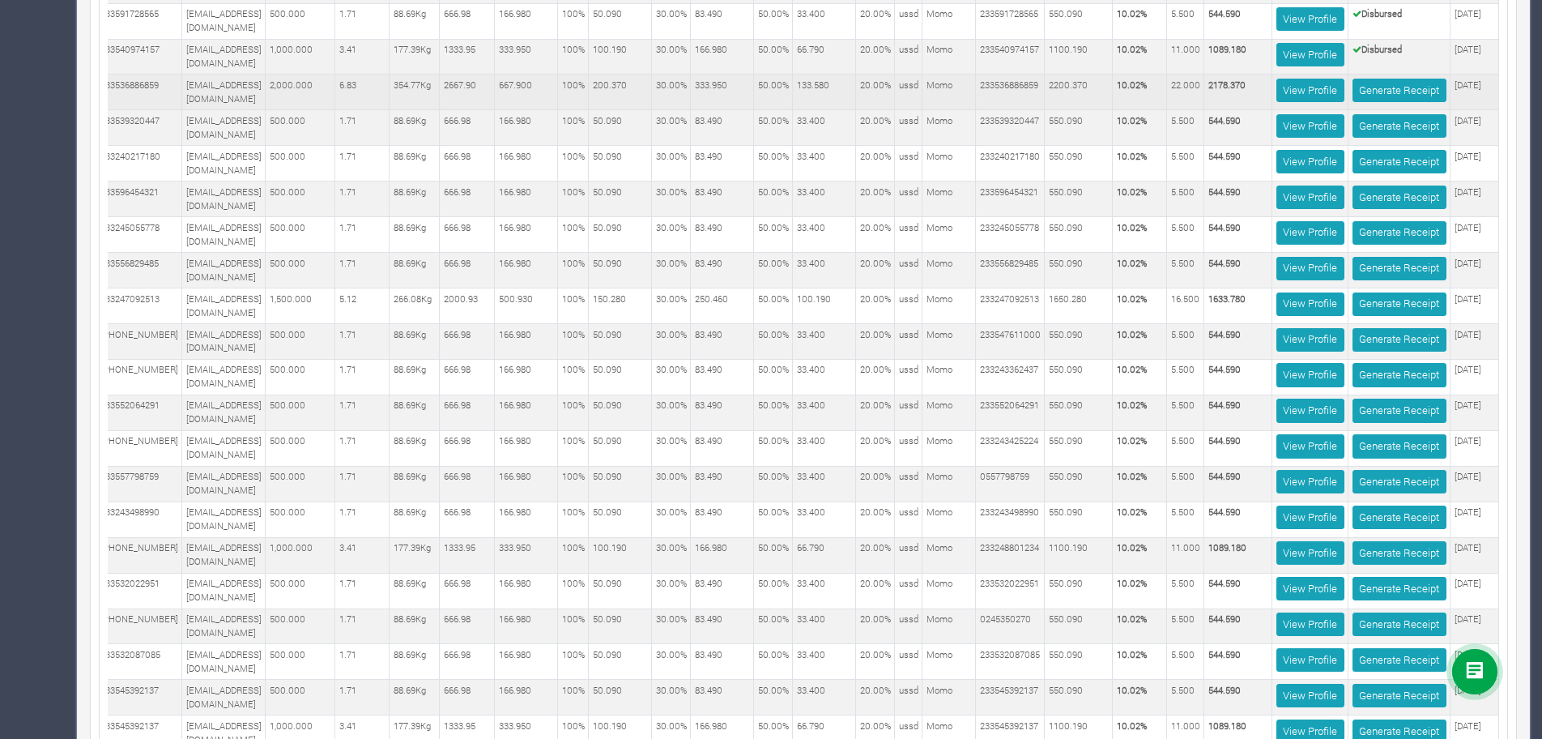
scroll to position [881, 0]
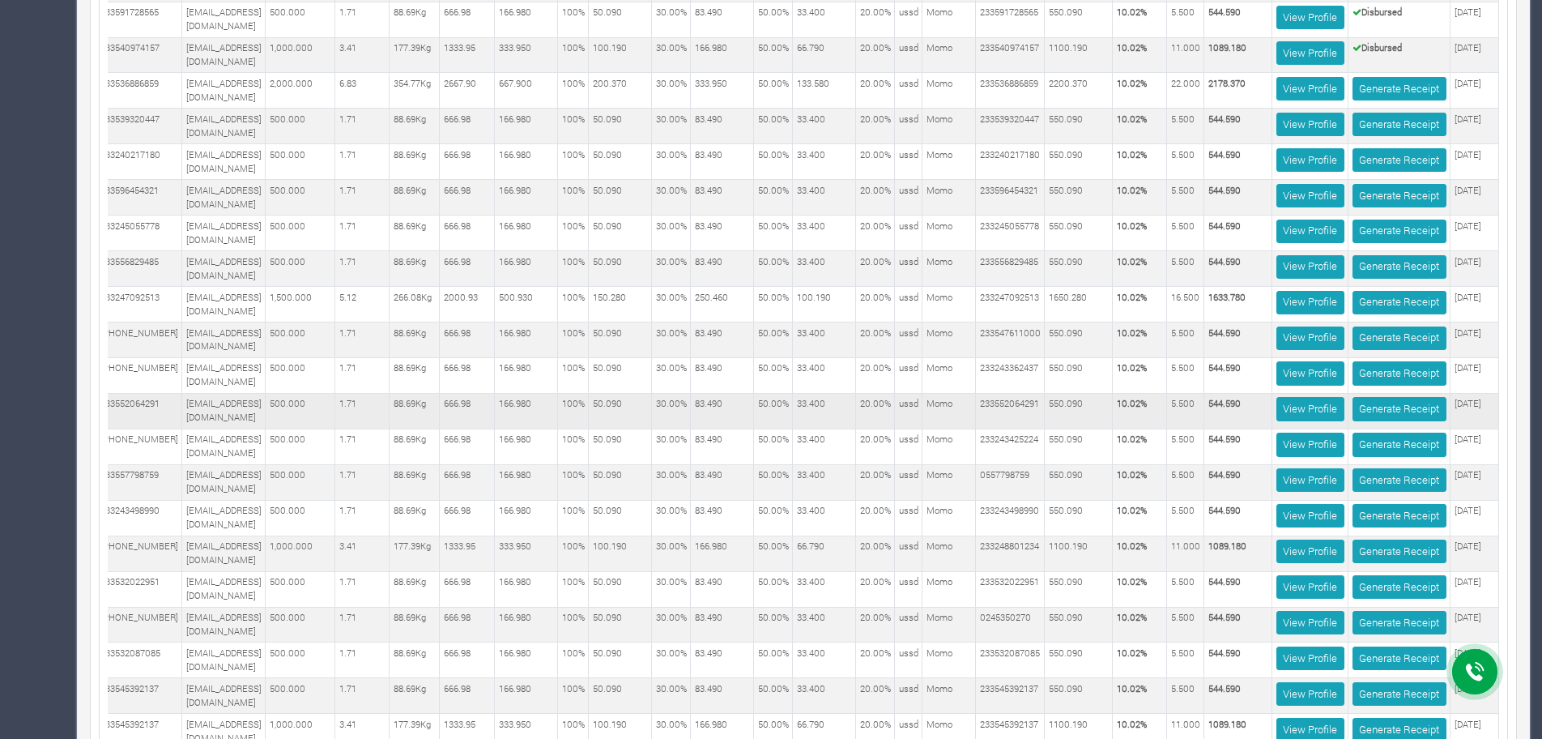
drag, startPoint x: 782, startPoint y: 397, endPoint x: 801, endPoint y: 328, distance: 71.6
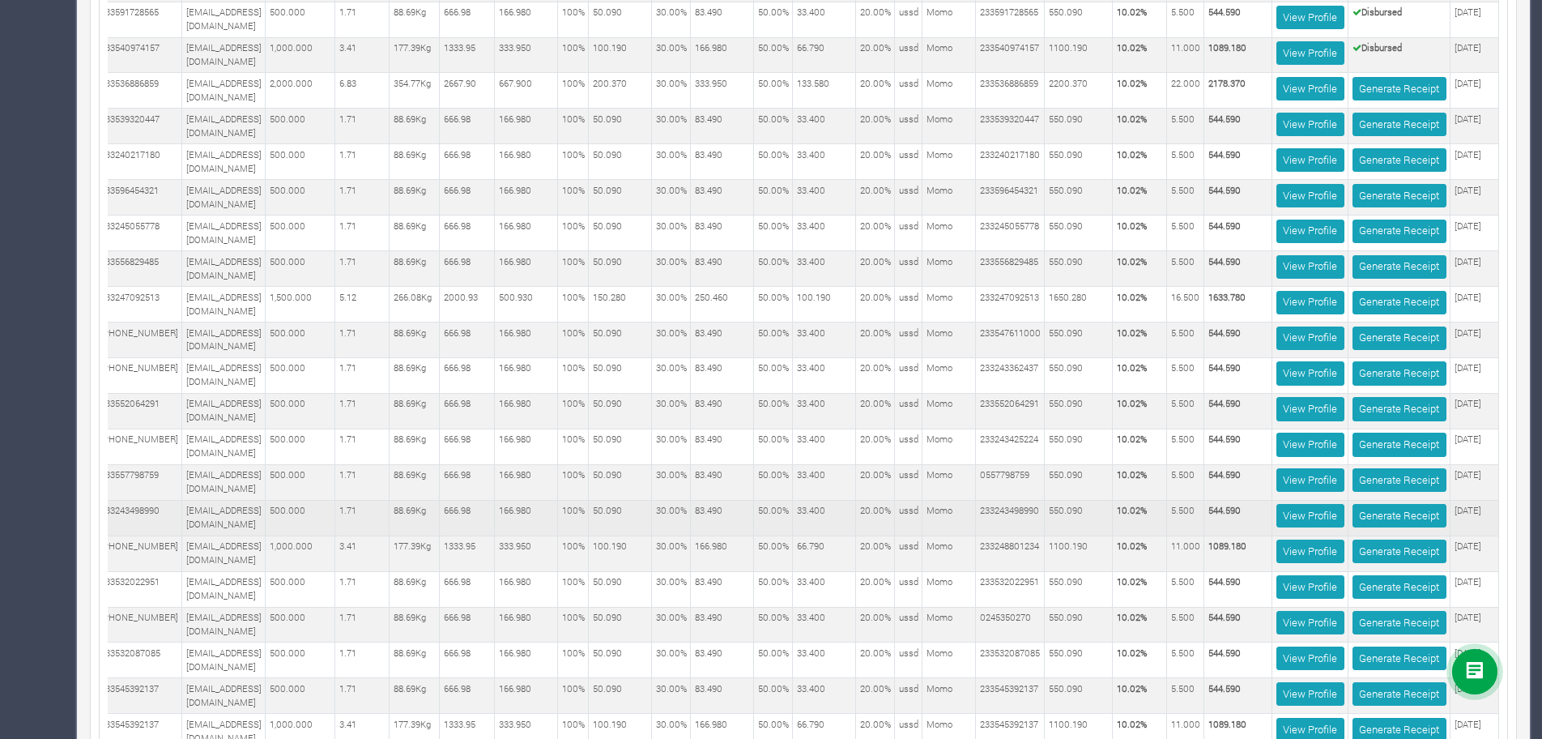
drag, startPoint x: 953, startPoint y: 428, endPoint x: 1254, endPoint y: 537, distance: 320.6
click at [1254, 535] on td "544.590" at bounding box center [1239, 518] width 68 height 36
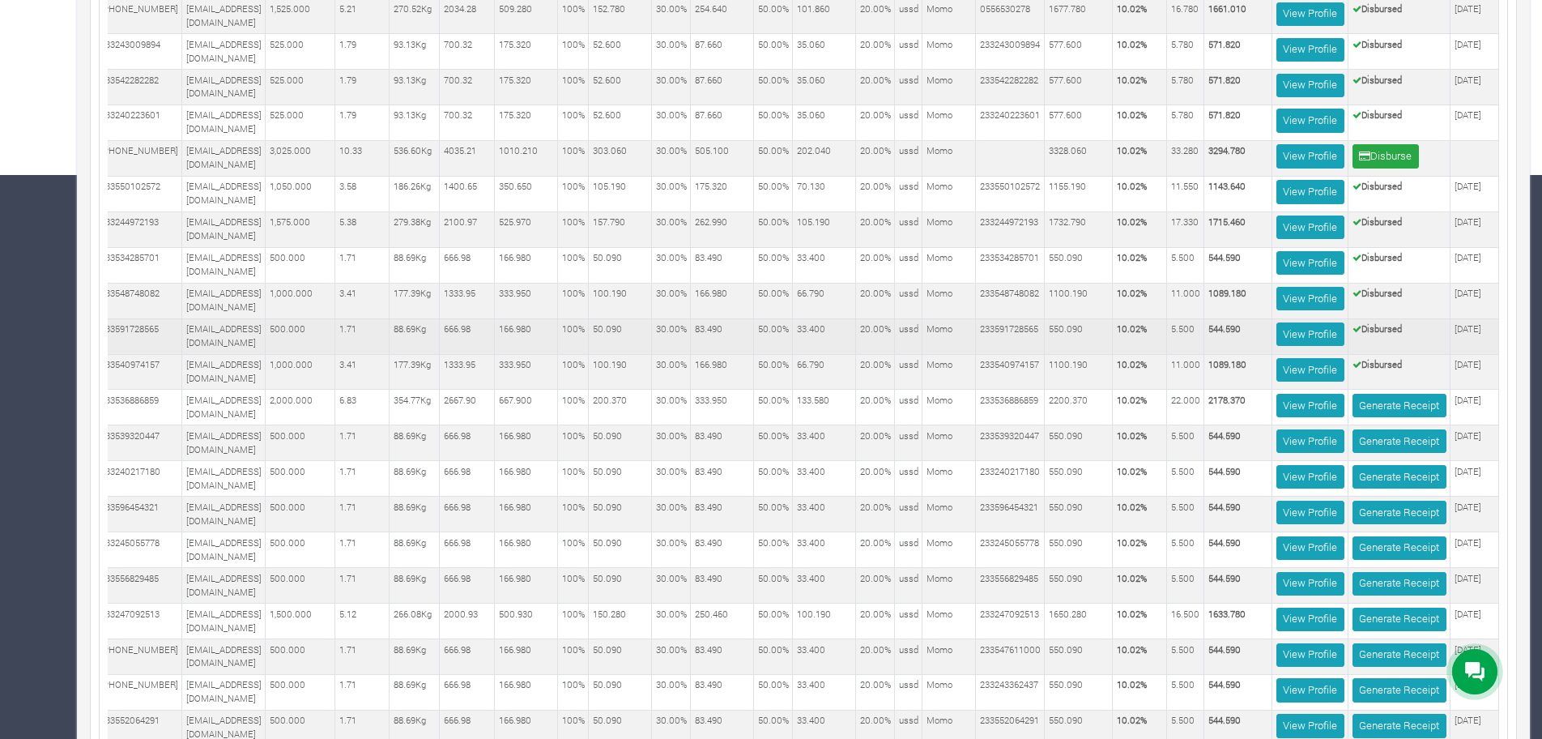
scroll to position [678, 0]
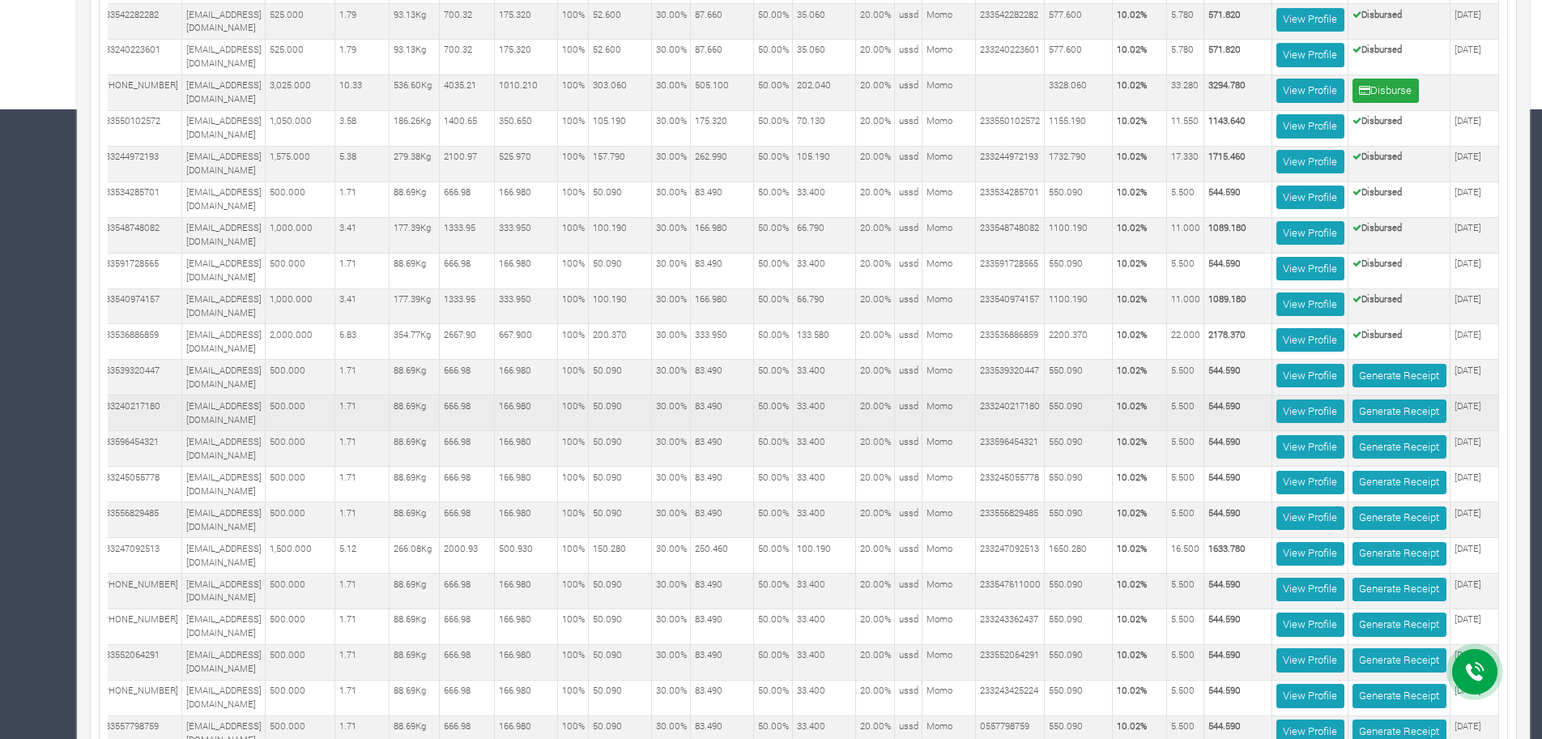
scroll to position [774, 0]
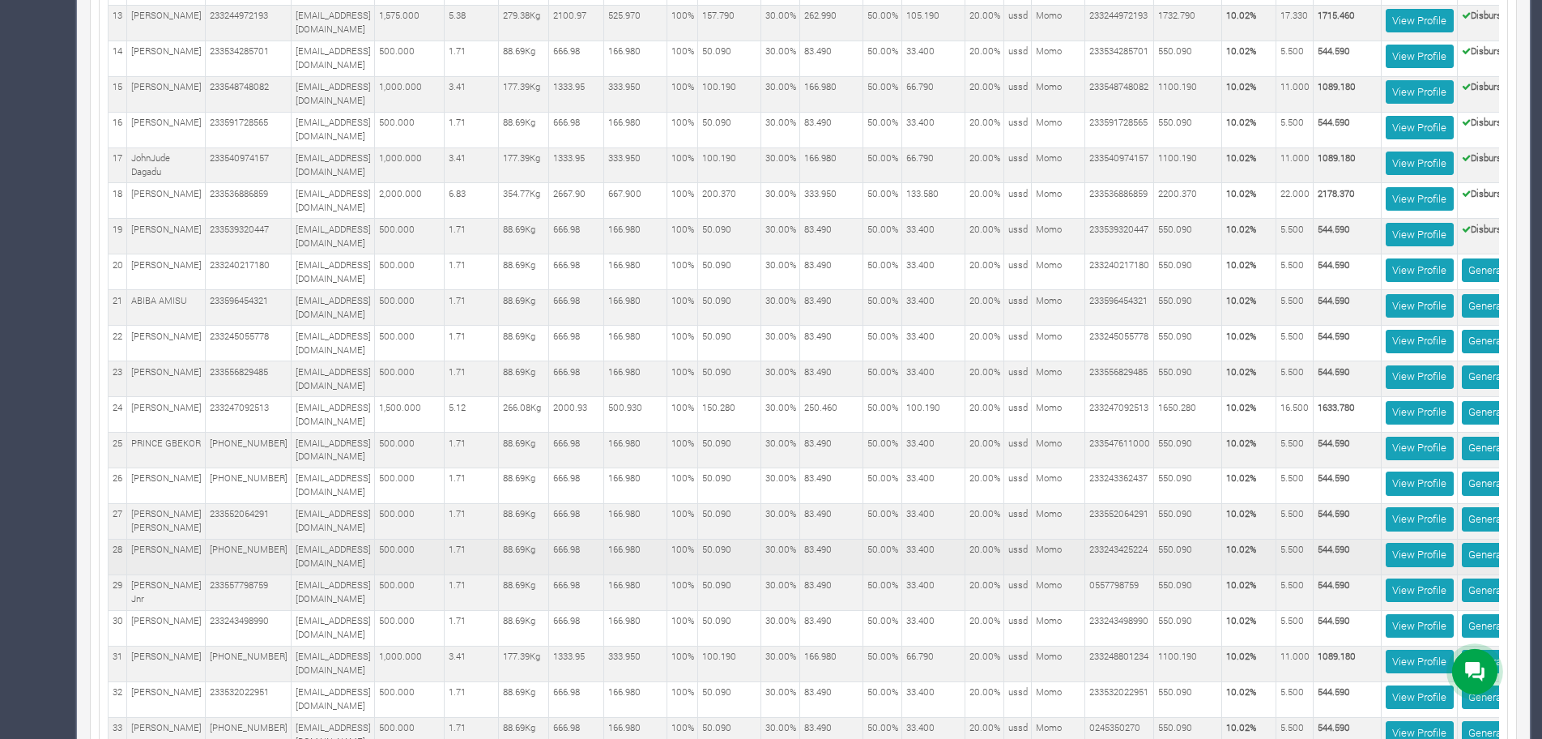
scroll to position [0, 151]
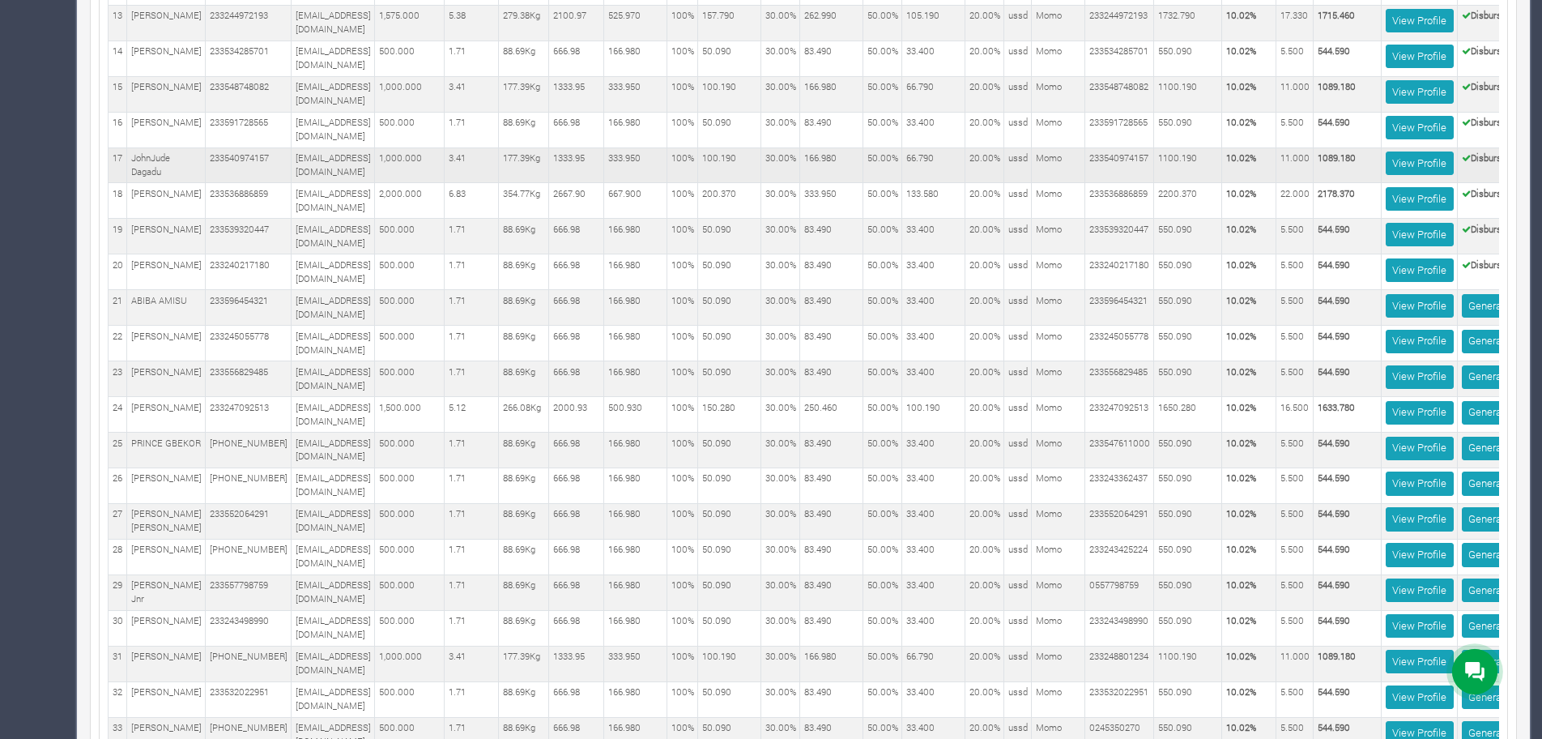
click at [1277, 169] on td "10.02%" at bounding box center [1249, 165] width 54 height 36
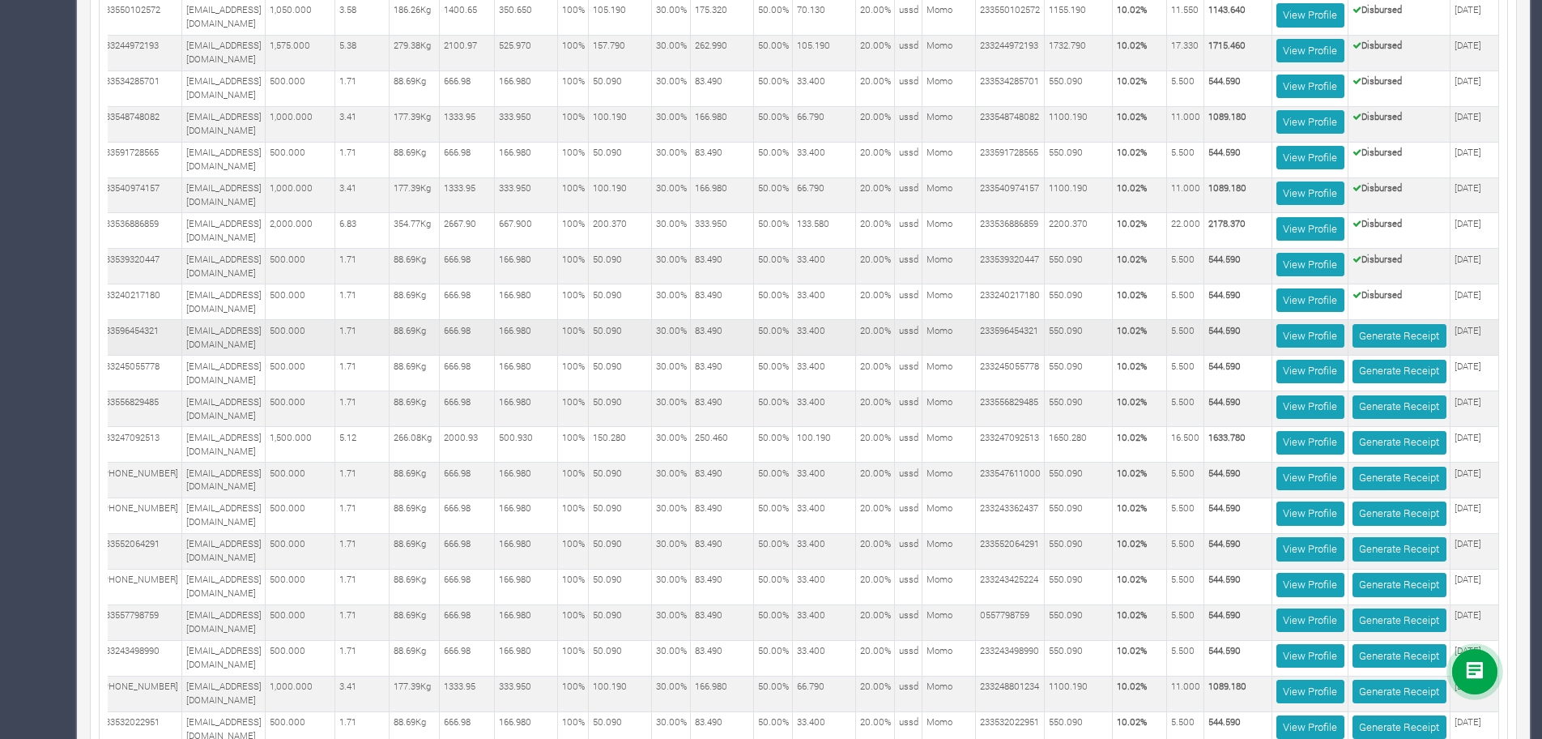
scroll to position [774, 0]
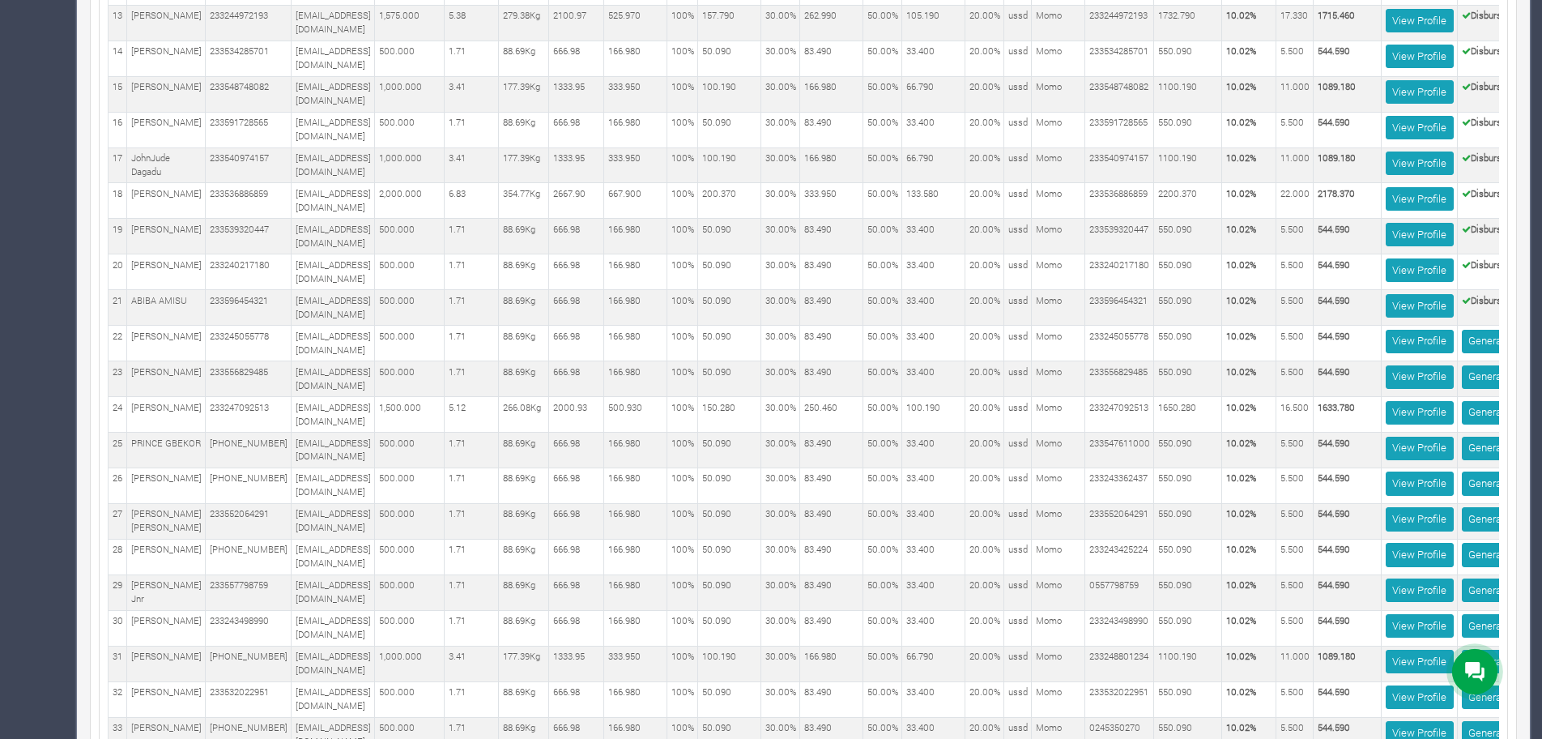
scroll to position [0, 151]
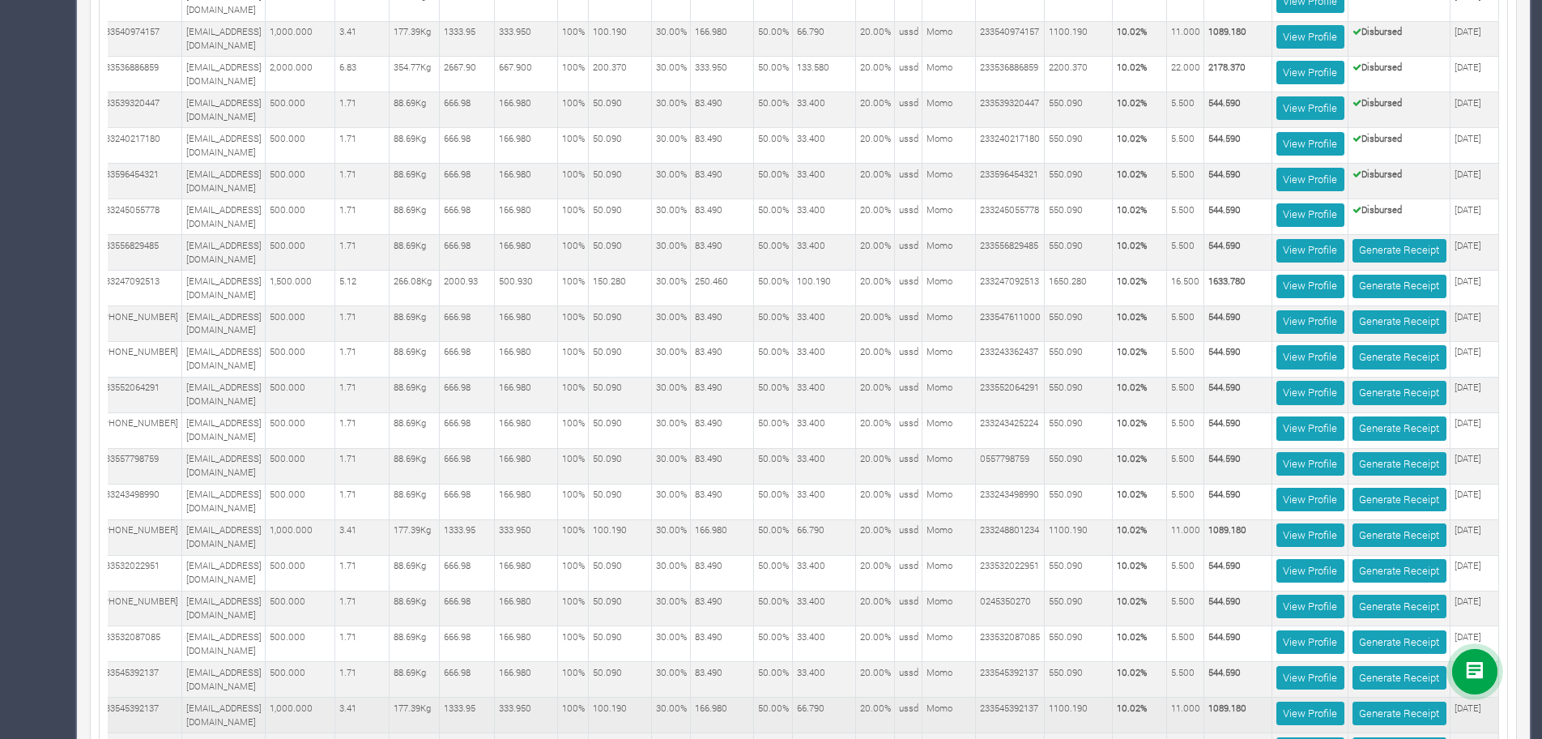
scroll to position [876, 0]
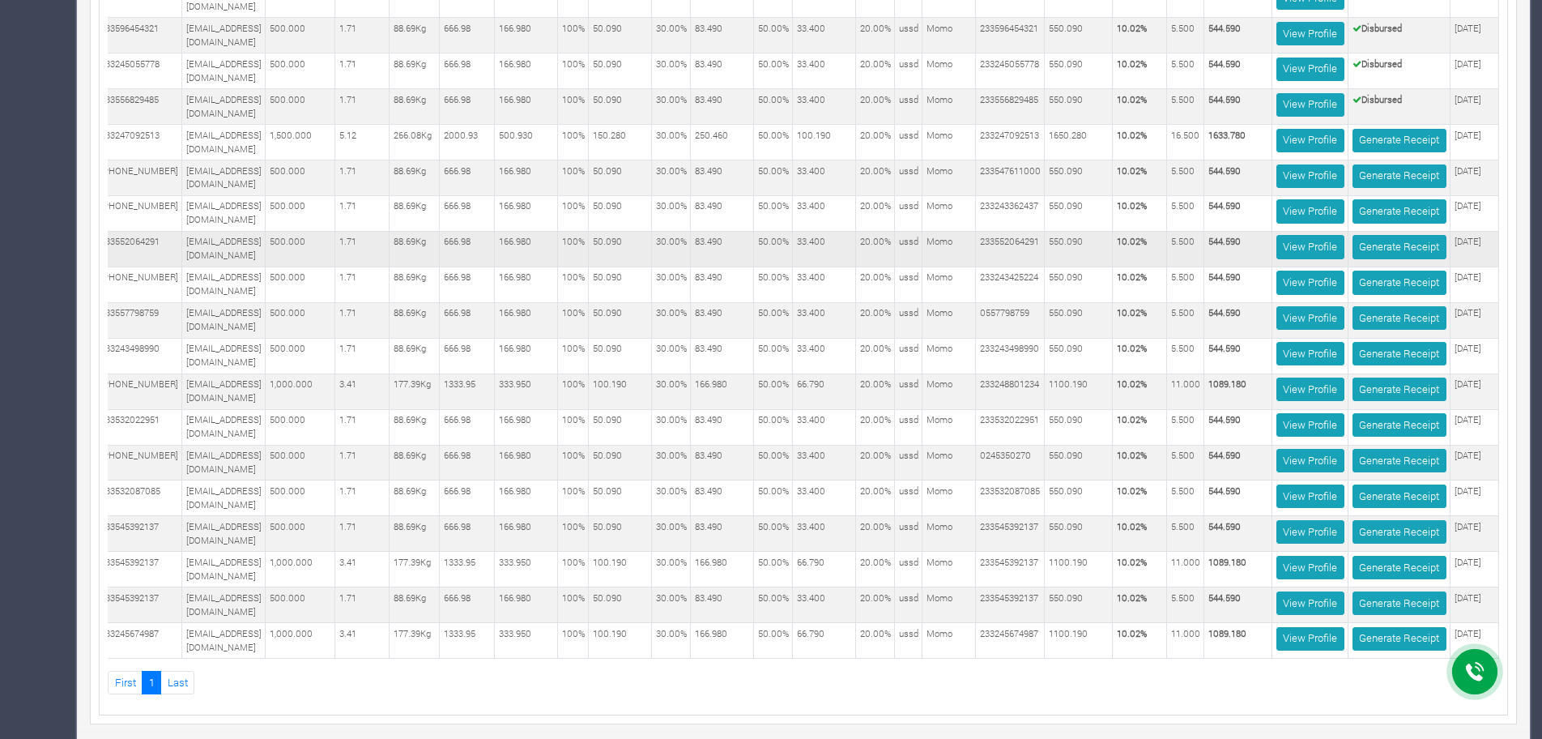
scroll to position [1078, 0]
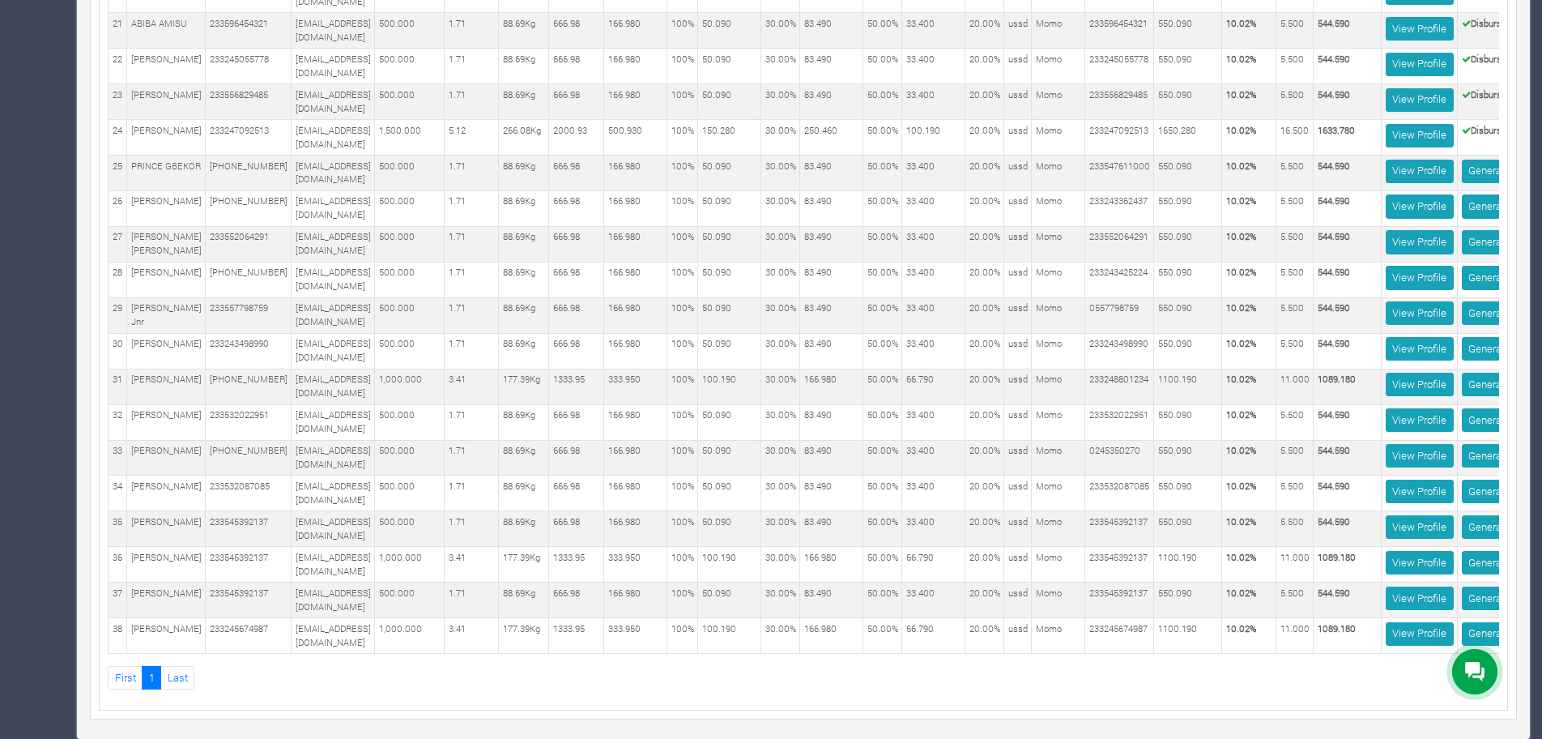
scroll to position [0, 151]
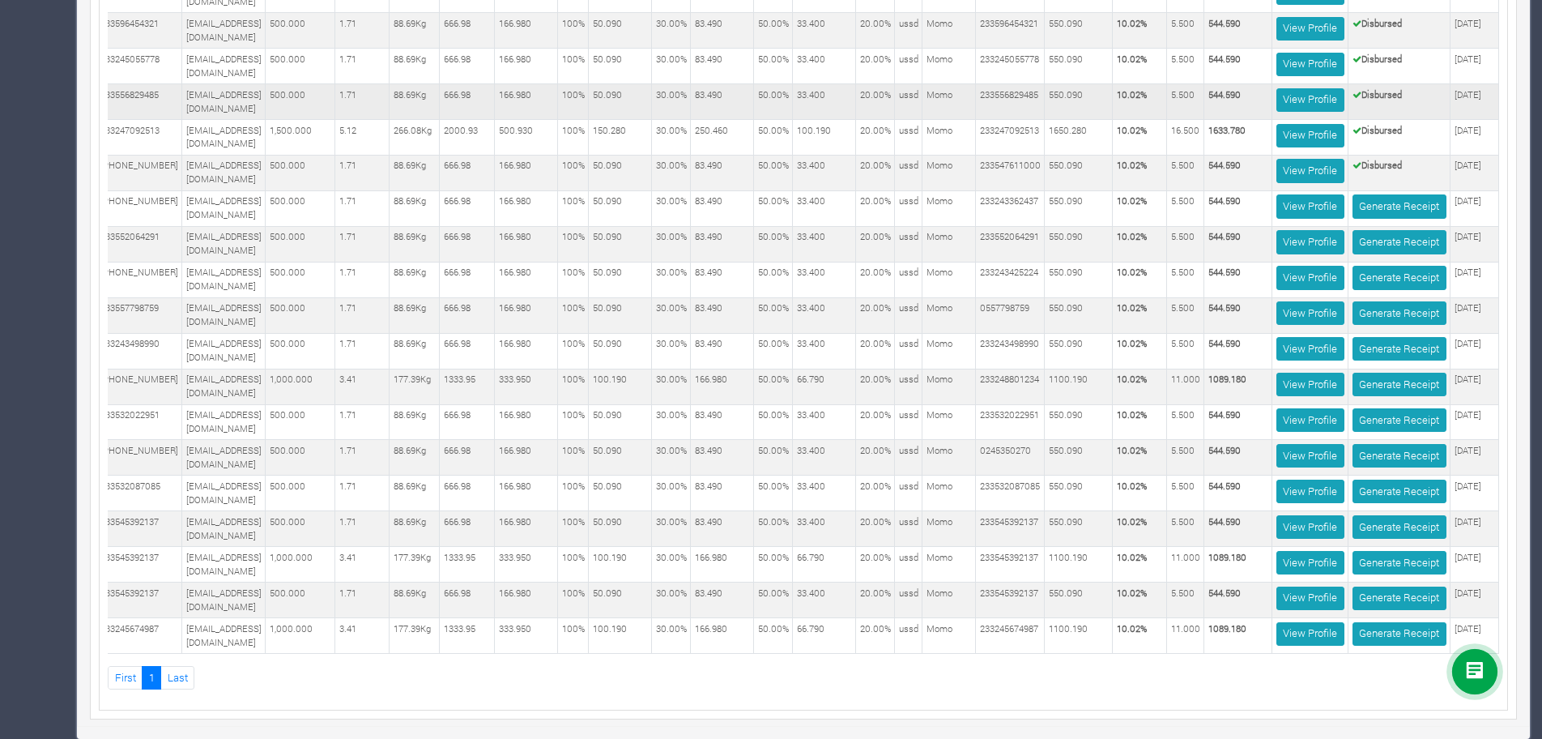
scroll to position [1084, 0]
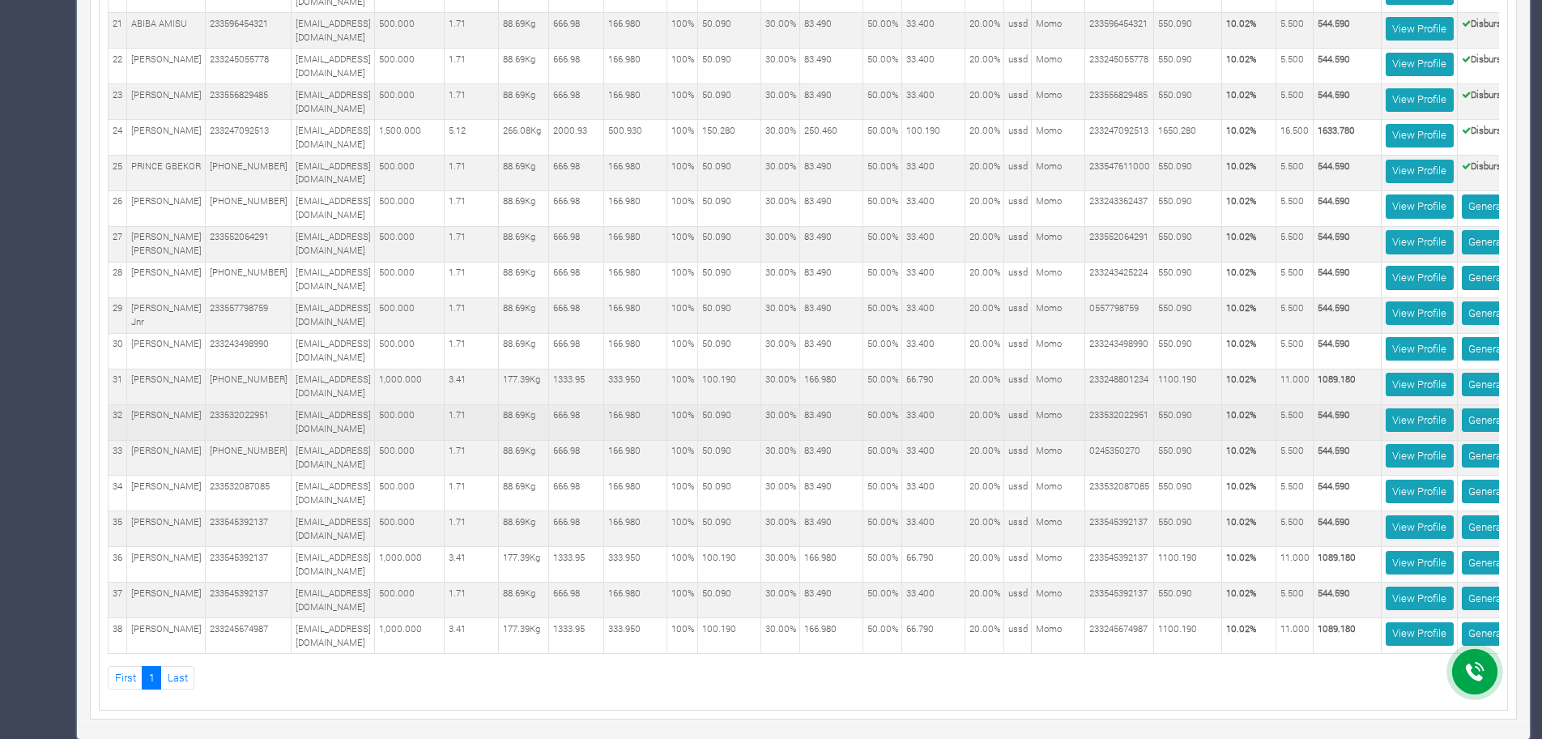
scroll to position [0, 151]
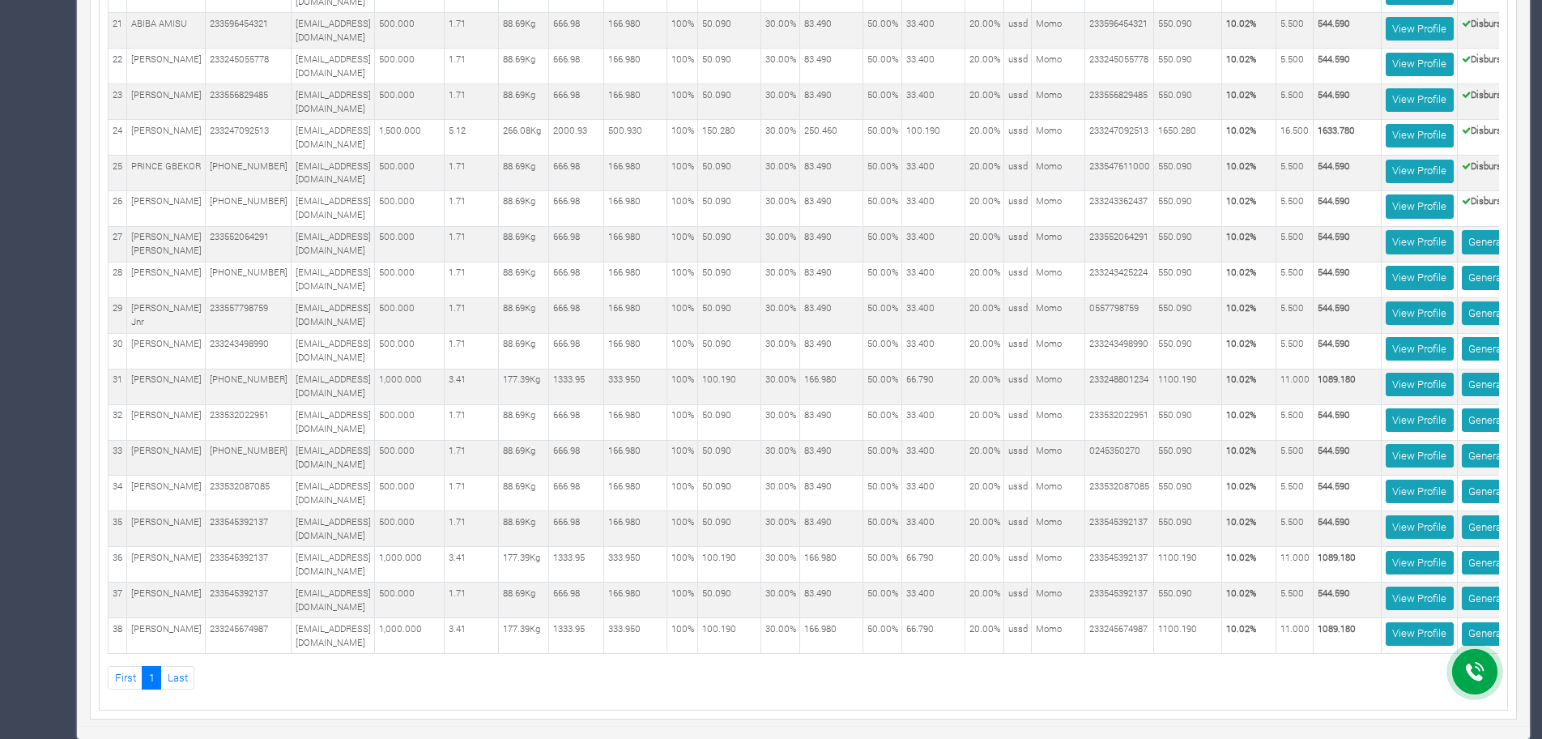
scroll to position [0, 151]
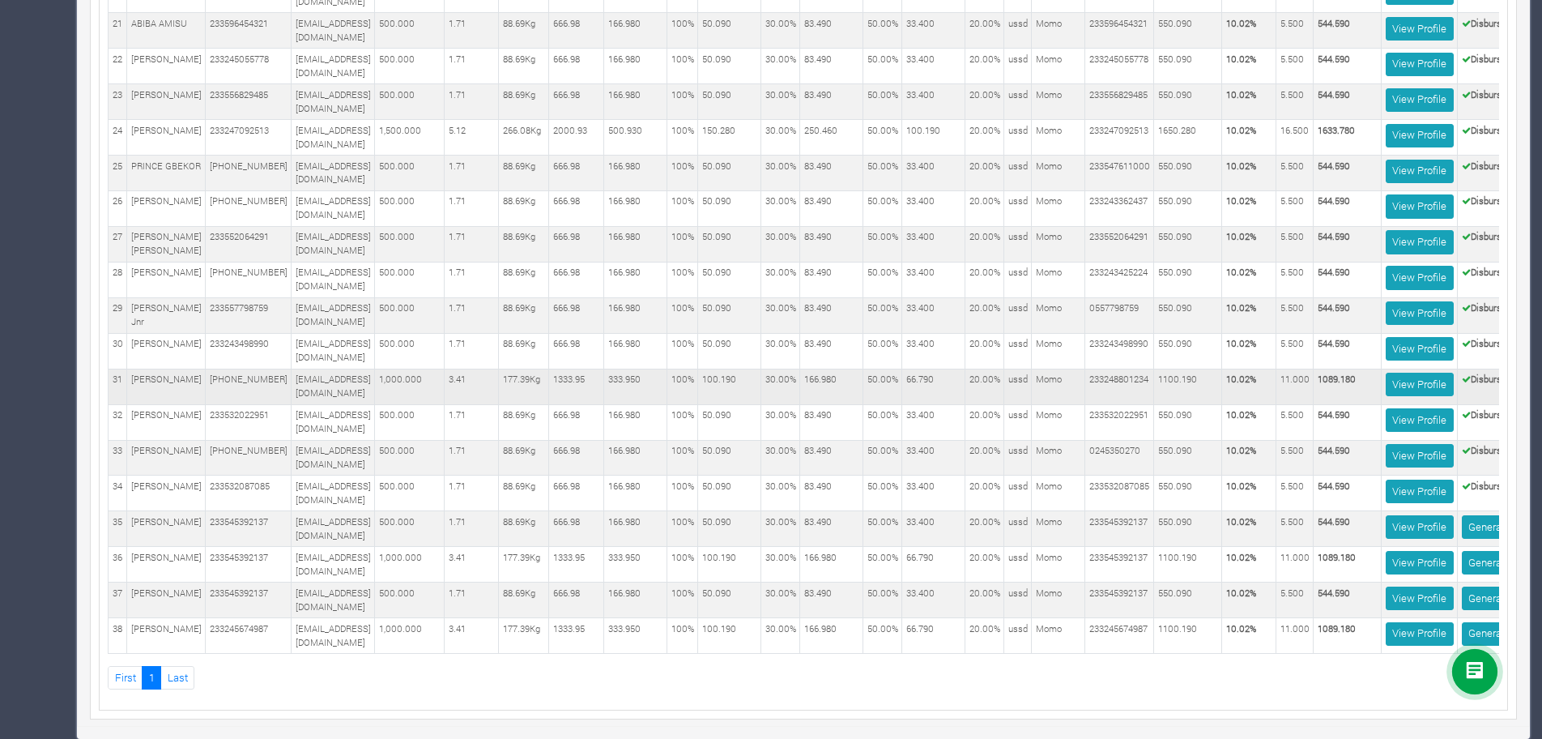
scroll to position [0, 151]
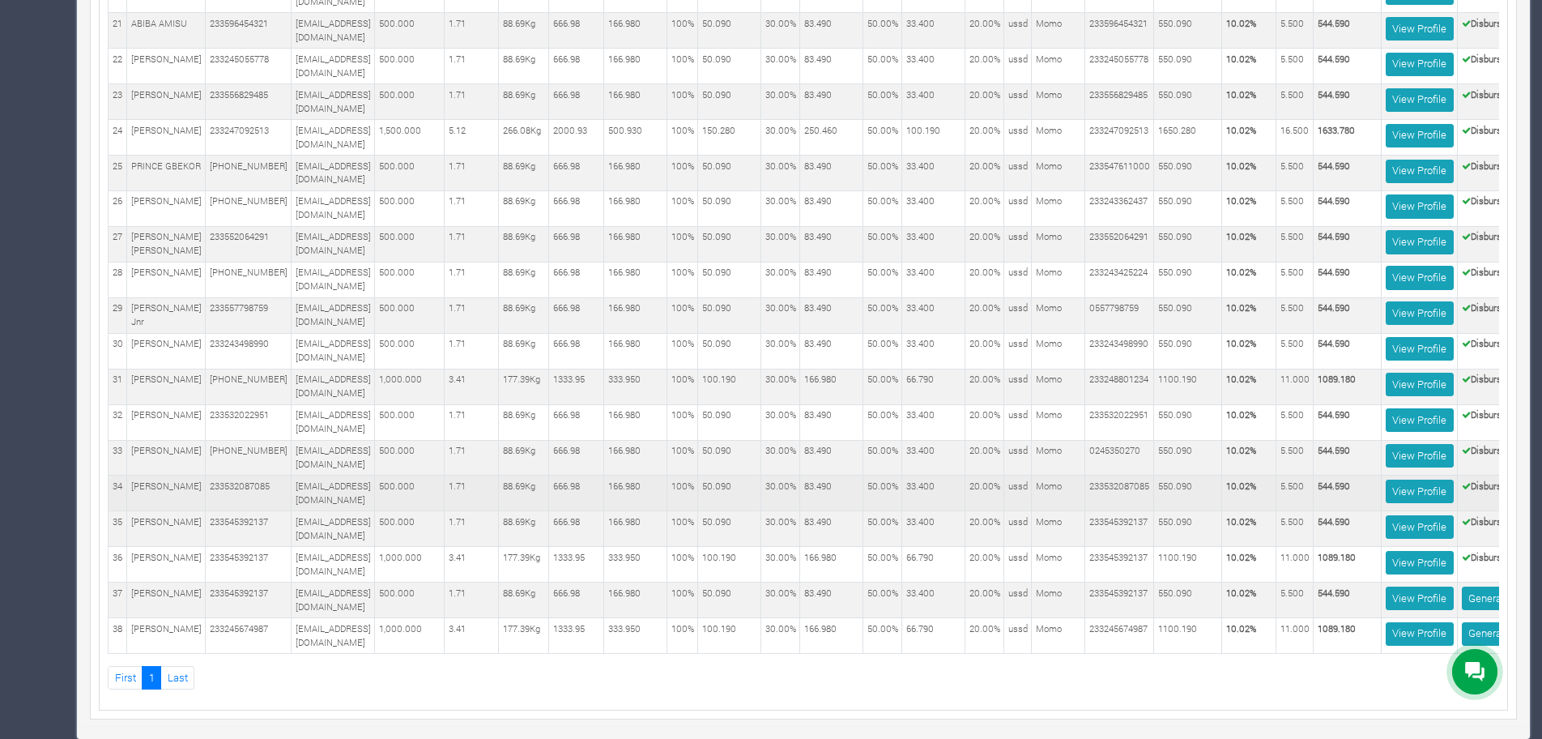
scroll to position [0, 151]
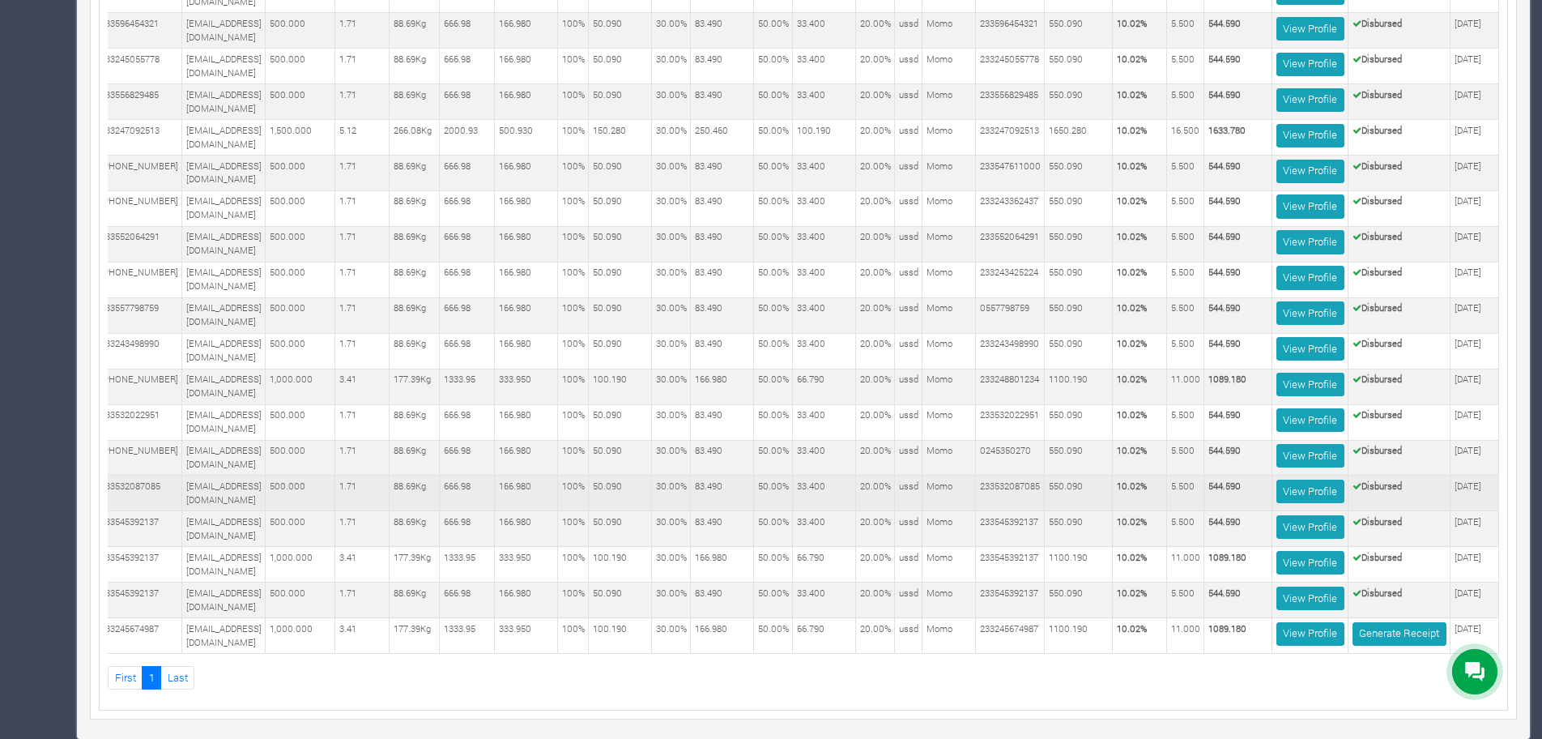
scroll to position [0, 133]
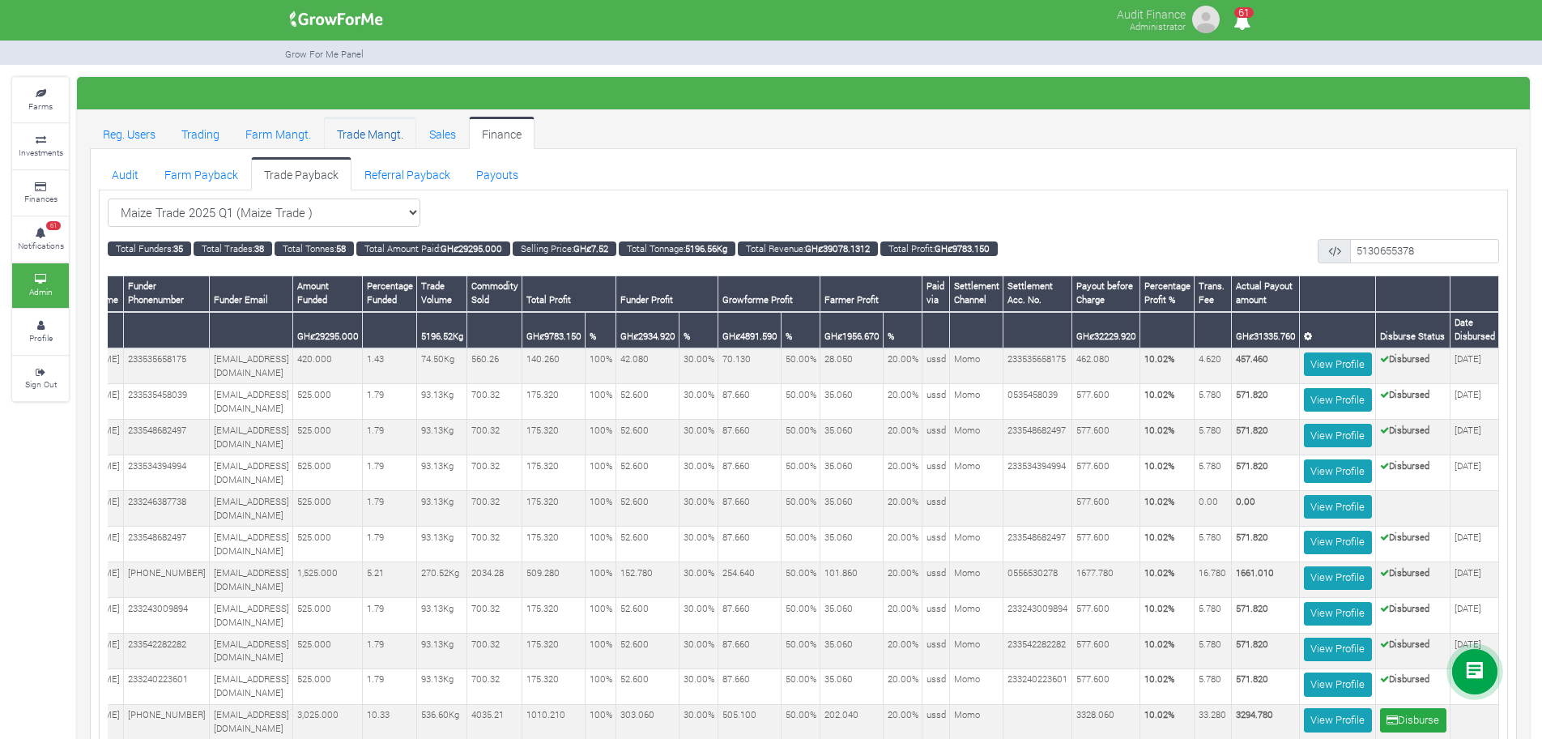
click at [366, 133] on link "Trade Mangt." at bounding box center [370, 133] width 92 height 32
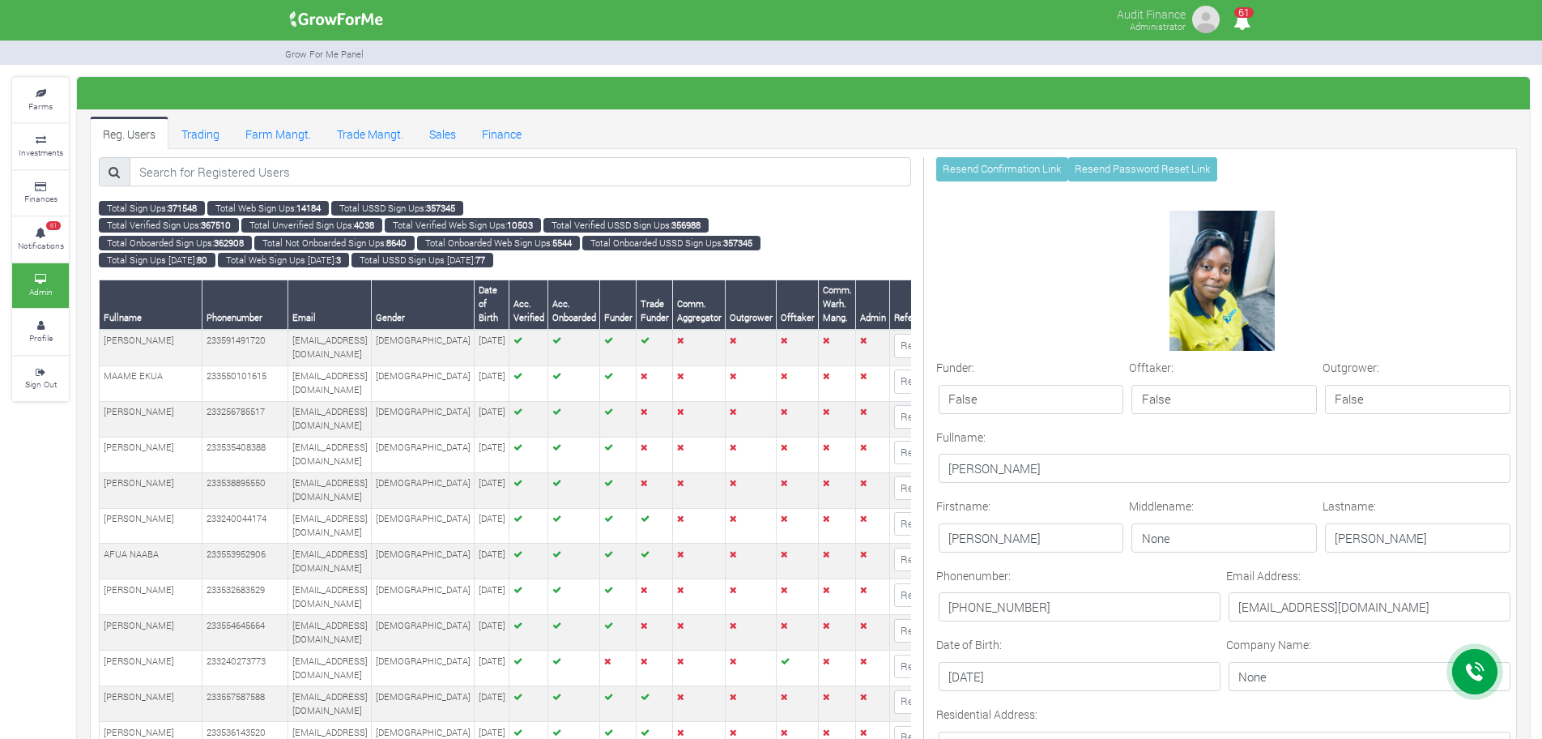
click at [1174, 518] on div "Middlename: None" at bounding box center [1222, 526] width 194 height 58
click at [1200, 258] on img at bounding box center [1222, 281] width 105 height 140
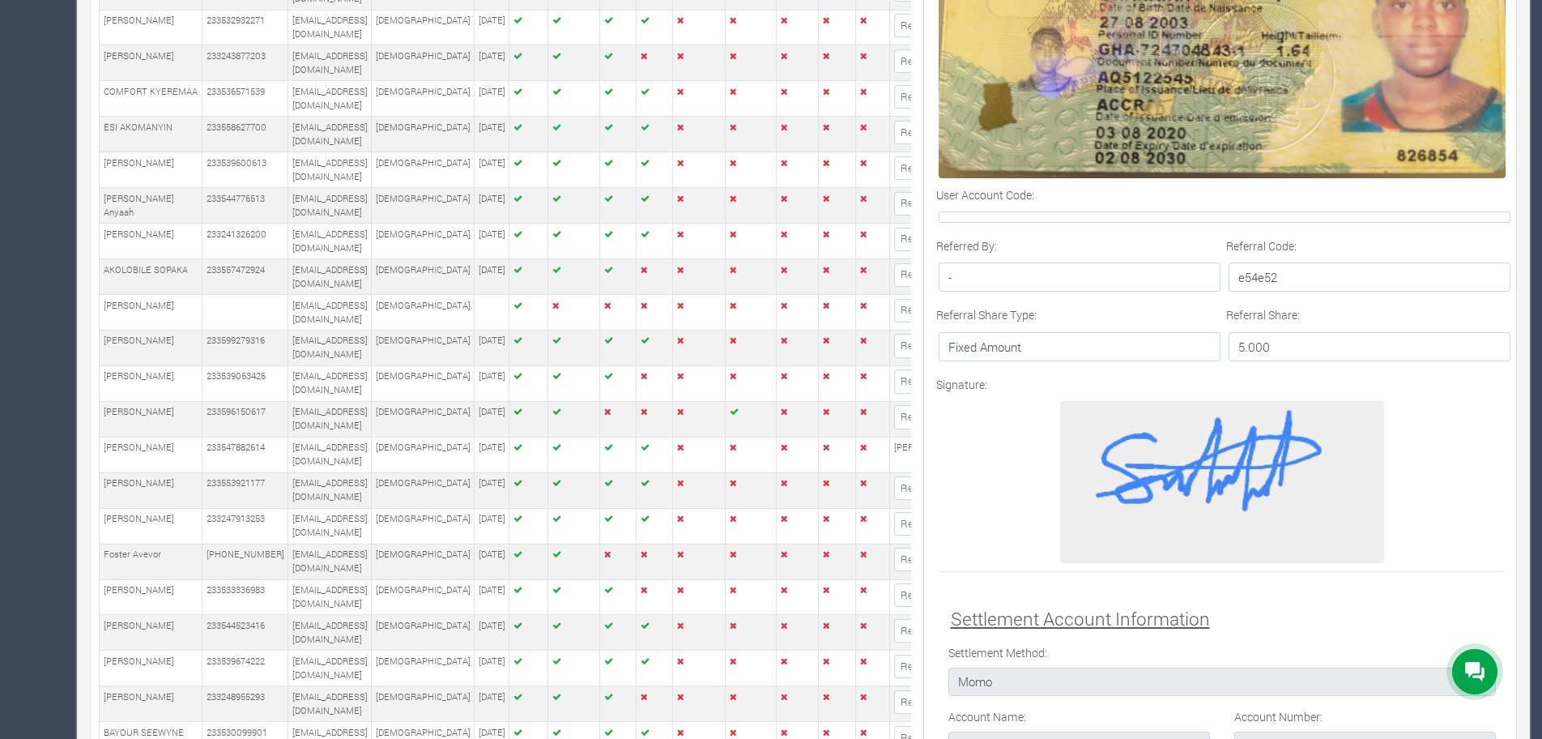
scroll to position [1066, 0]
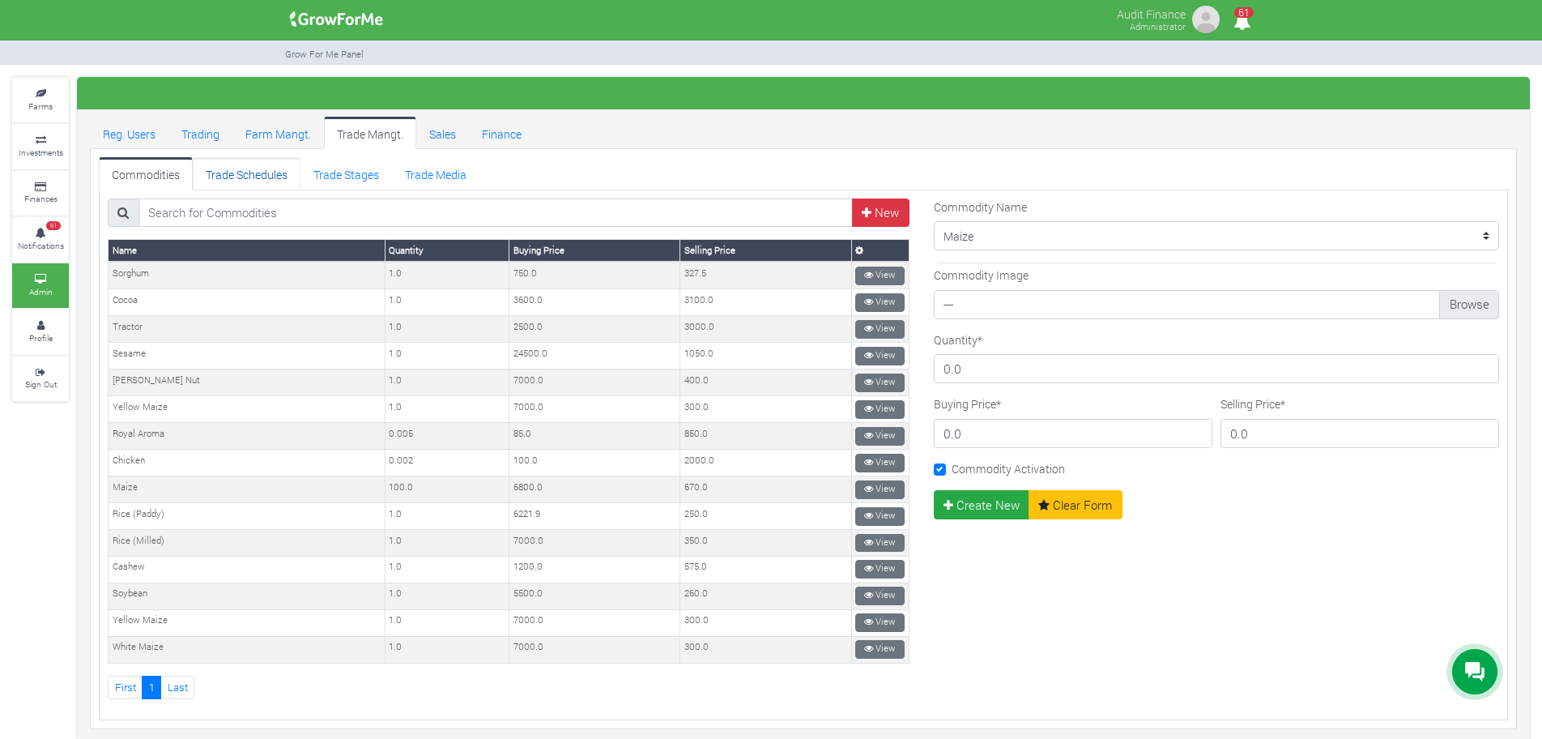
click at [234, 175] on link "Trade Schedules" at bounding box center [247, 173] width 108 height 32
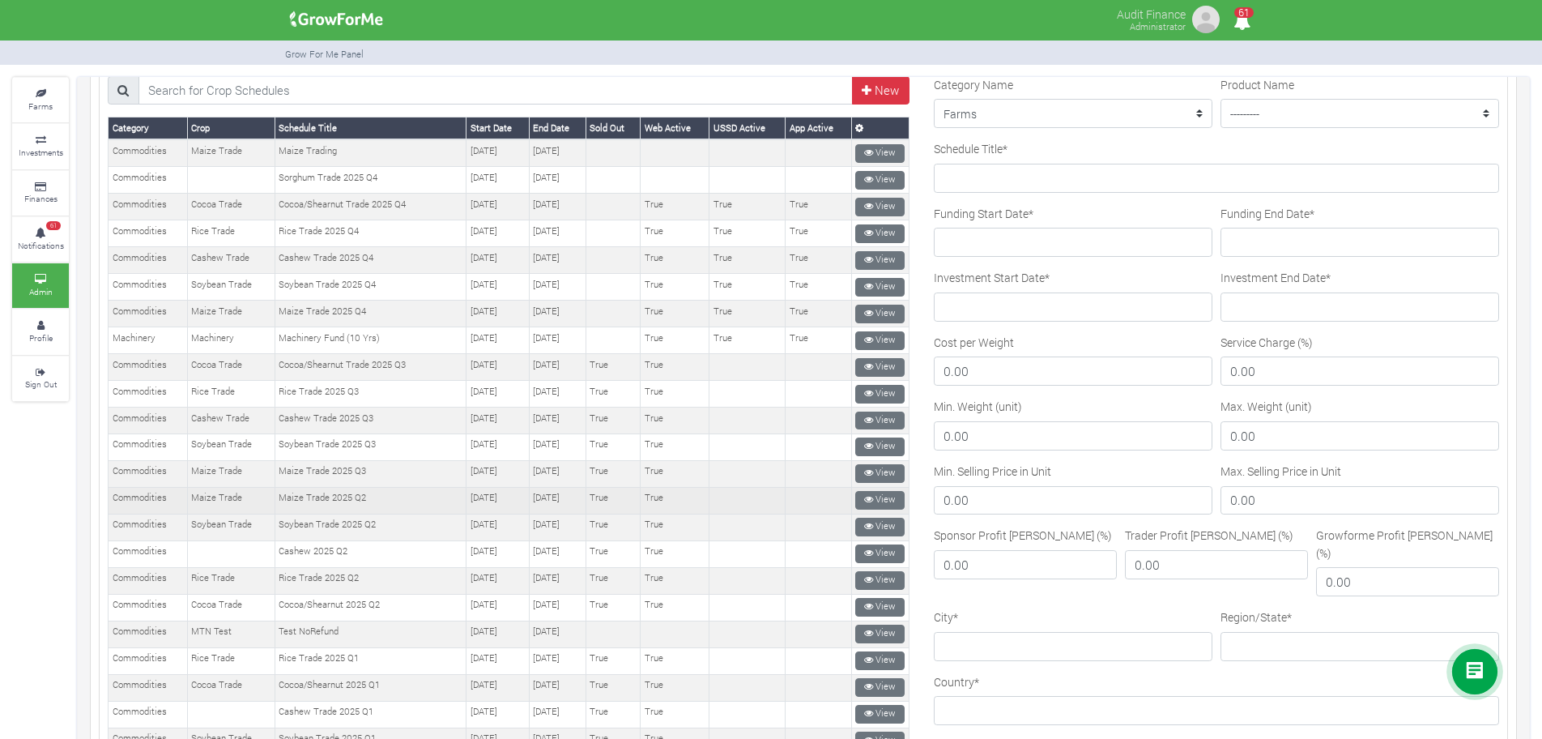
scroll to position [125, 0]
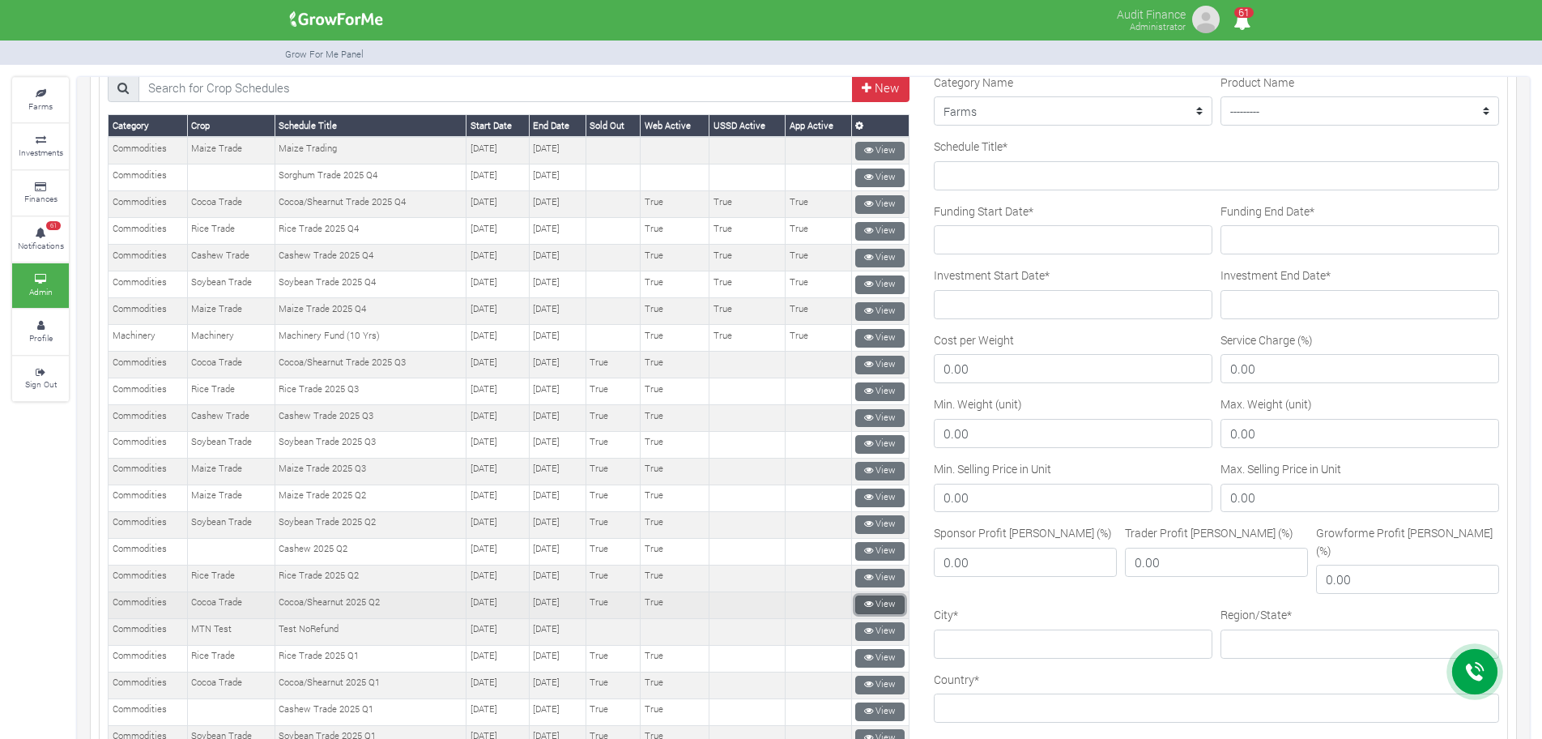
click at [867, 604] on link "View" at bounding box center [879, 604] width 49 height 19
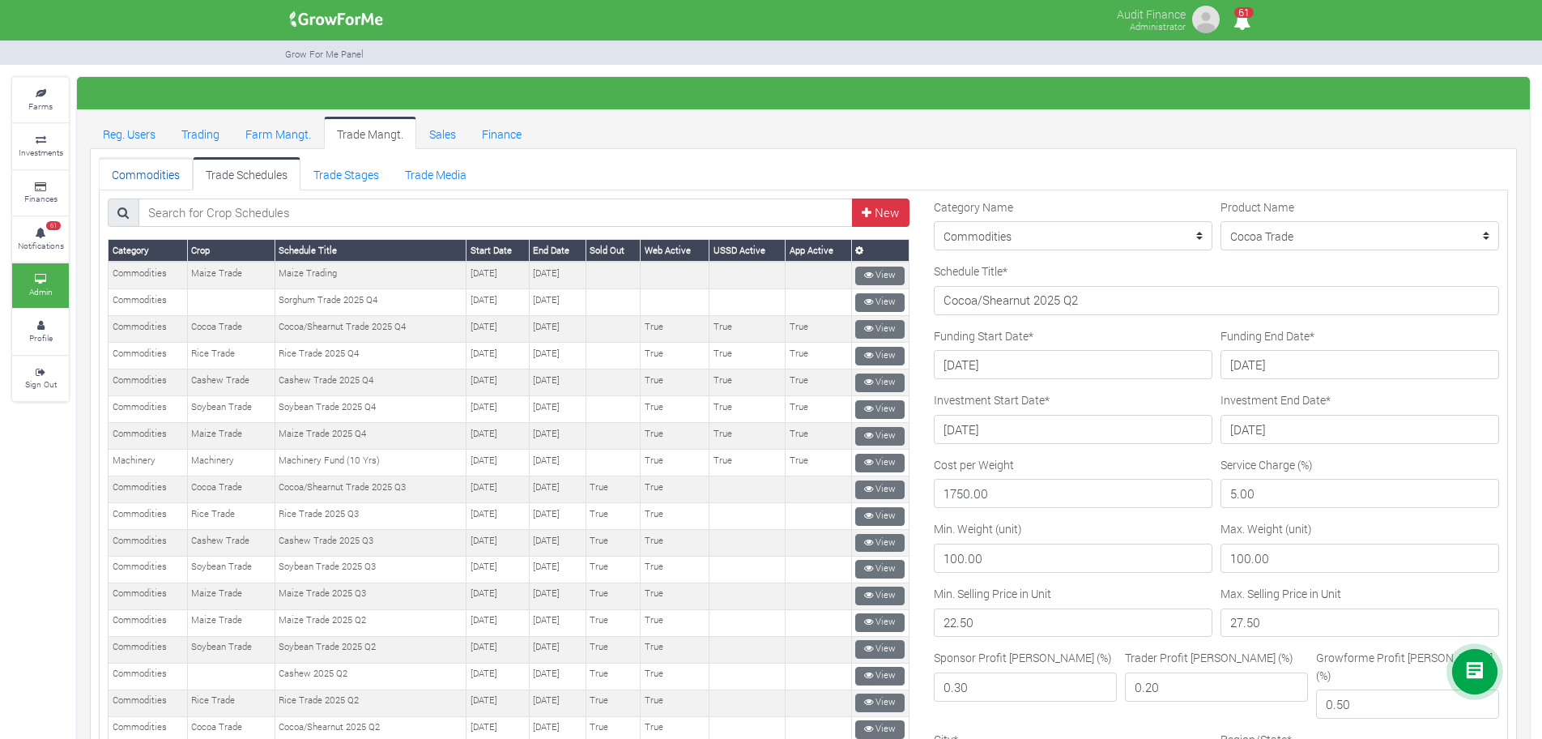
click at [163, 171] on link "Commodities" at bounding box center [146, 173] width 94 height 32
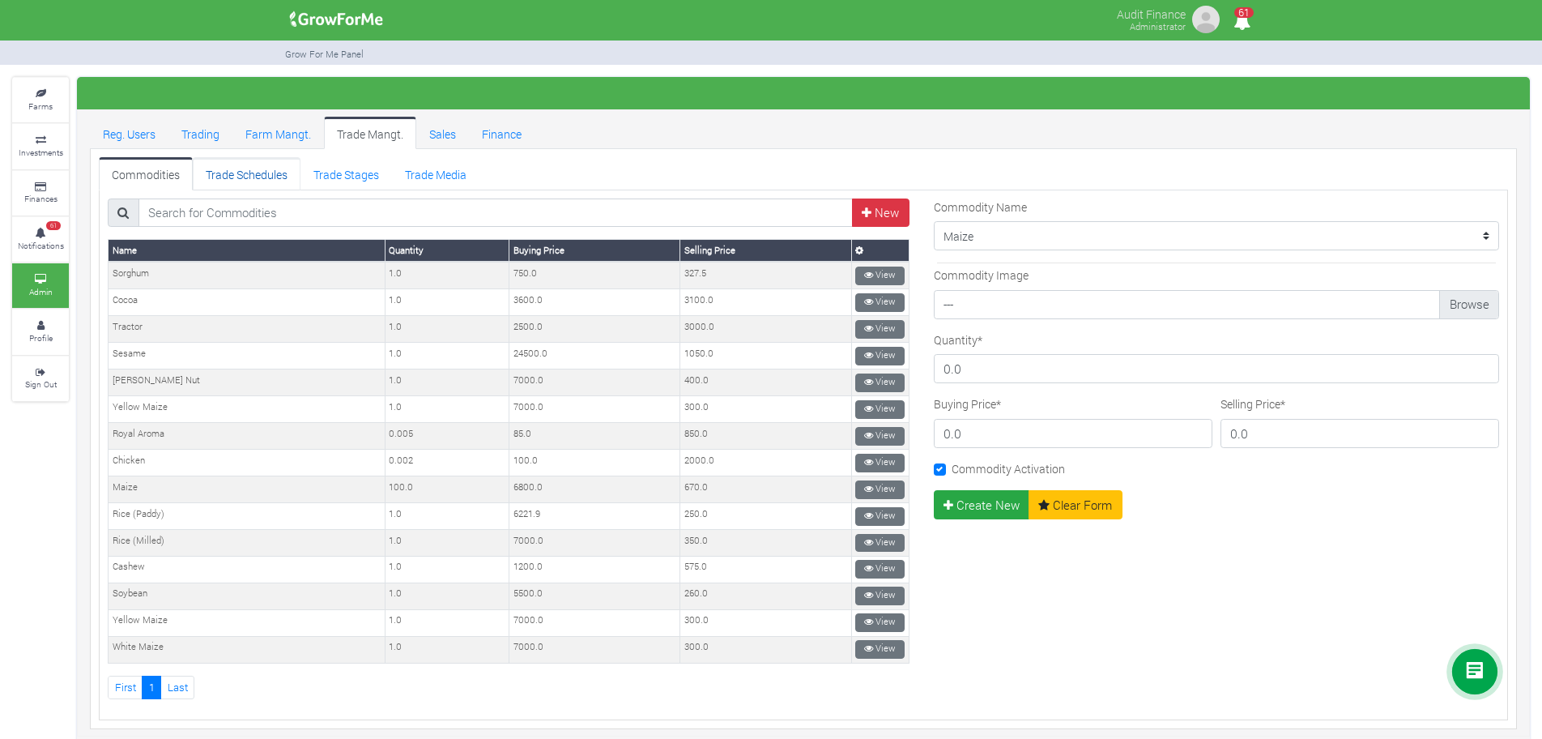
click at [266, 174] on link "Trade Schedules" at bounding box center [247, 173] width 108 height 32
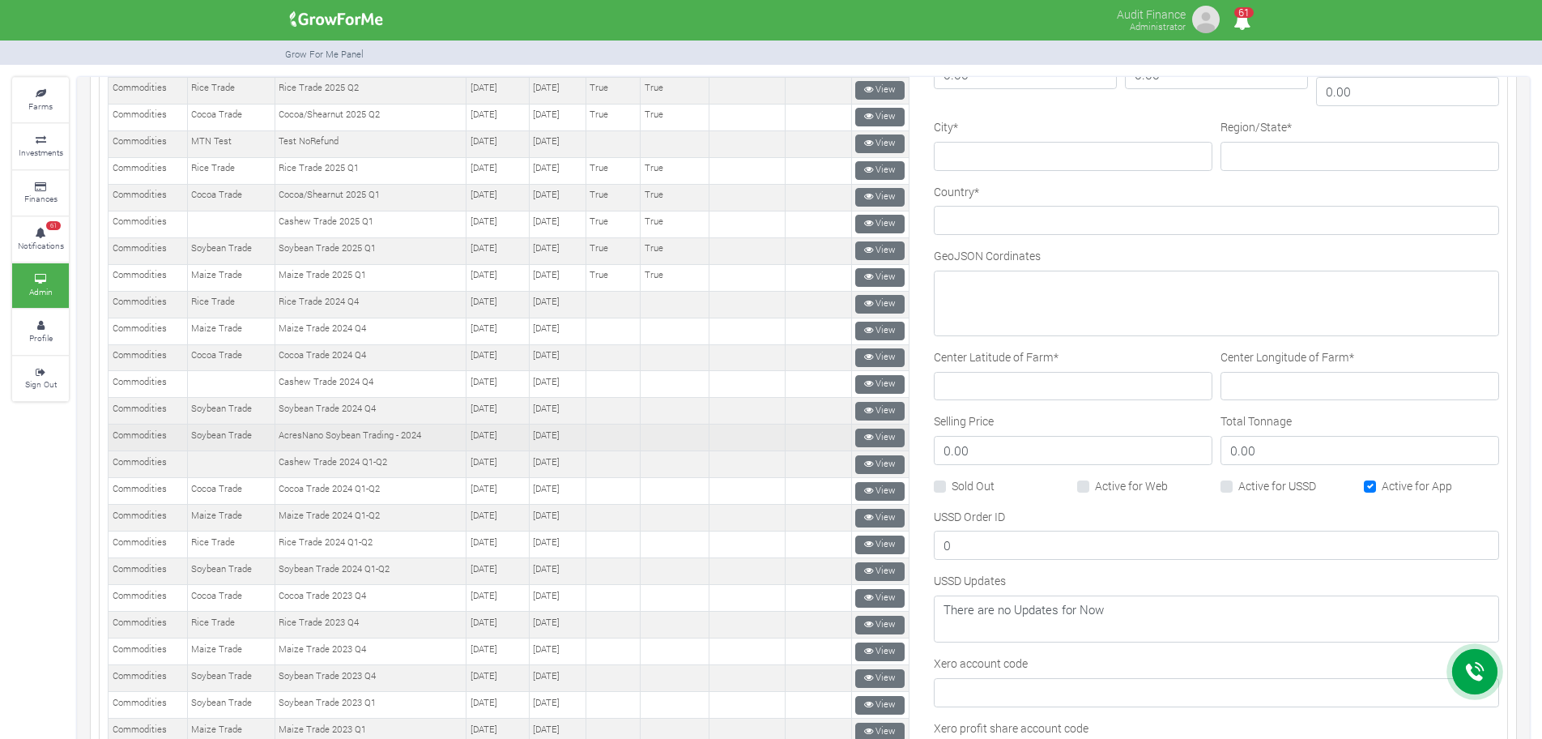
scroll to position [610, 0]
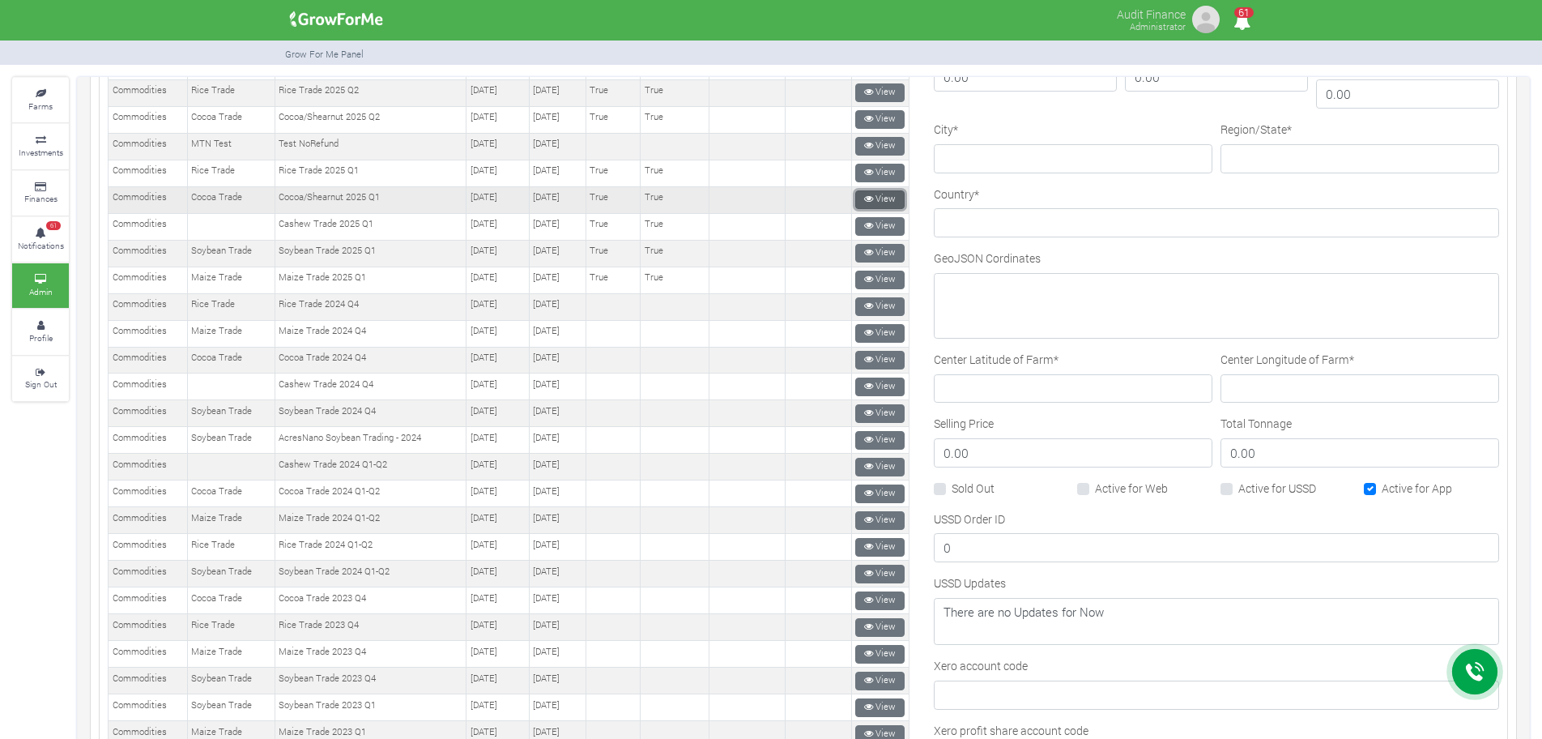
click at [868, 201] on link "View" at bounding box center [879, 199] width 49 height 19
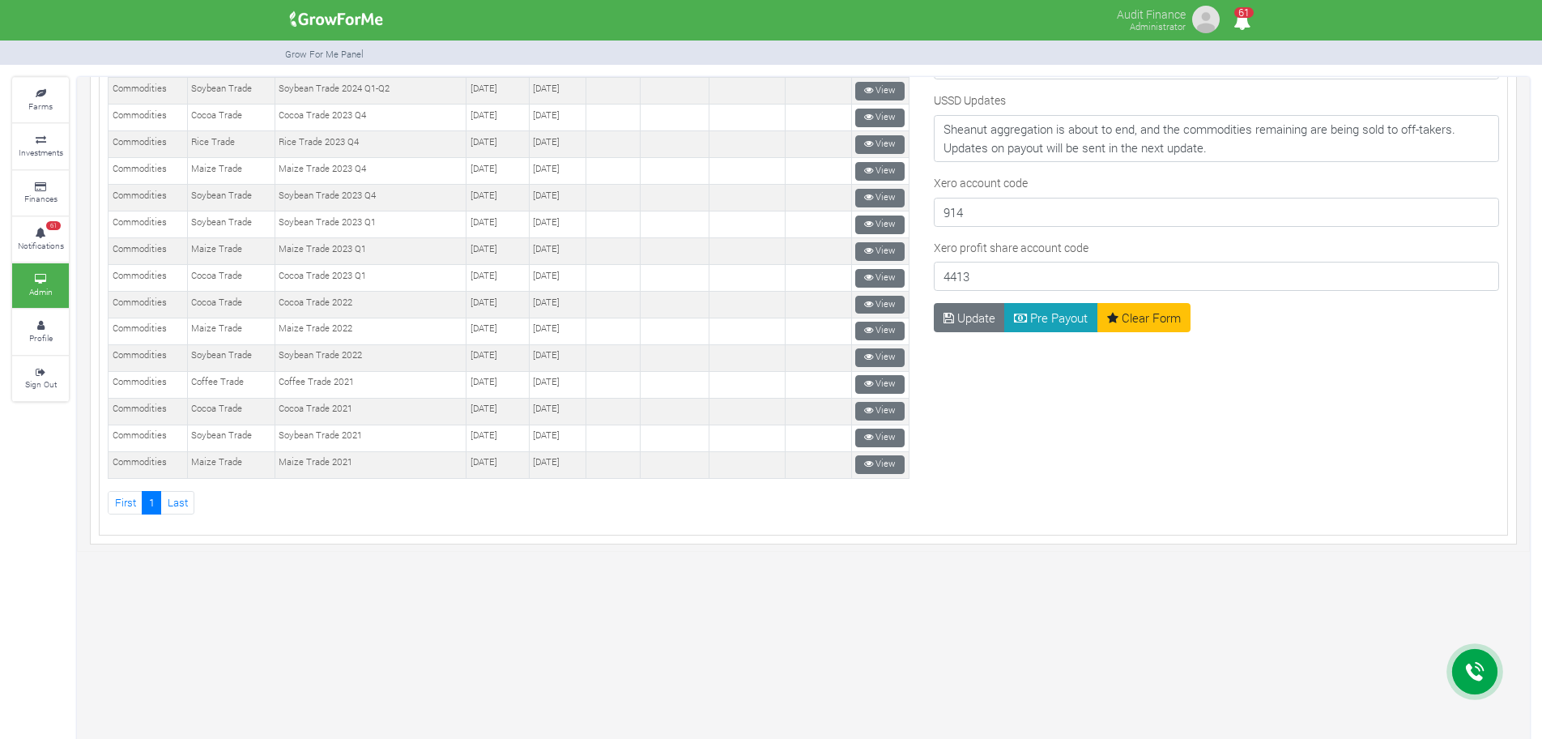
scroll to position [1132, 0]
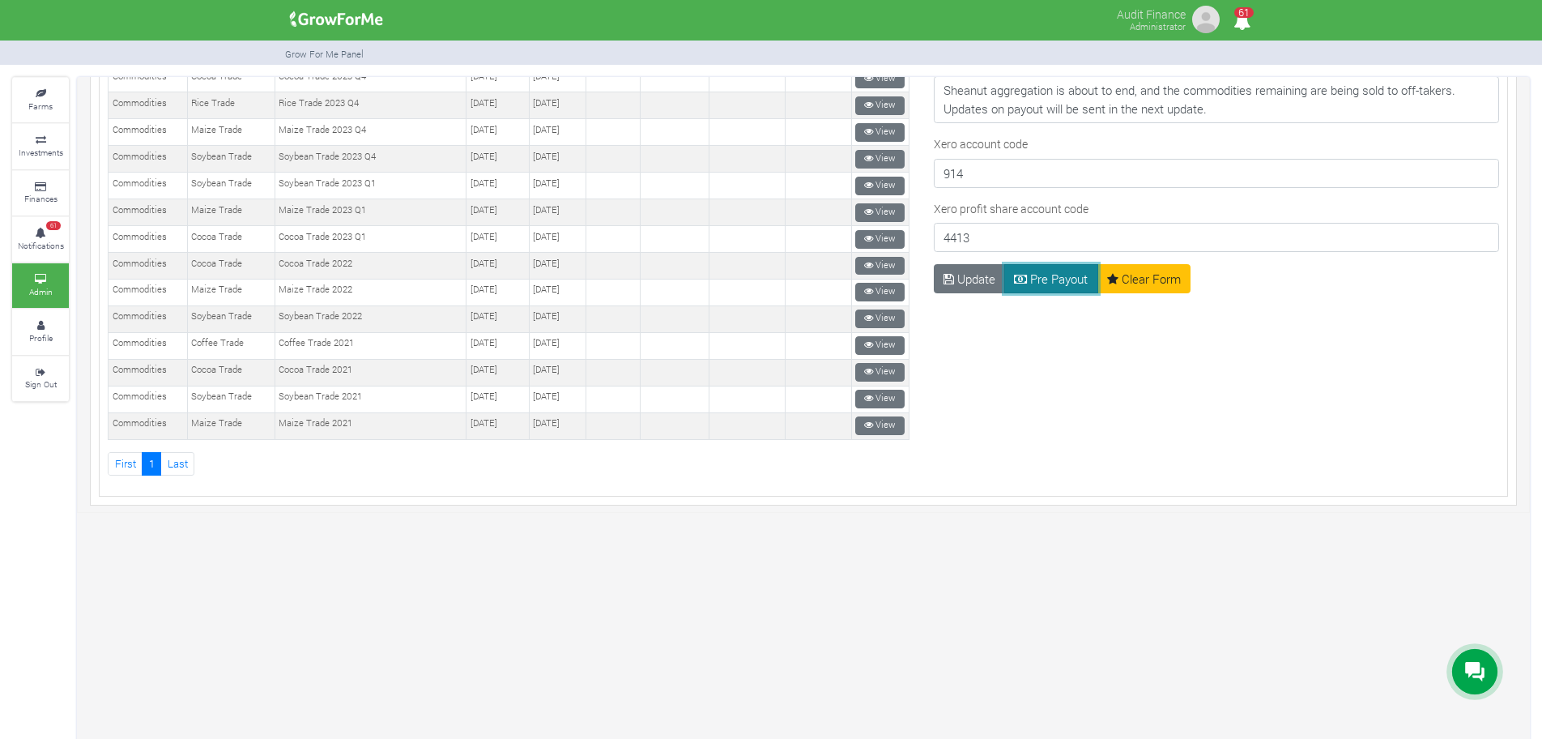
click at [1035, 264] on button "Pre Payout" at bounding box center [1052, 278] width 94 height 29
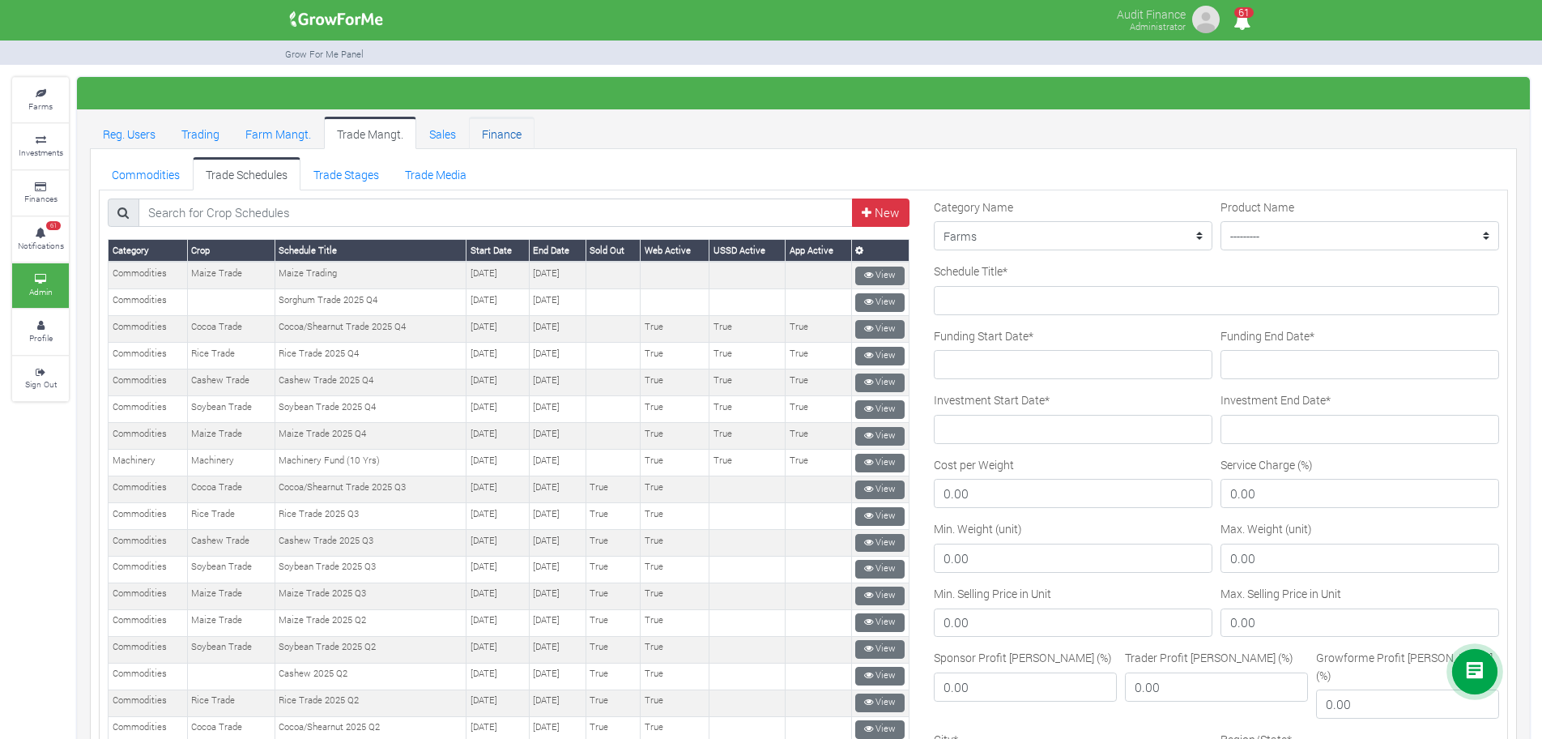
click at [490, 132] on link "Finance" at bounding box center [502, 133] width 66 height 32
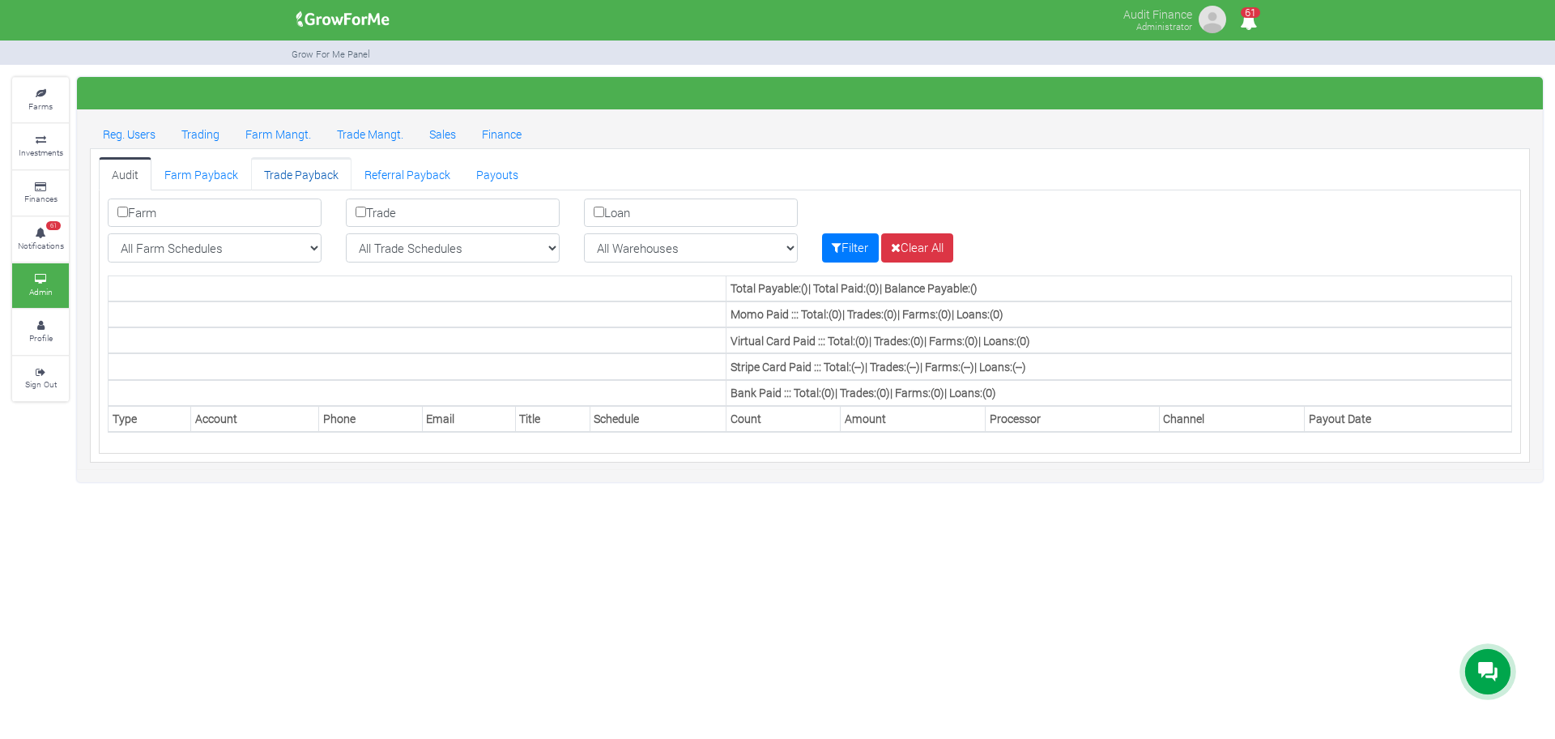
click at [321, 176] on link "Trade Payback" at bounding box center [301, 173] width 100 height 32
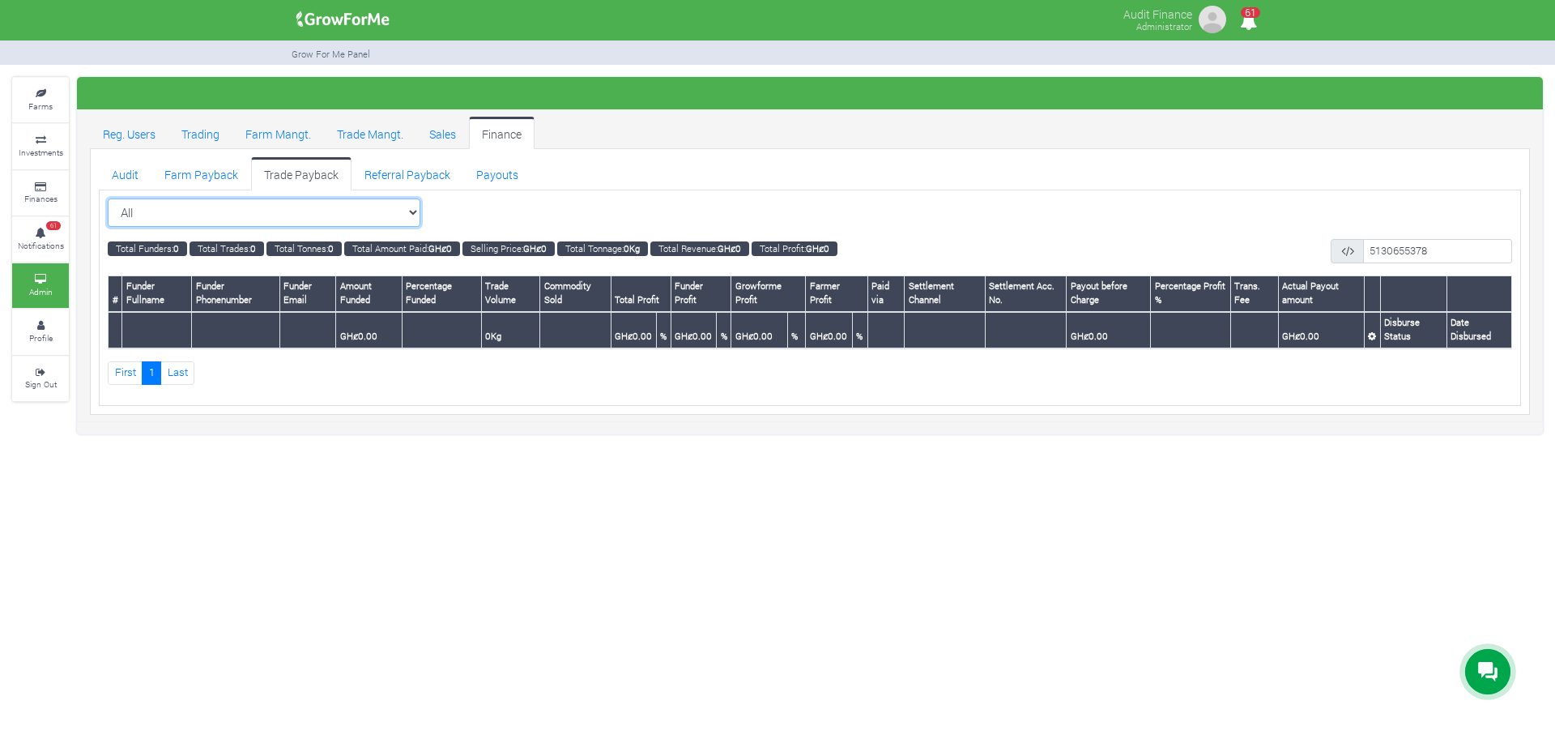
click at [414, 207] on select "All All Maize Trading (Maize Trade)" at bounding box center [264, 212] width 313 height 29
select select "?tradeschedule=29"
click at [108, 198] on select "All All Maize Trading (Maize Trade)" at bounding box center [264, 212] width 313 height 29
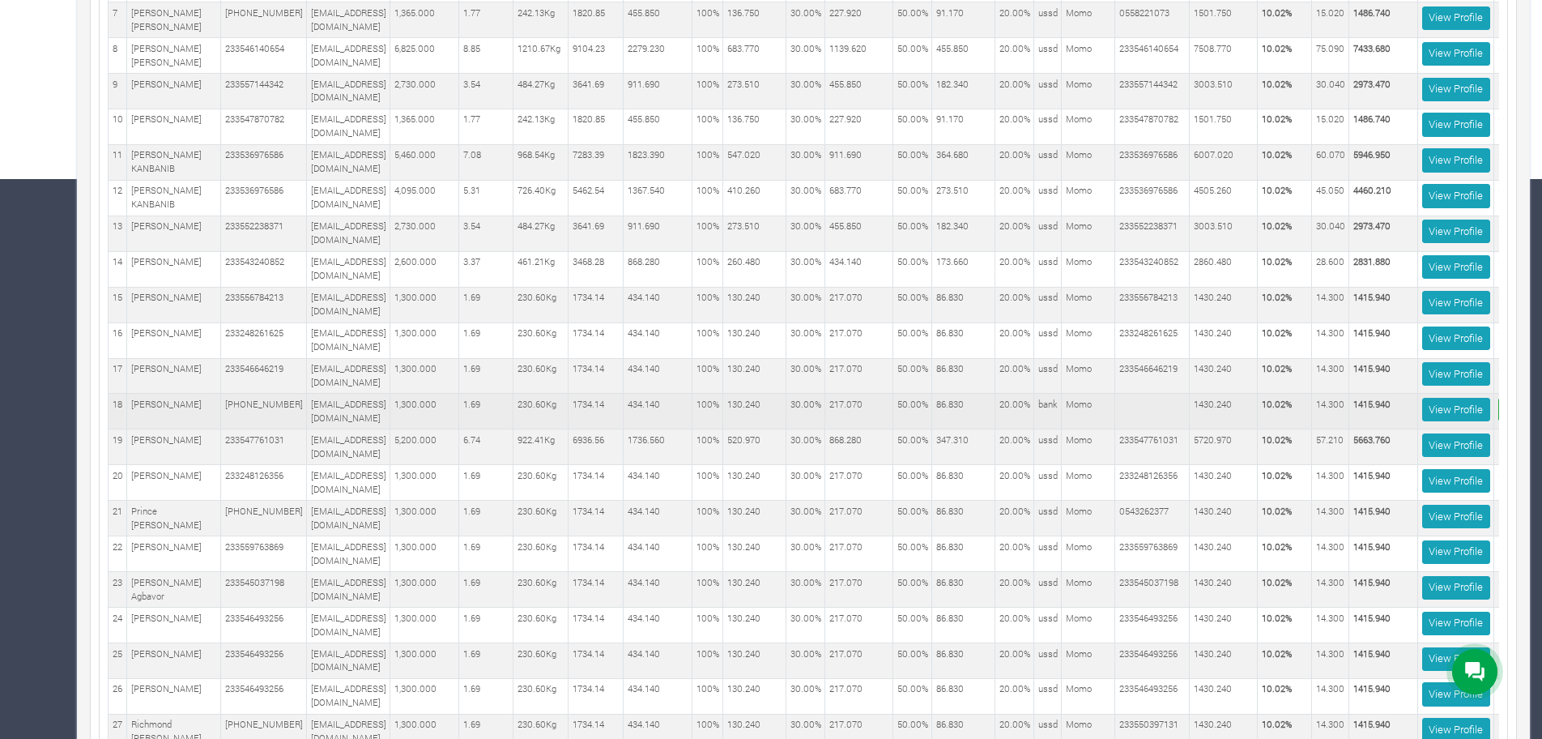
scroll to position [0, 174]
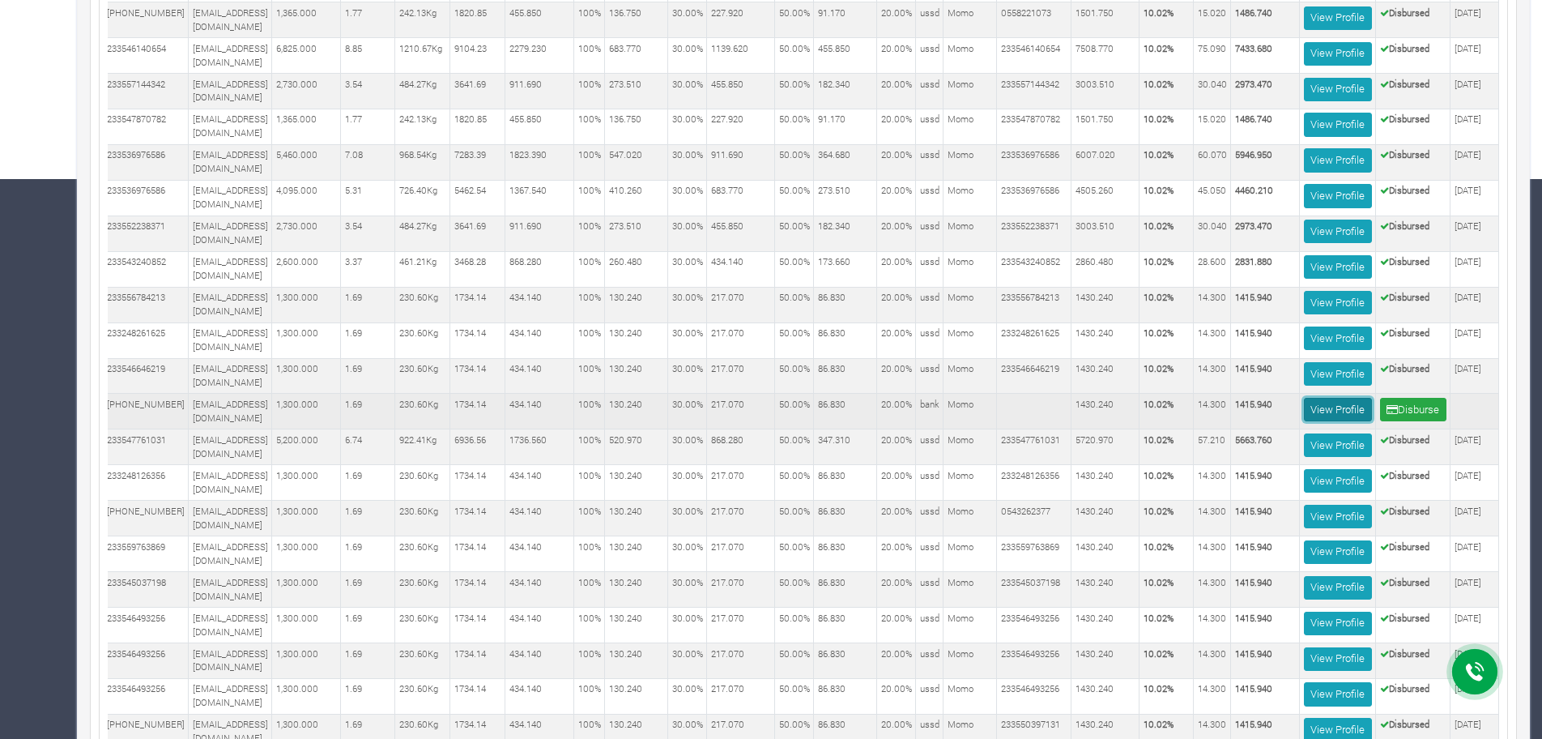
click at [1319, 398] on link "View Profile" at bounding box center [1338, 409] width 68 height 23
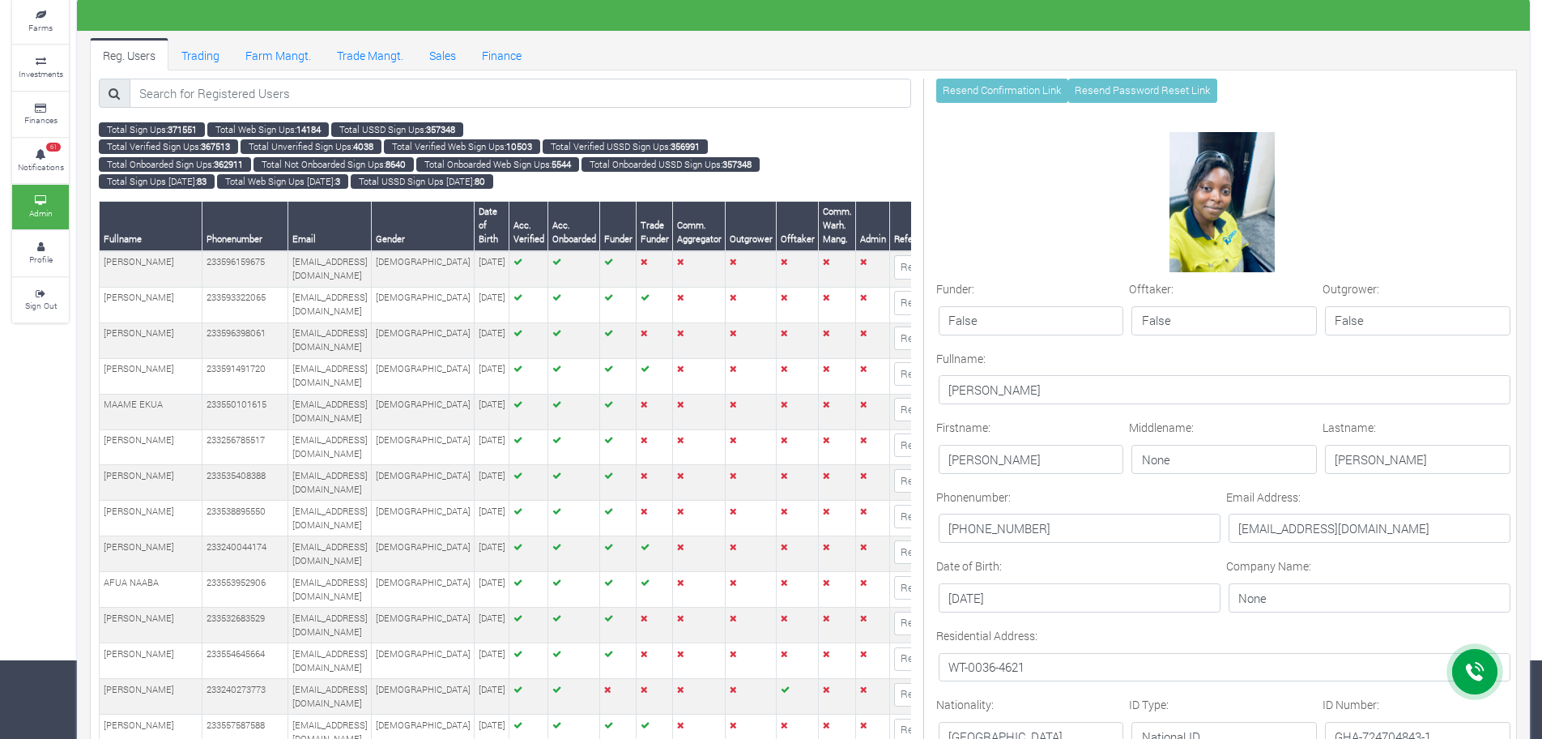
scroll to position [101, 0]
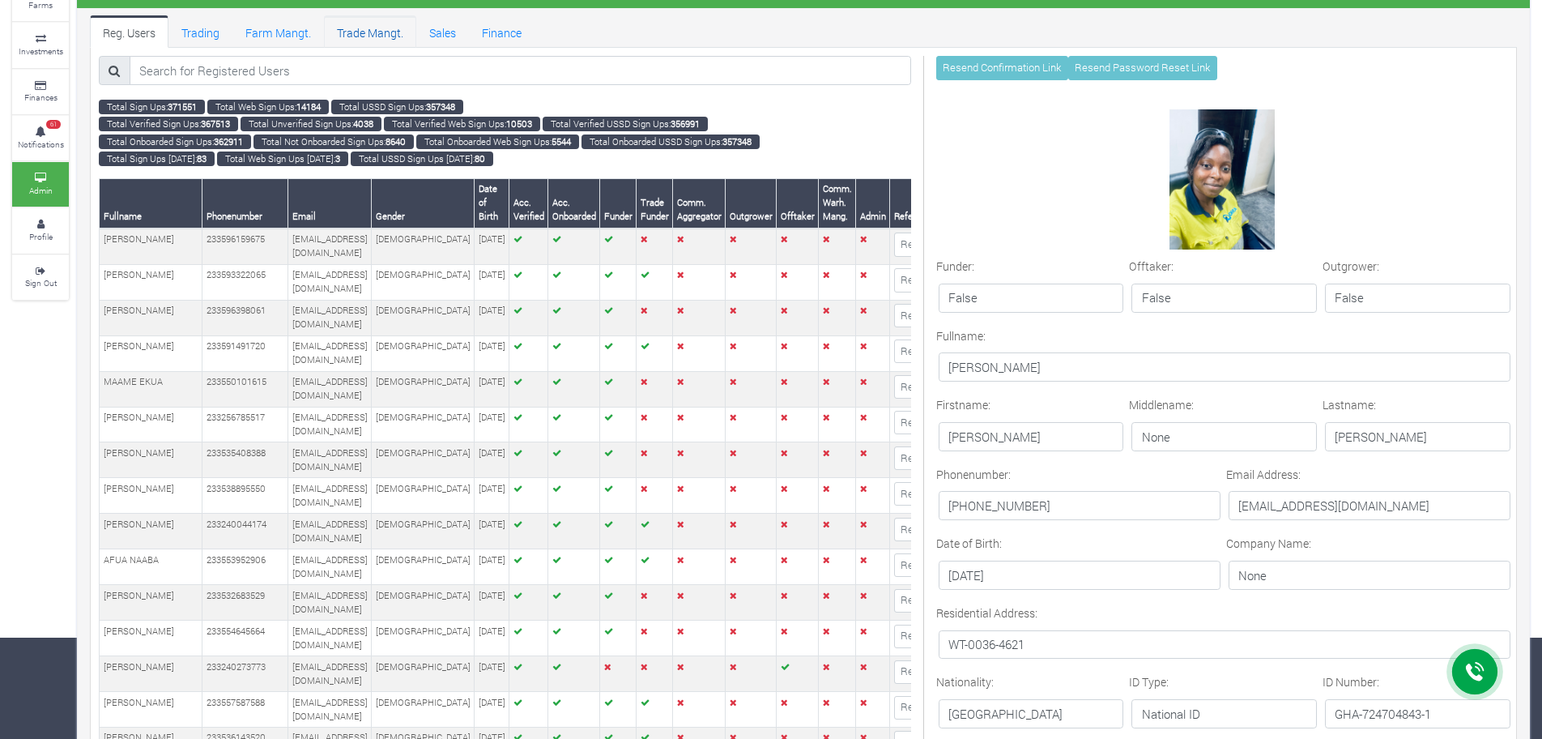
click at [356, 30] on link "Trade Mangt." at bounding box center [370, 31] width 92 height 32
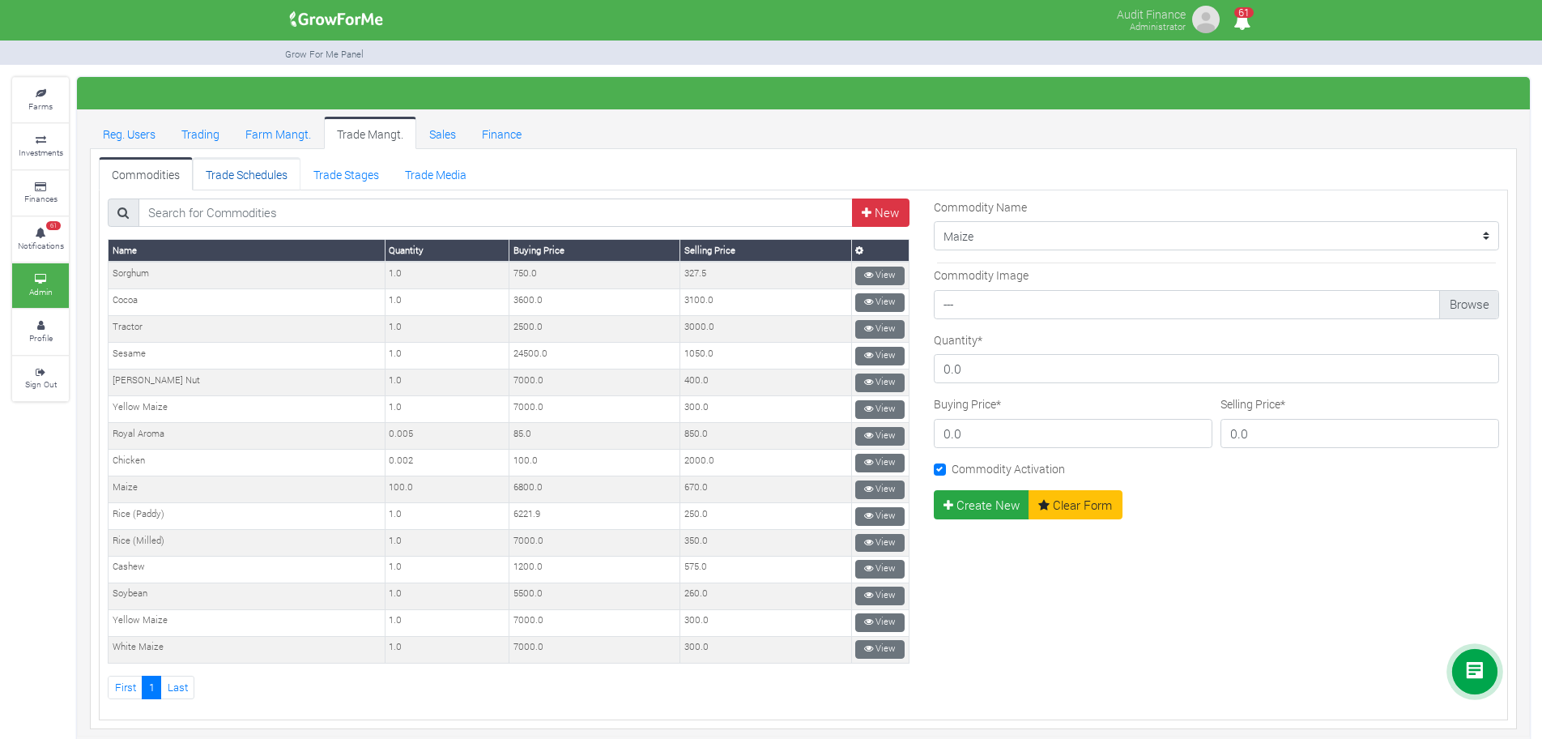
click at [284, 186] on link "Trade Schedules" at bounding box center [247, 173] width 108 height 32
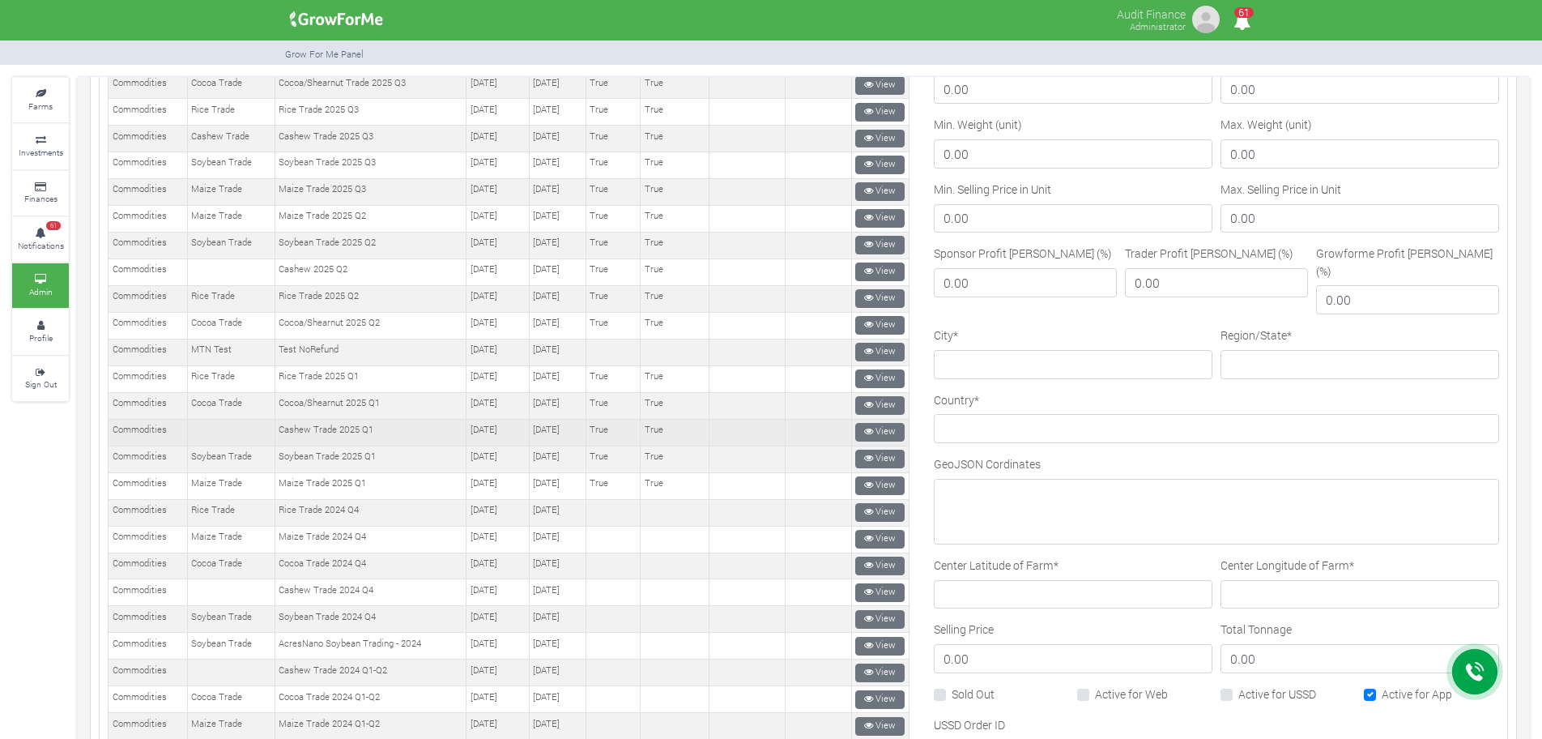
scroll to position [405, 0]
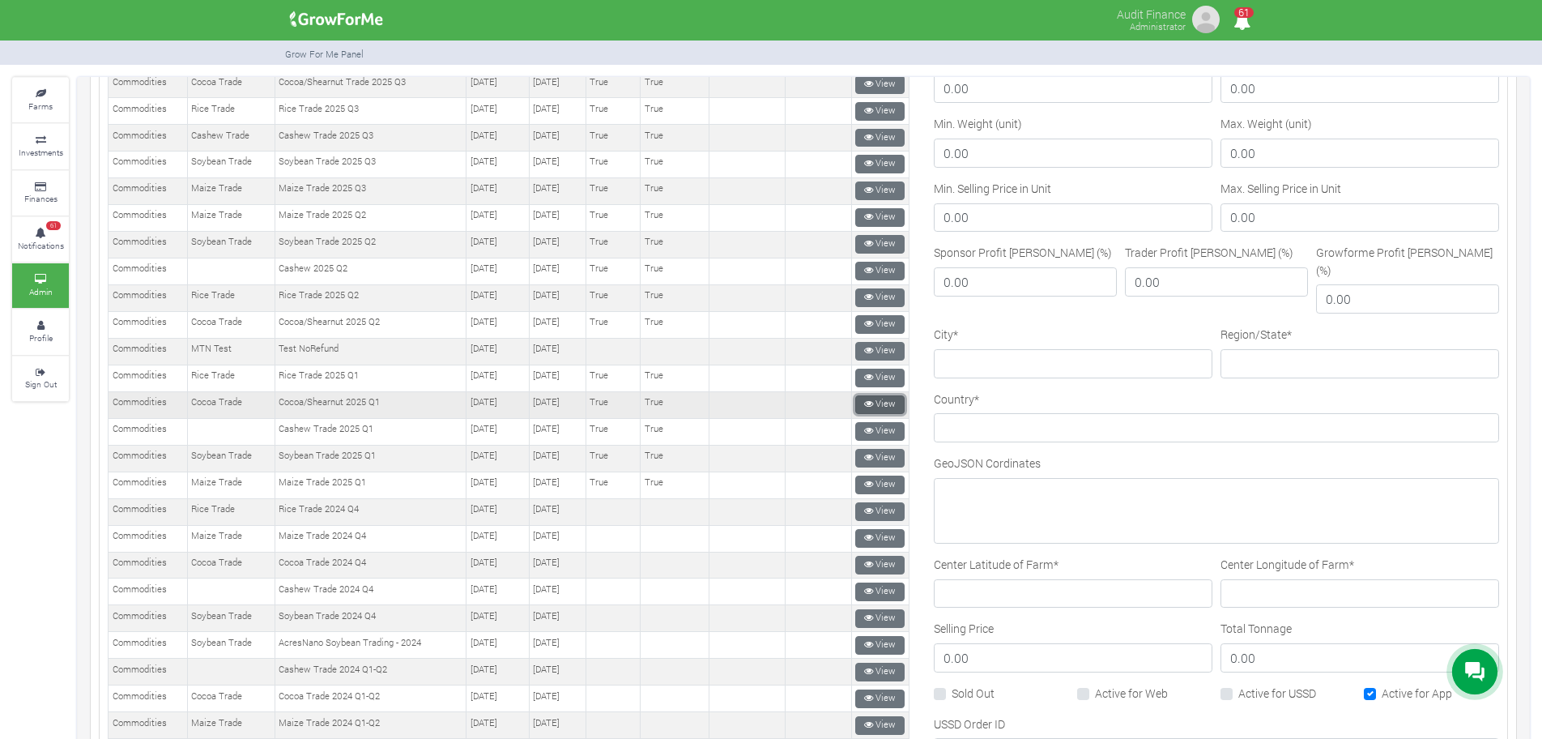
click at [879, 401] on link "View" at bounding box center [879, 404] width 49 height 19
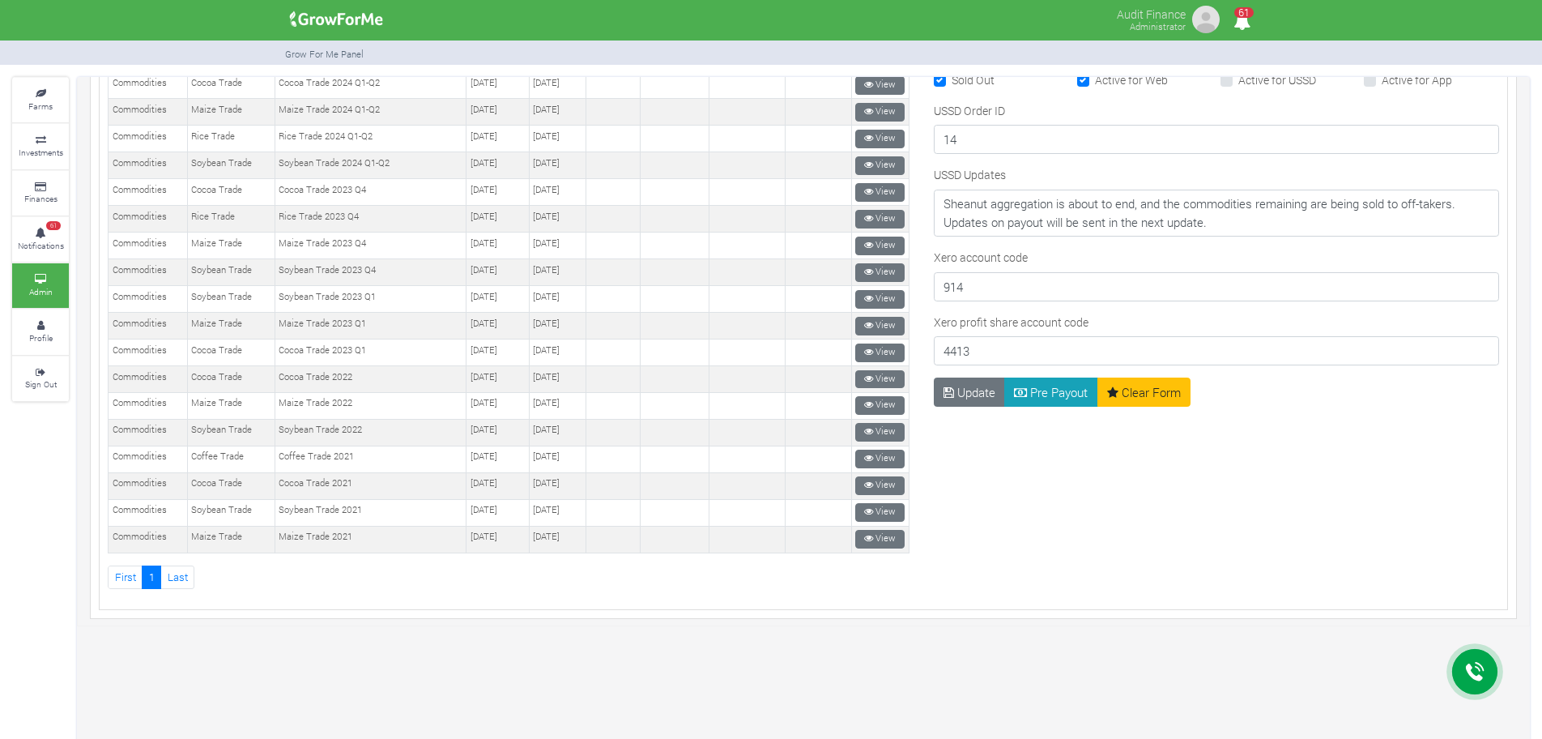
scroll to position [1114, 0]
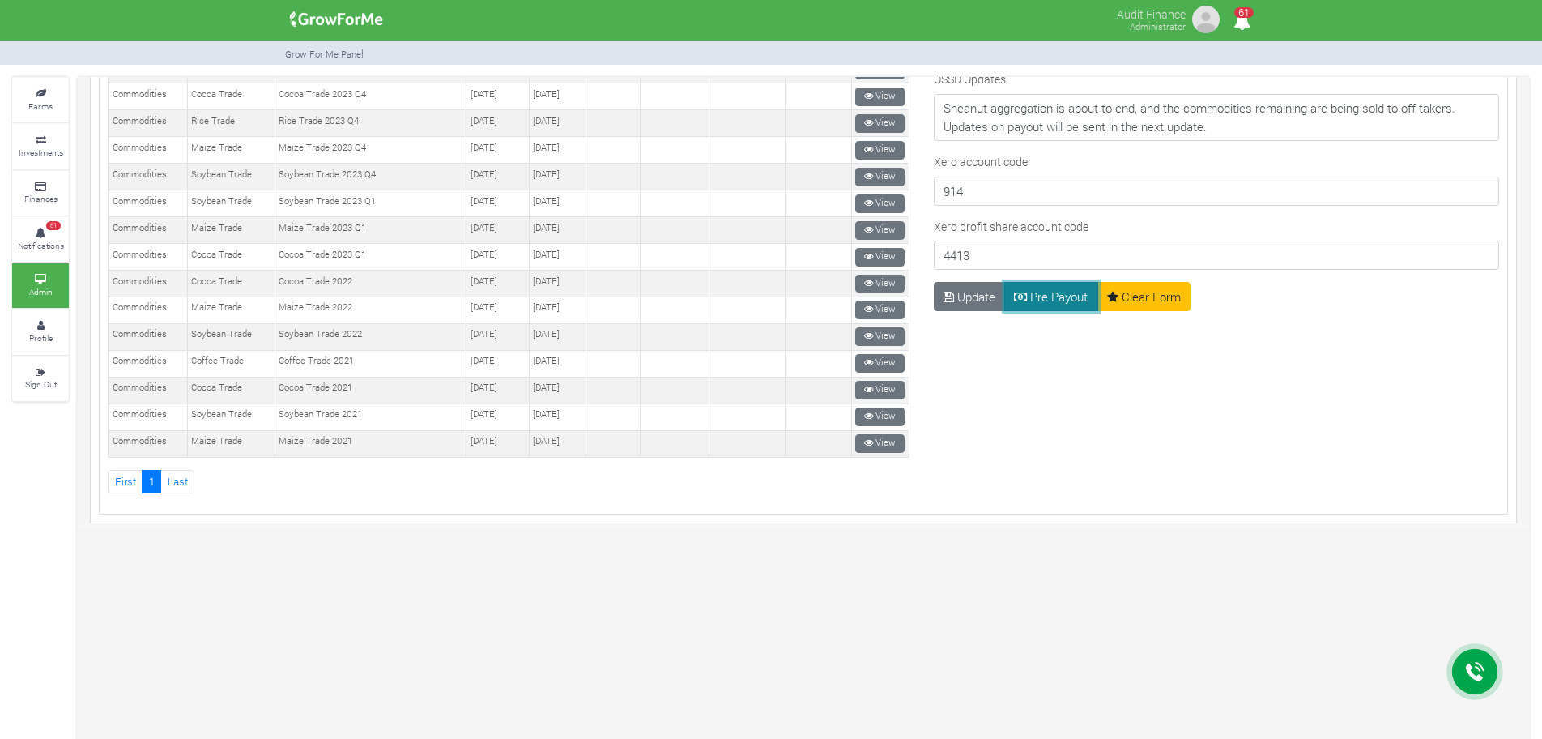
click at [1048, 282] on button "Pre Payout" at bounding box center [1052, 296] width 94 height 29
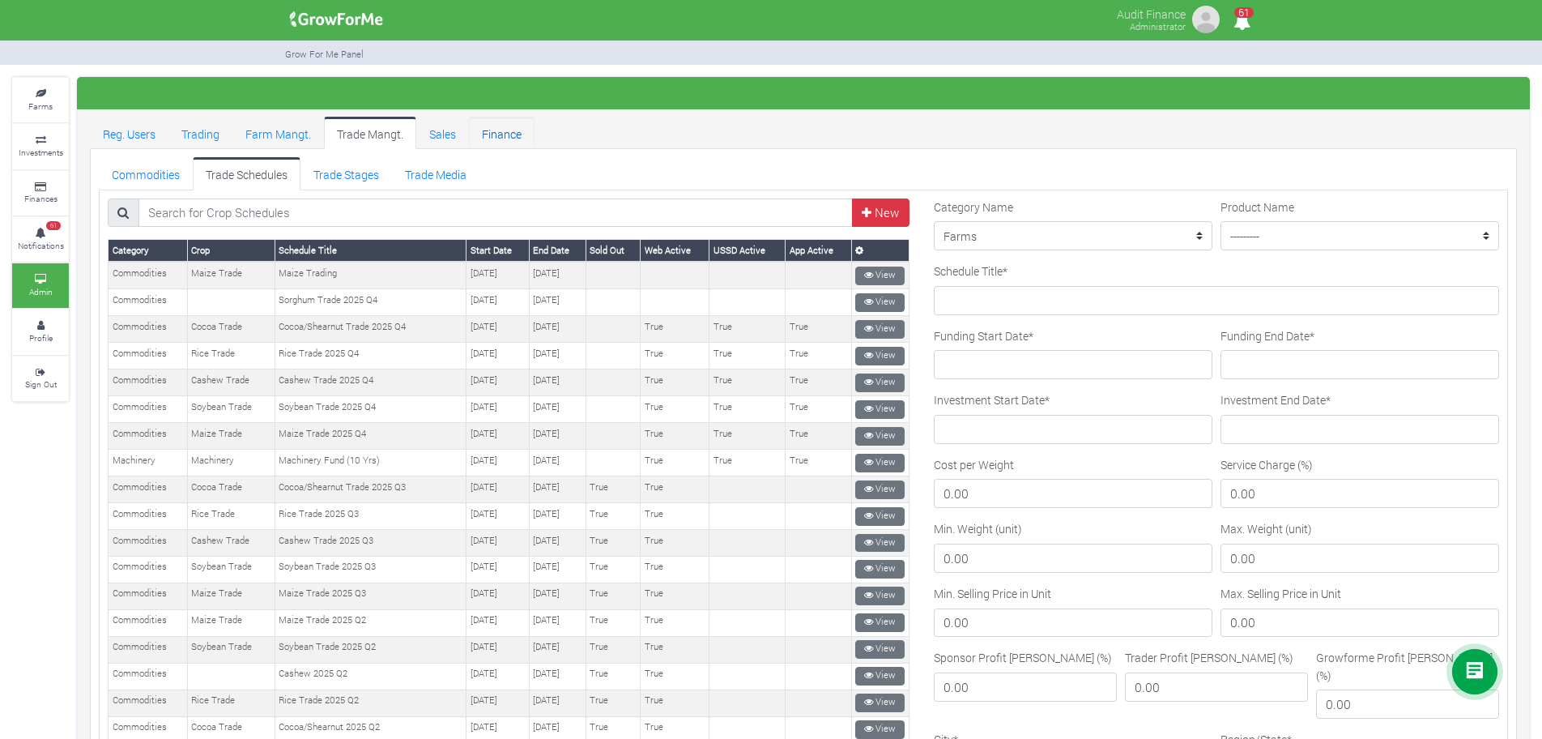
click at [501, 136] on link "Finance" at bounding box center [502, 133] width 66 height 32
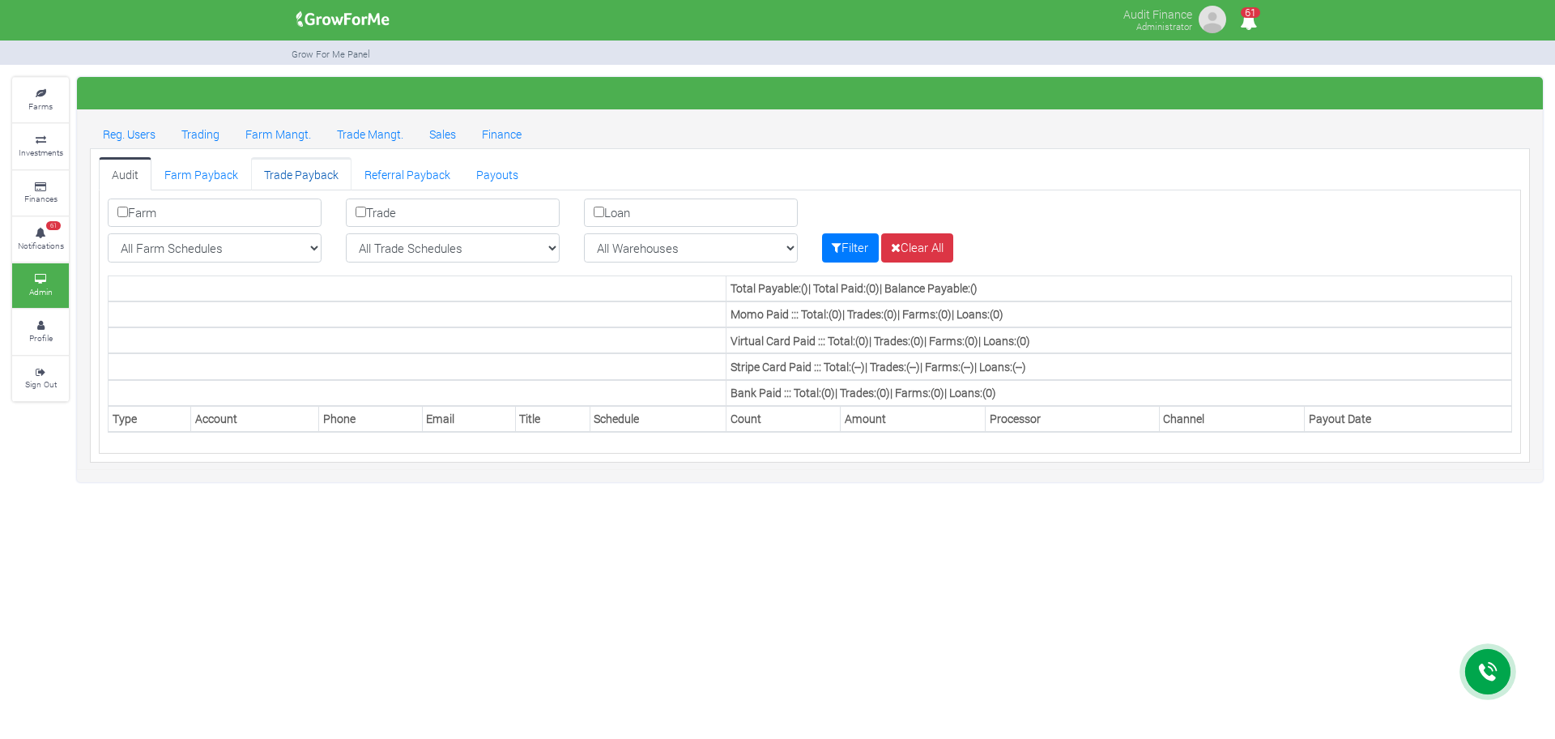
click at [311, 179] on link "Trade Payback" at bounding box center [301, 173] width 100 height 32
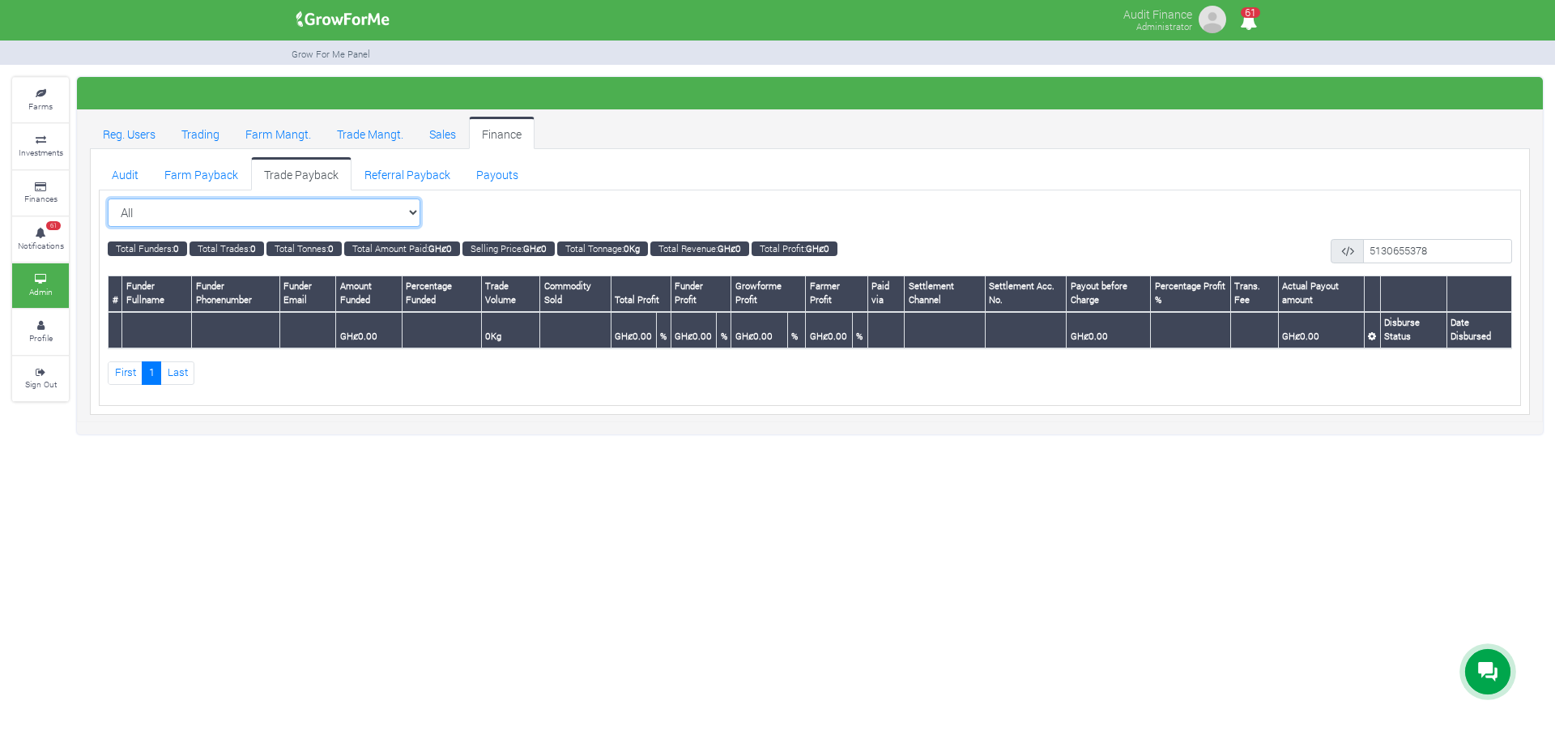
click at [397, 219] on select "All All Maize Trading (Maize Trade)" at bounding box center [264, 212] width 313 height 29
select select "?tradeschedule=29"
click at [108, 198] on select "All All Maize Trading (Maize Trade)" at bounding box center [264, 212] width 313 height 29
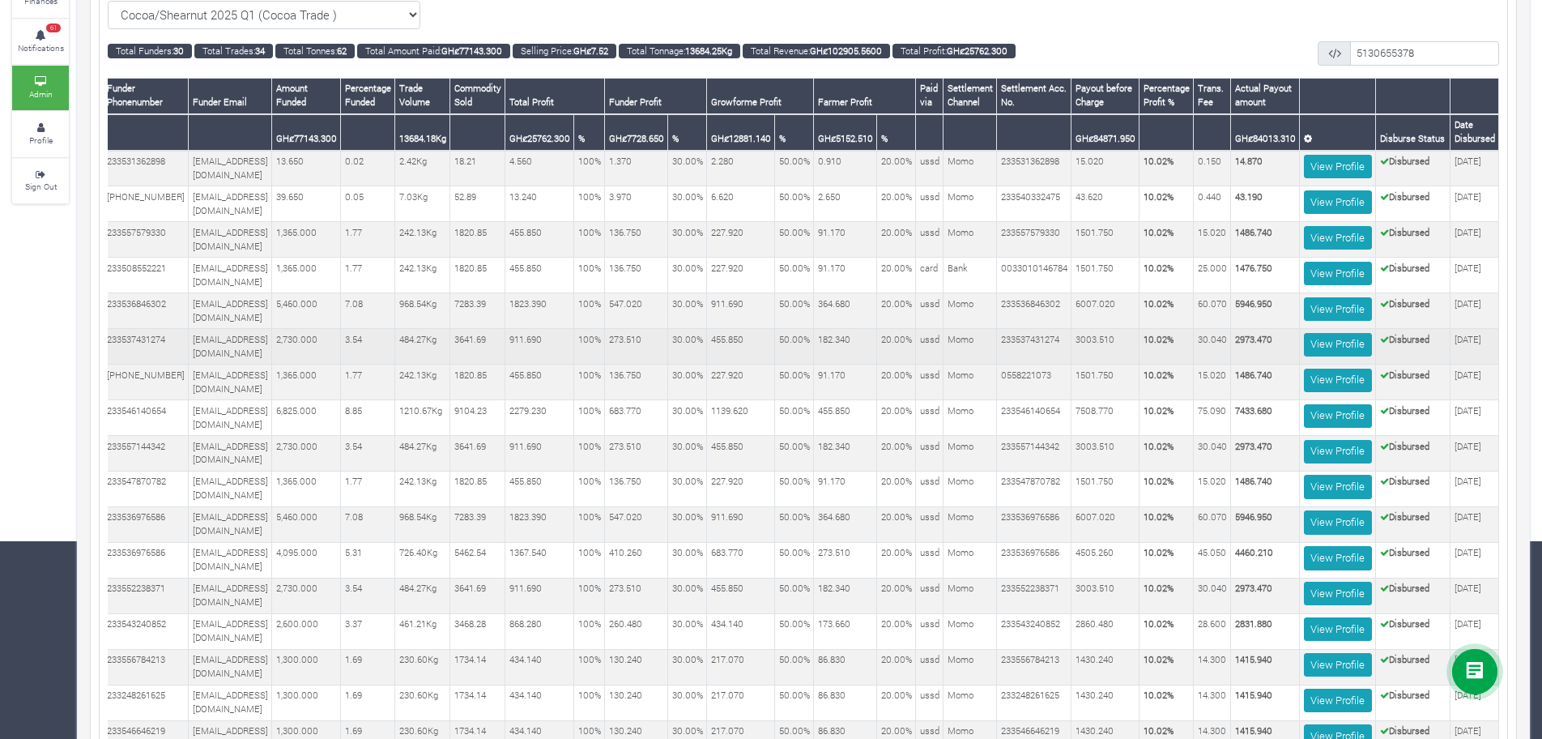
scroll to position [405, 0]
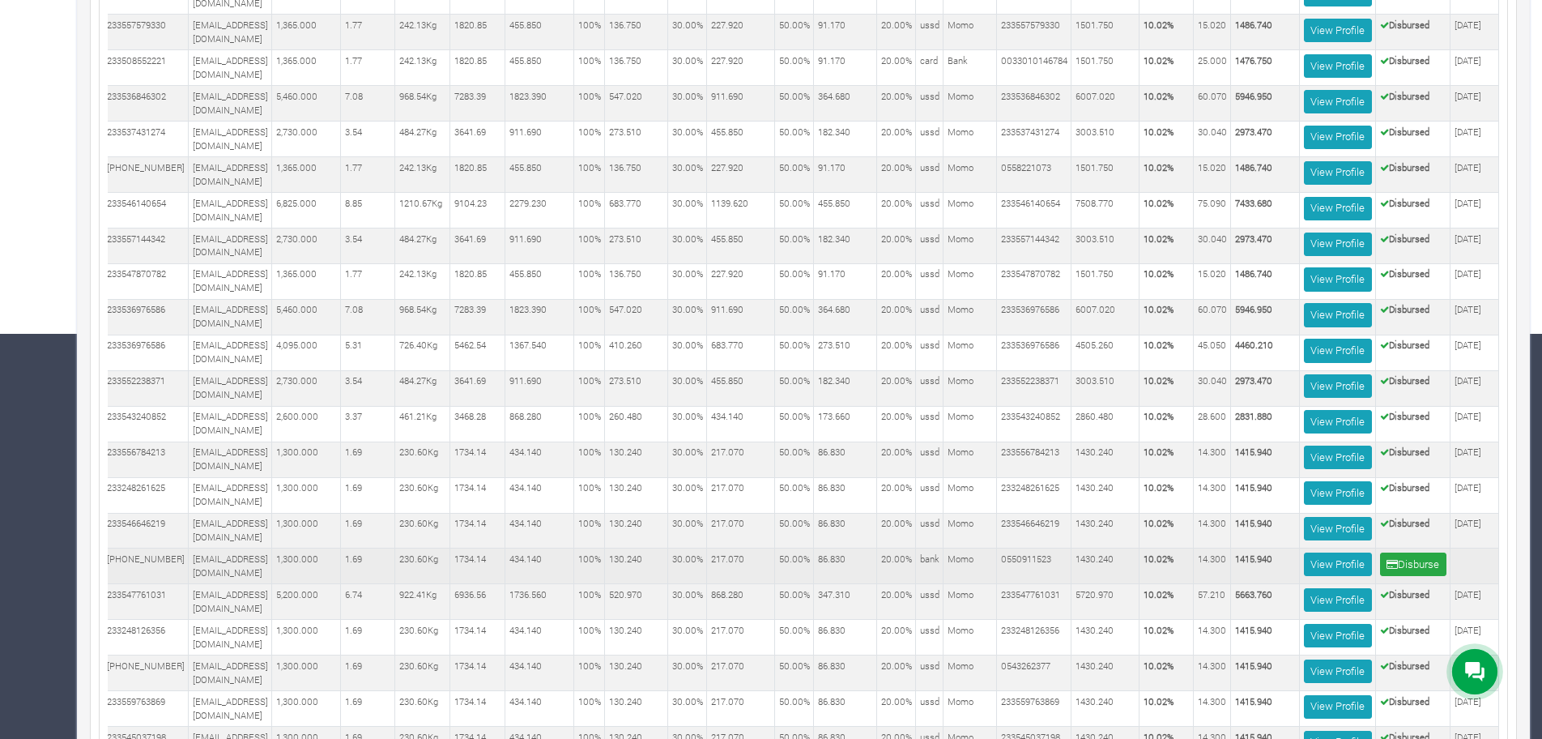
click at [1022, 548] on td "0550911523" at bounding box center [1034, 566] width 75 height 36
copy td "0550911523"
click at [1388, 552] on button "Disburse" at bounding box center [1413, 563] width 66 height 23
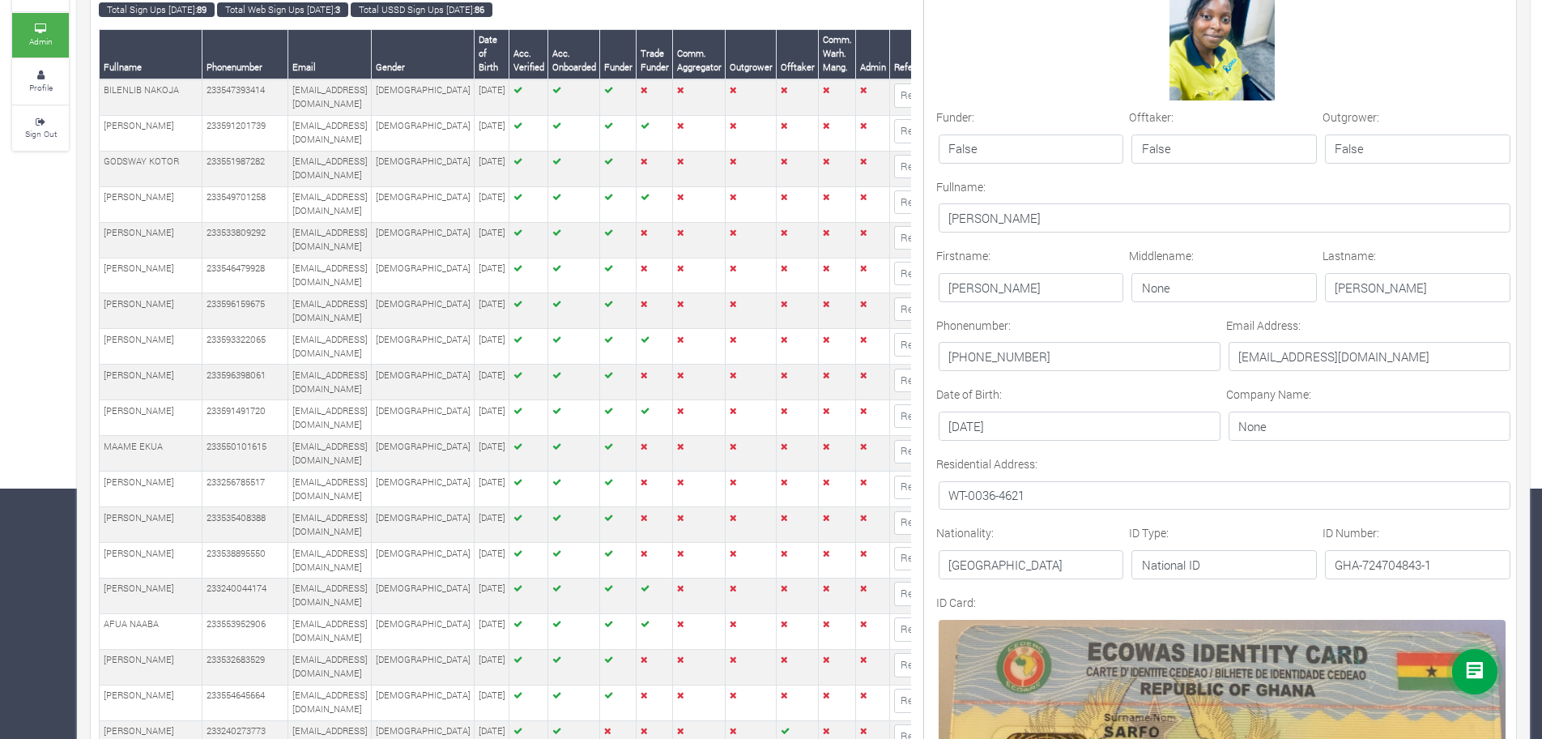
scroll to position [251, 0]
click at [975, 497] on p "WT-0036-4621" at bounding box center [1225, 494] width 573 height 29
copy form "WT-0036-4621"
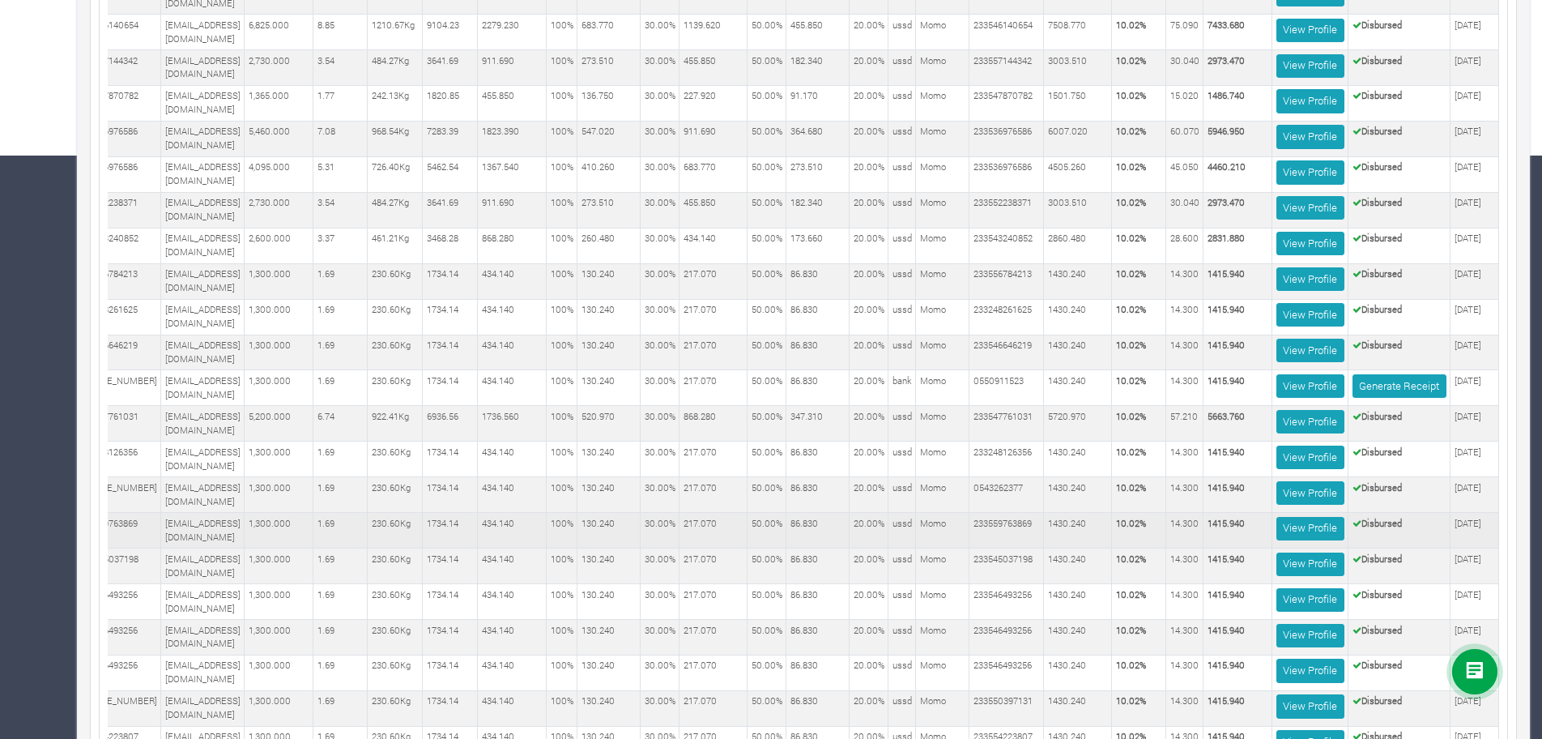
scroll to position [608, 0]
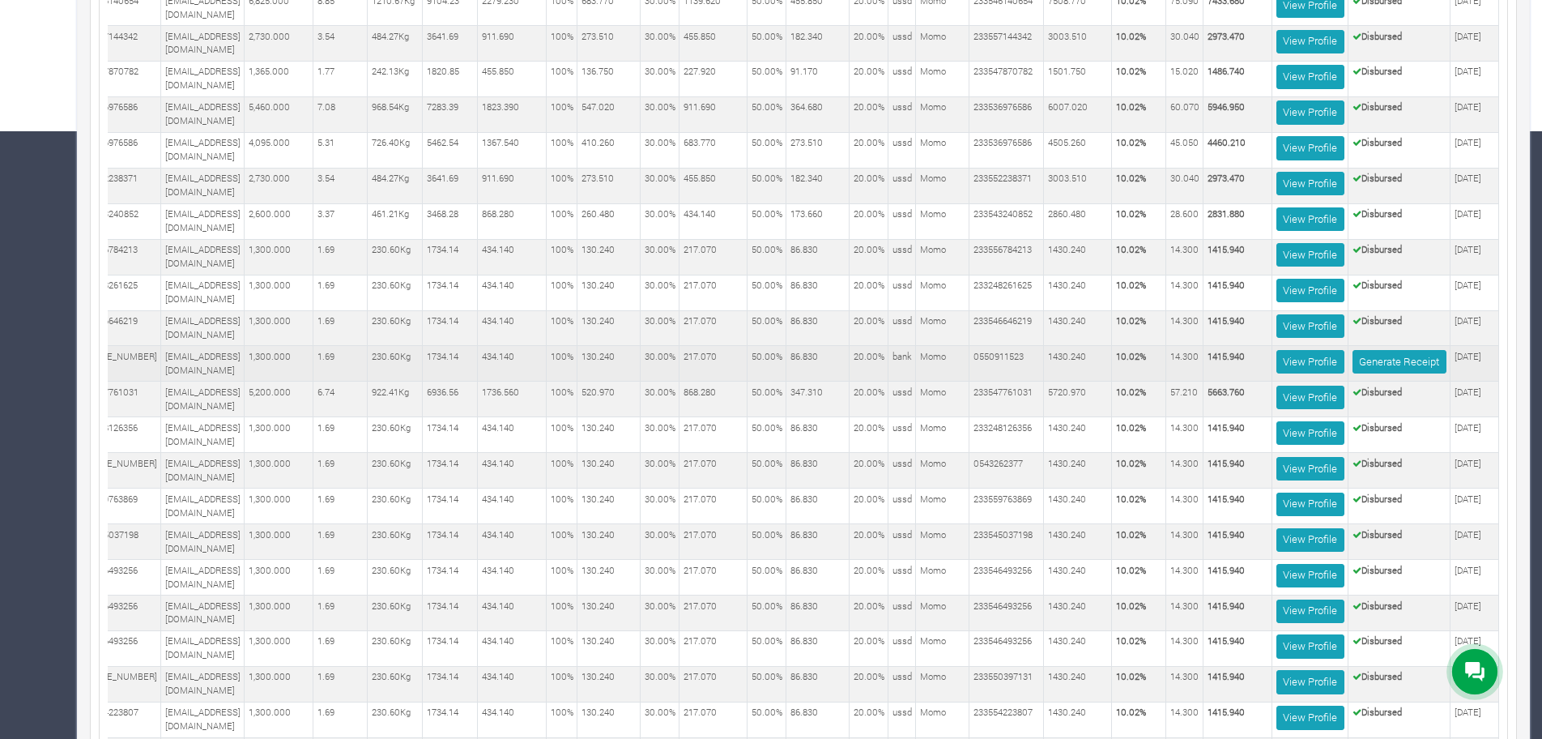
click at [1418, 346] on td "Generate Receipt" at bounding box center [1400, 364] width 102 height 36
click at [1409, 350] on link "Generate Receipt" at bounding box center [1400, 361] width 94 height 23
